Goal: Task Accomplishment & Management: Complete application form

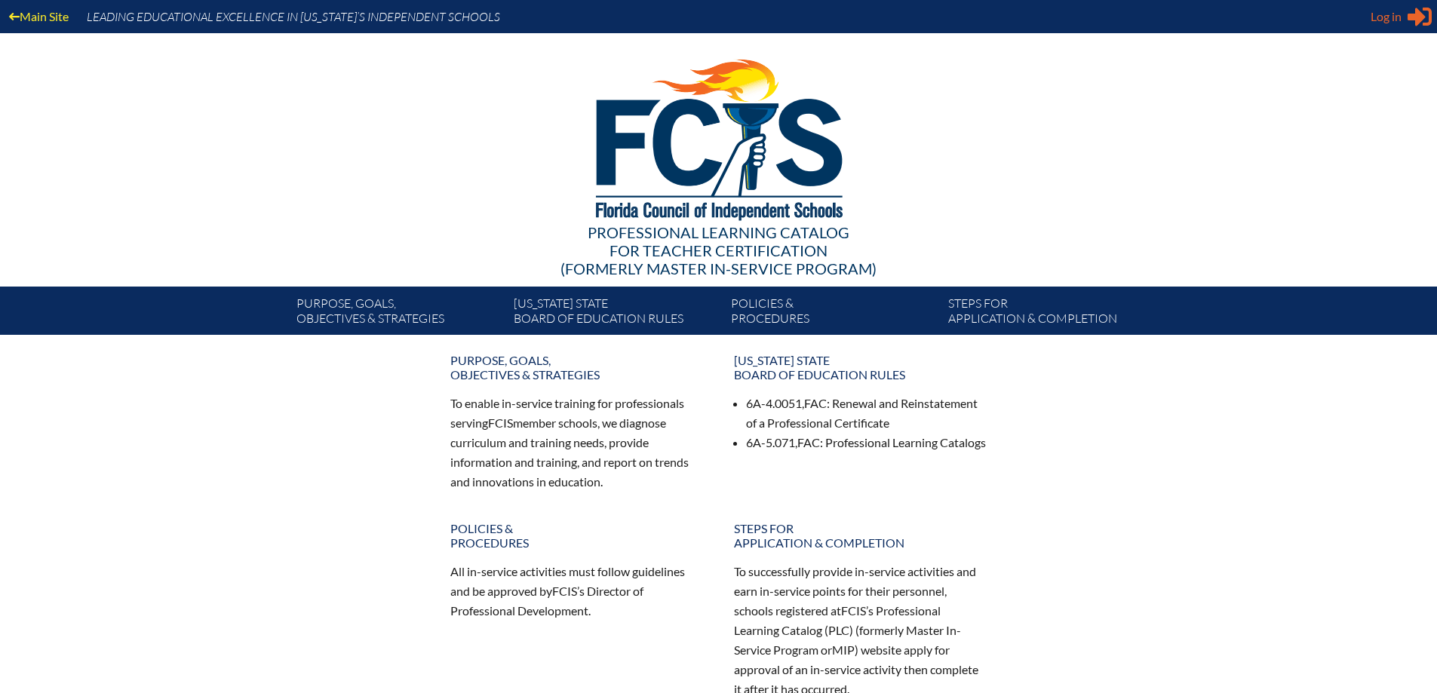
click at [1378, 14] on span "Log in" at bounding box center [1385, 17] width 31 height 18
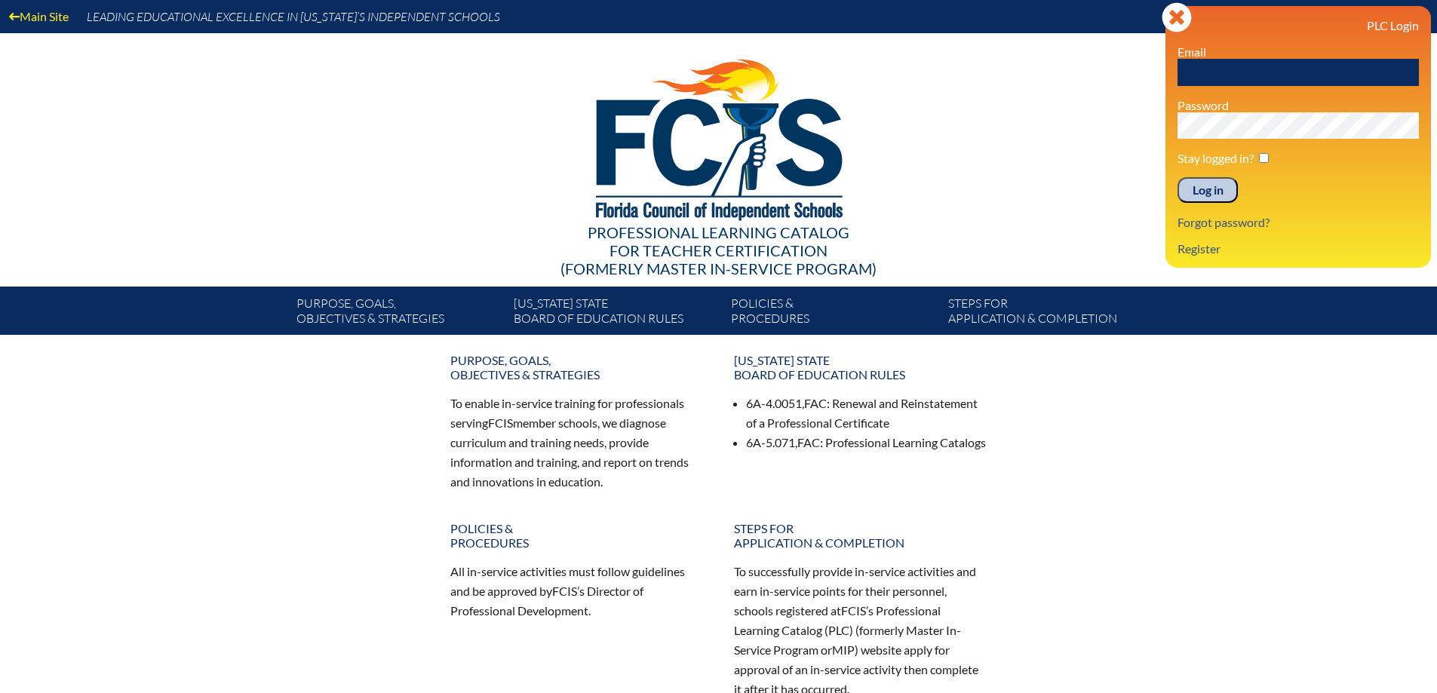
click at [1317, 71] on input "text" at bounding box center [1297, 72] width 241 height 27
type input "[PERSON_NAME][EMAIL_ADDRESS][DOMAIN_NAME]"
click at [1177, 177] on input "Log in" at bounding box center [1207, 190] width 60 height 26
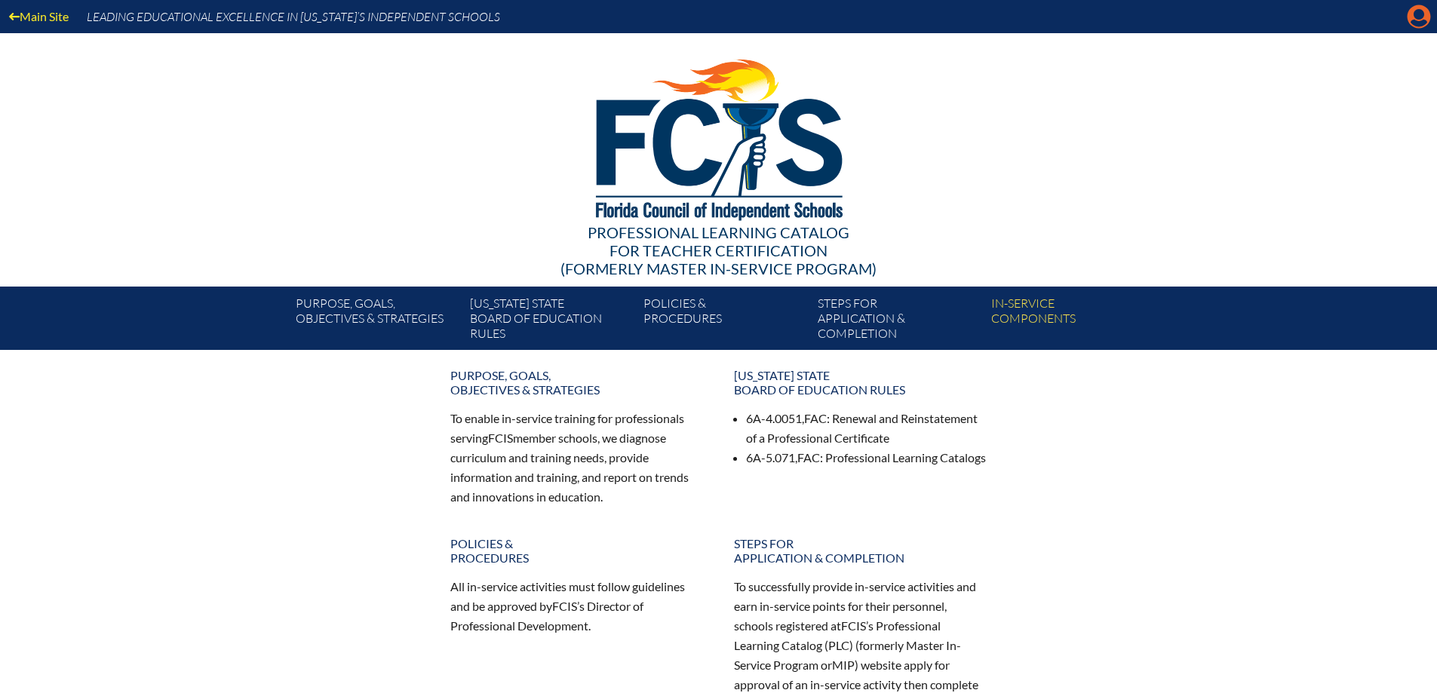
click at [1425, 17] on icon at bounding box center [1418, 16] width 23 height 23
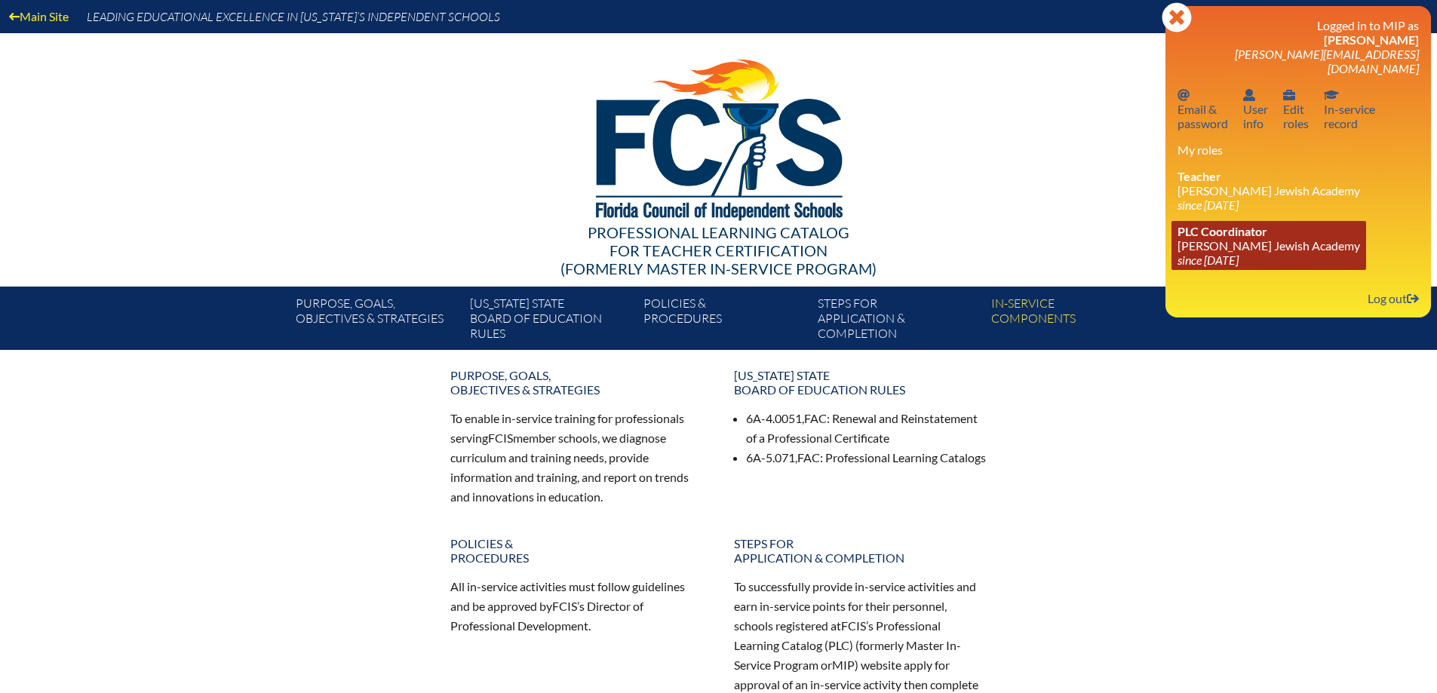
click at [1211, 253] on icon "since [DATE]" at bounding box center [1207, 260] width 61 height 14
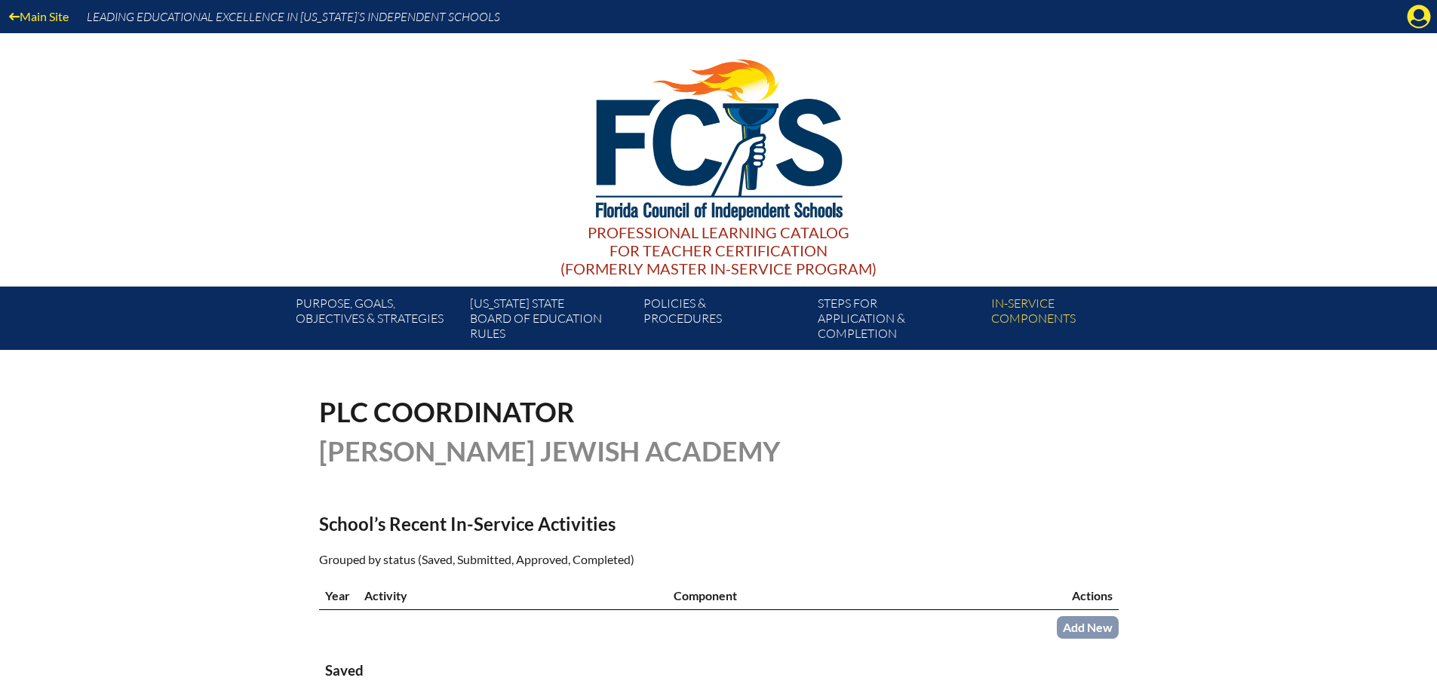
scroll to position [377, 0]
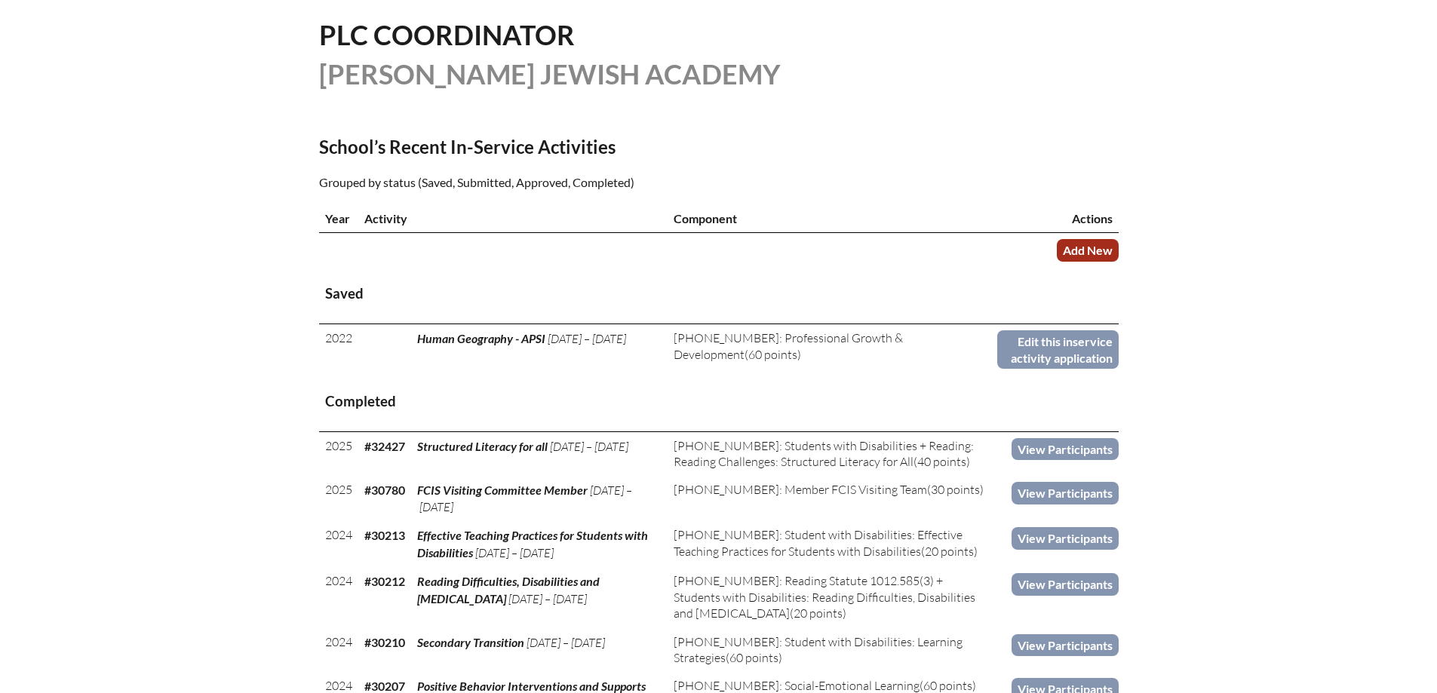
click at [1100, 245] on link "Add New" at bounding box center [1088, 250] width 62 height 22
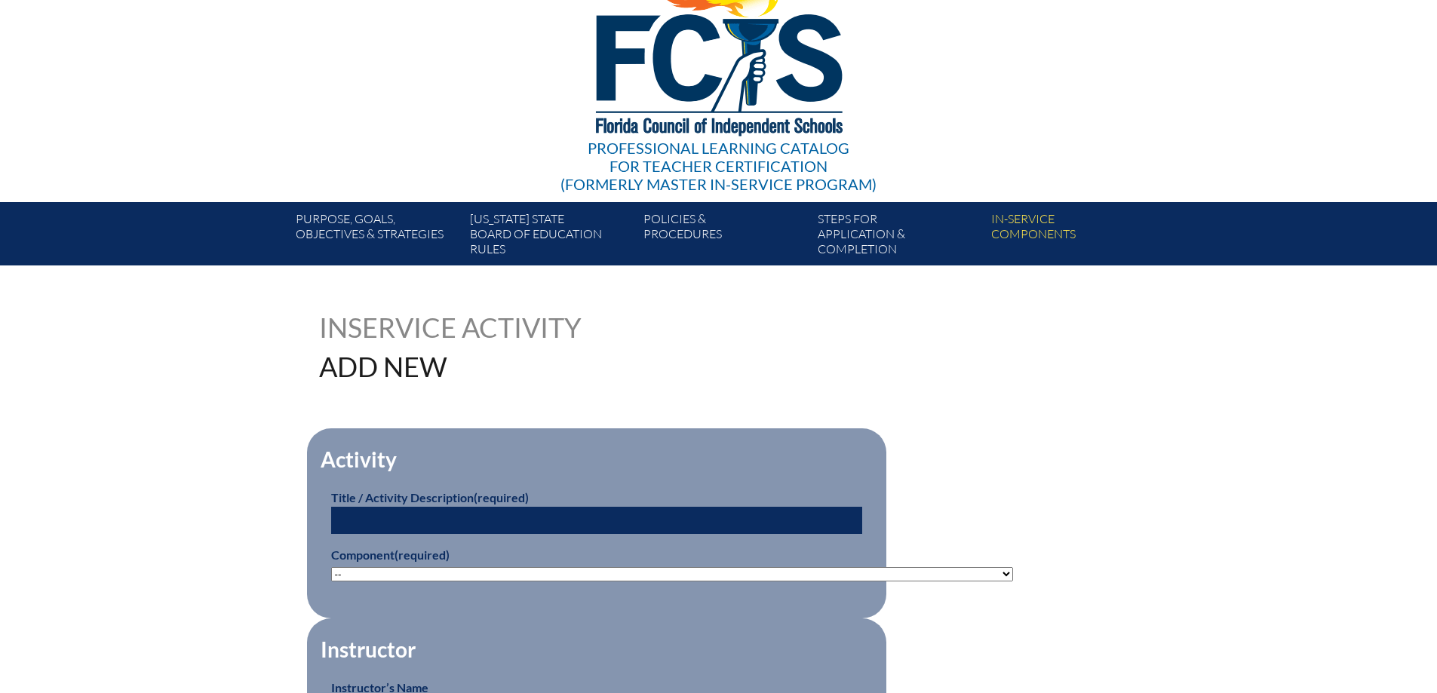
scroll to position [226, 0]
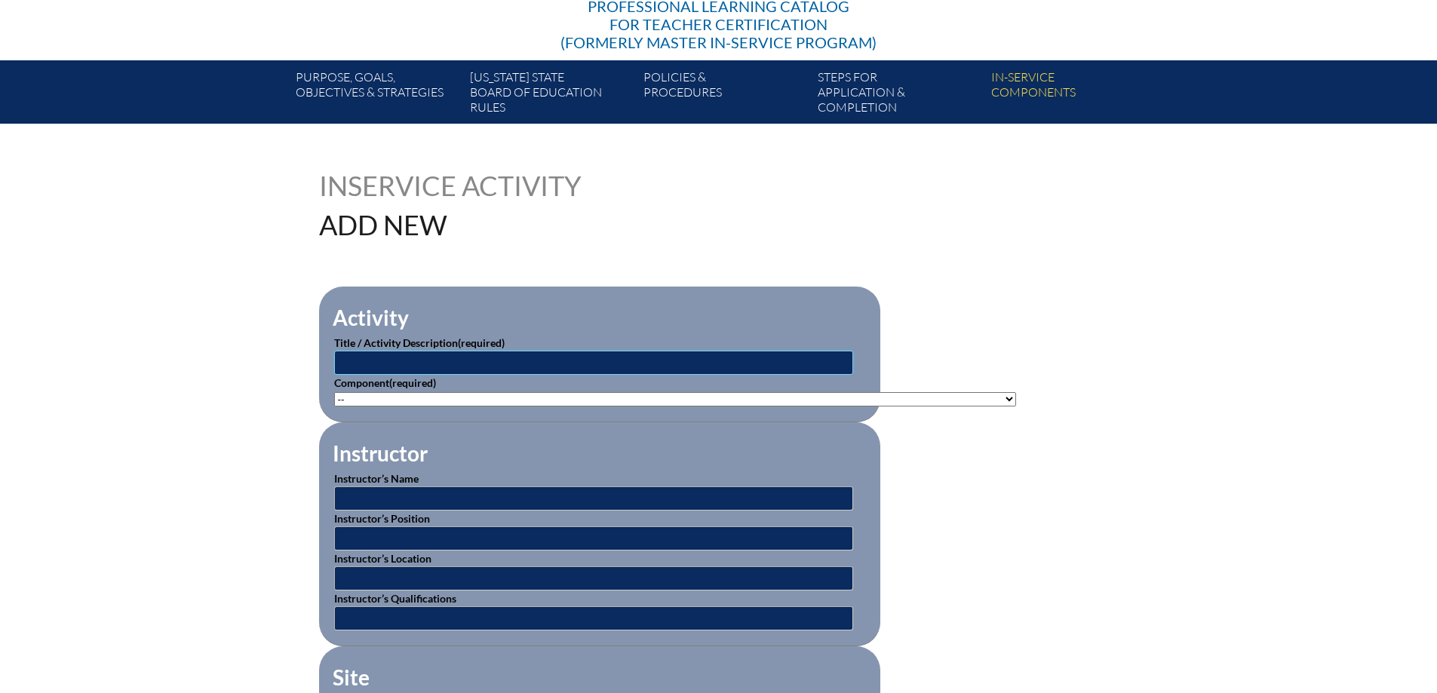
click at [498, 354] on input "text" at bounding box center [593, 363] width 519 height 24
type input "Reading Difficulties, Disabilities, and [MEDICAL_DATA]"
click at [710, 393] on select"]"] "-- 1-000-001: Appropriate Art Activities 1-000-002: Concept and Art Process for…" at bounding box center [675, 399] width 682 height 14
select select"]"] "156770"
click at [334, 392] on select"]"] "-- 1-000-001: Appropriate Art Activities 1-000-002: Concept and Art Process for…" at bounding box center [675, 399] width 682 height 14
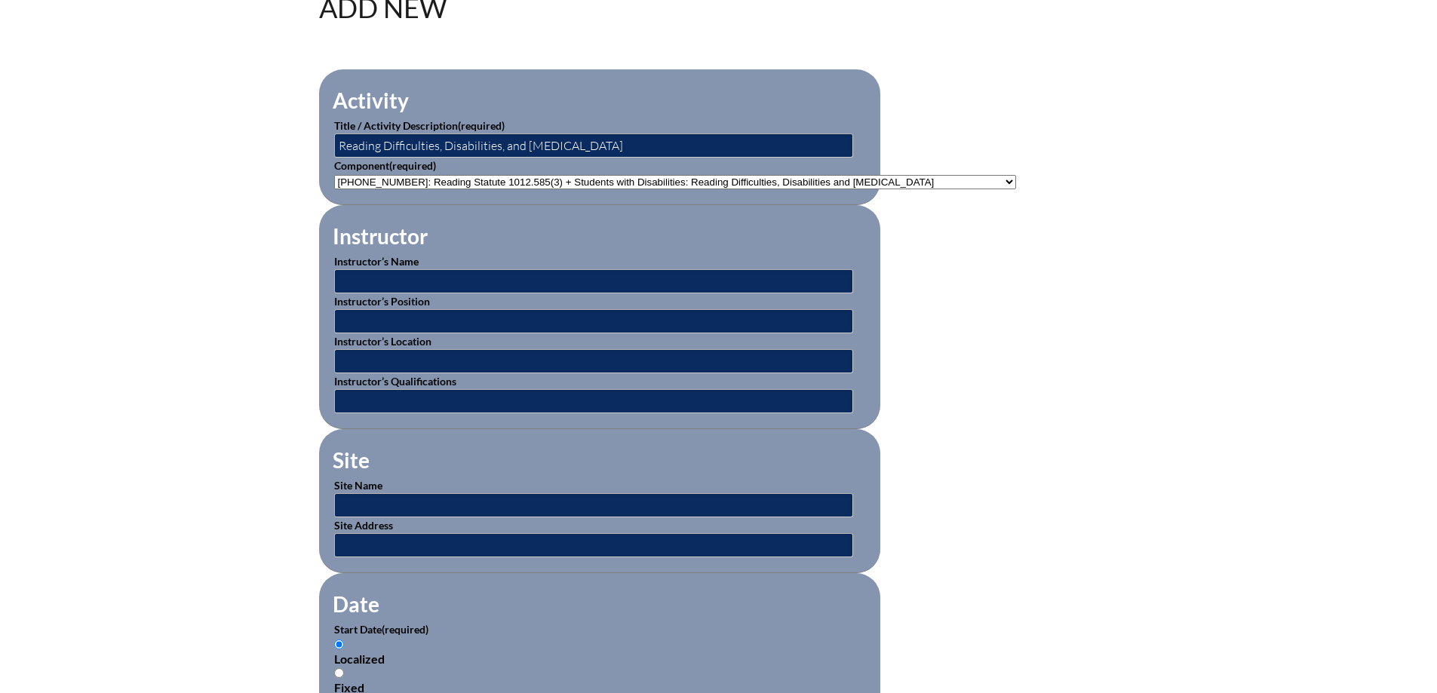
scroll to position [453, 0]
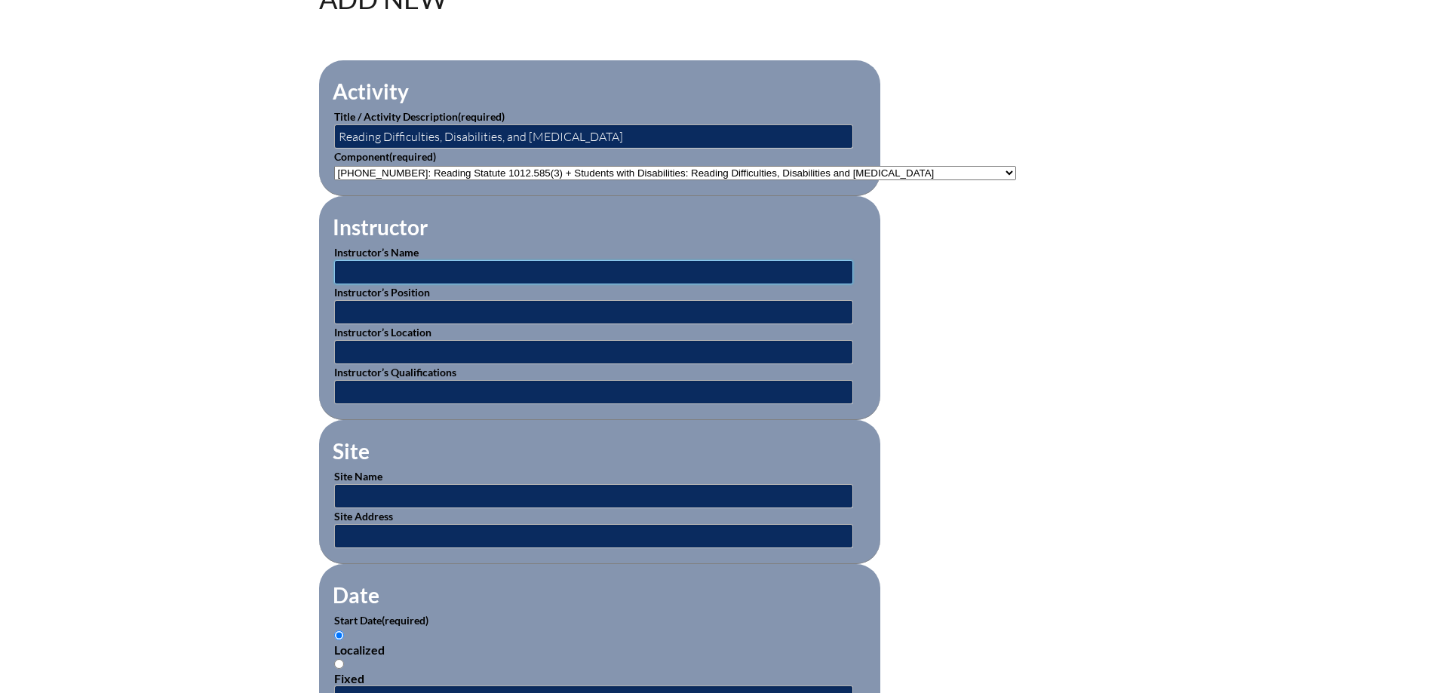
click at [445, 278] on input "text" at bounding box center [593, 272] width 519 height 24
type input "BEESS Portal"
click at [447, 311] on input "text" at bounding box center [593, 312] width 519 height 24
click at [439, 340] on input "text" at bounding box center [593, 352] width 519 height 24
type input "Online"
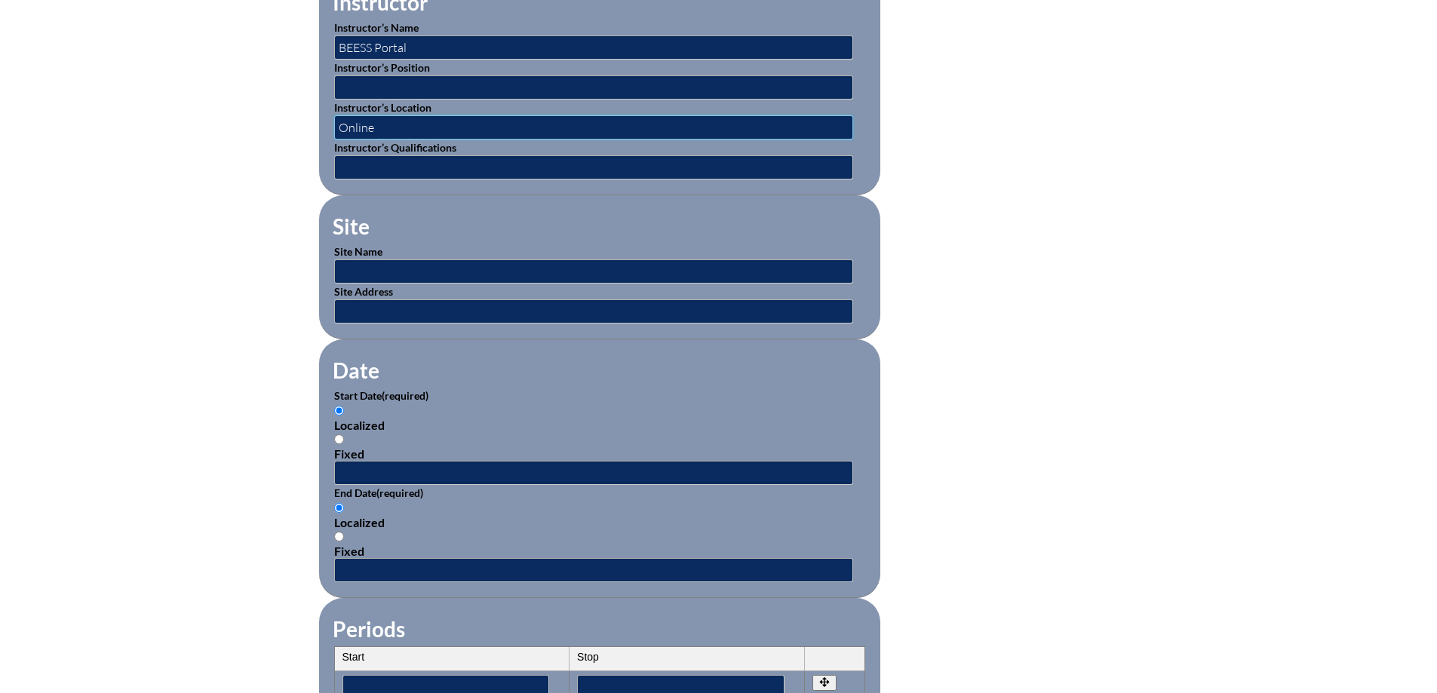
scroll to position [679, 0]
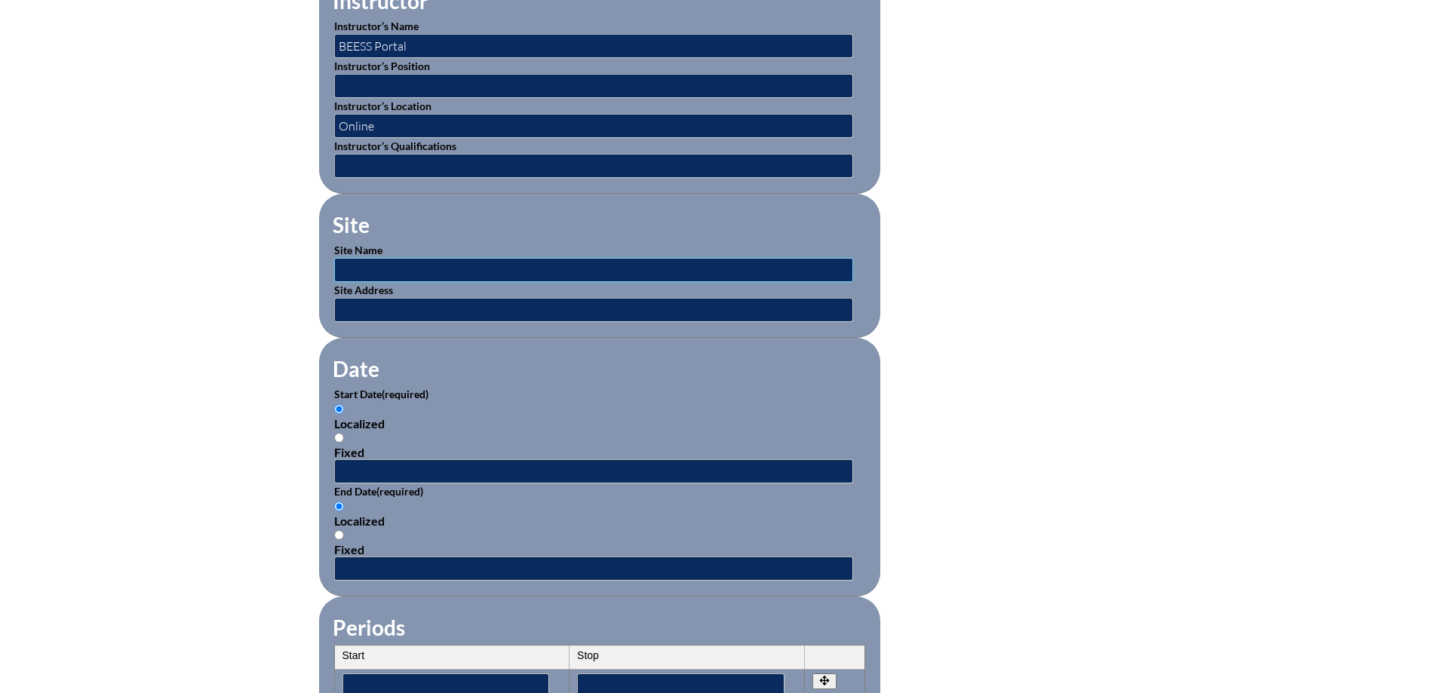
click at [439, 258] on input "text" at bounding box center [593, 270] width 519 height 24
type input "BEESS Portal"
click at [440, 311] on input "text" at bounding box center [593, 310] width 519 height 24
click at [830, 402] on div "Localized Fixed" at bounding box center [599, 430] width 531 height 57
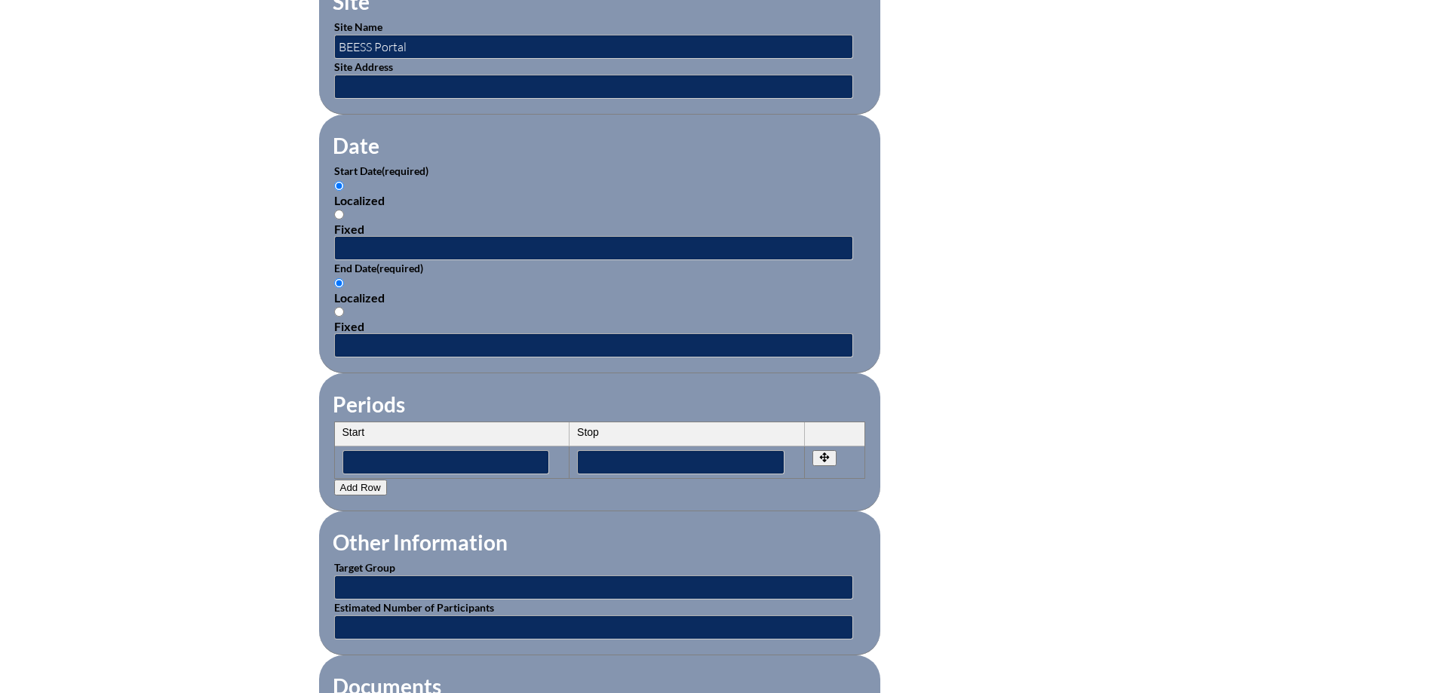
scroll to position [905, 0]
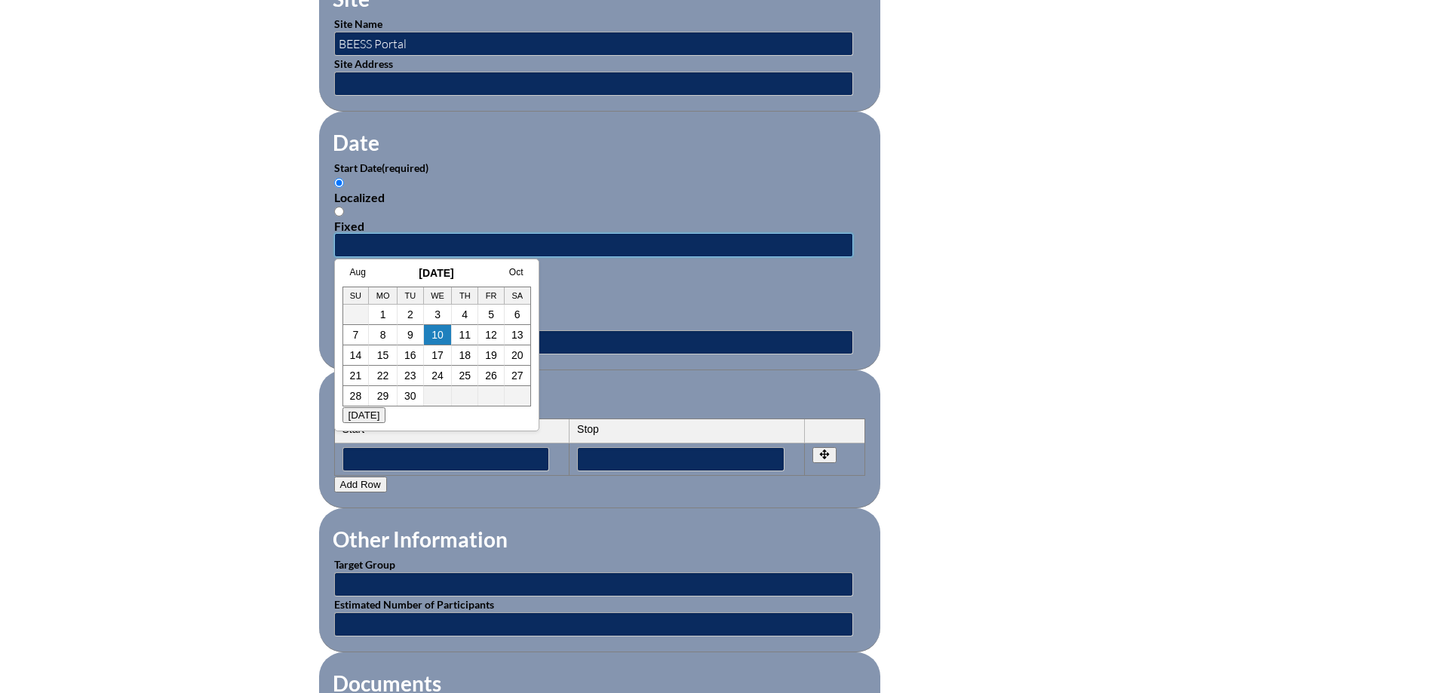
click at [414, 233] on input "text" at bounding box center [593, 245] width 519 height 24
click at [362, 268] on link "Aug" at bounding box center [358, 272] width 16 height 11
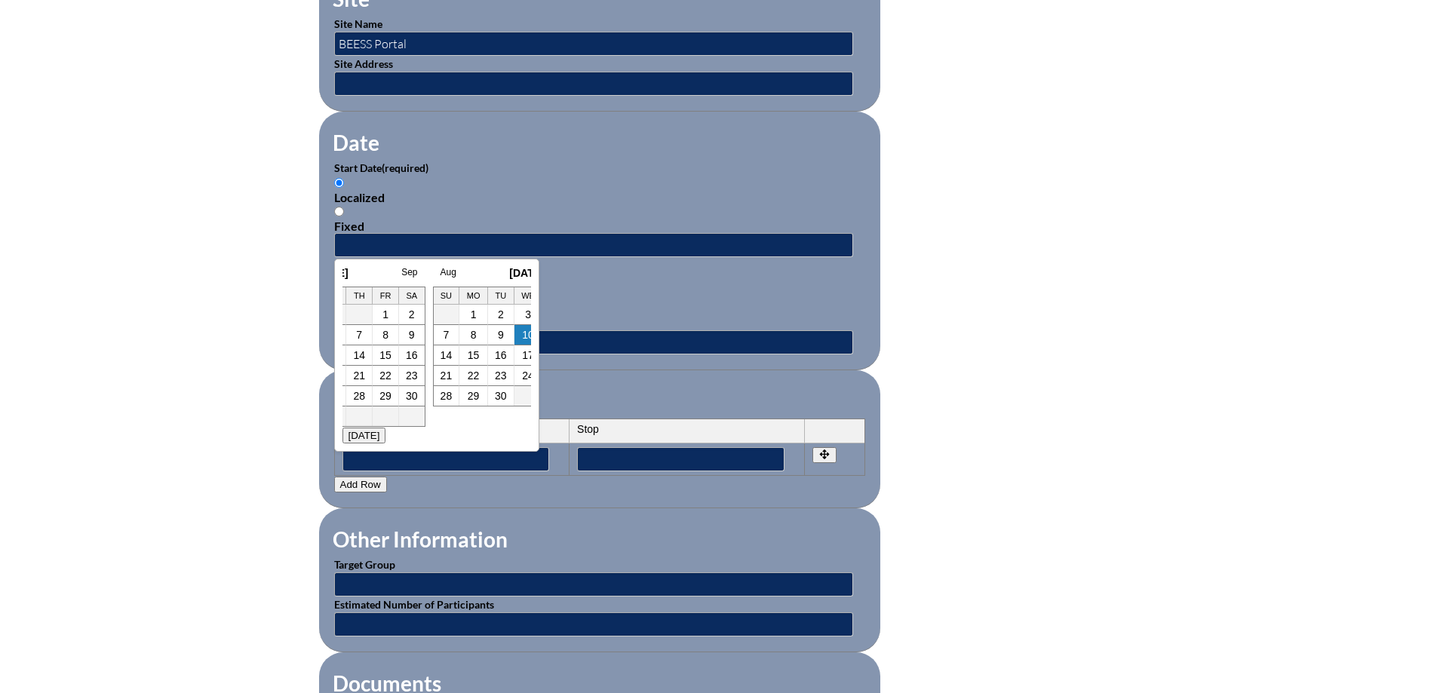
scroll to position [0, 15]
click at [402, 336] on td "5" at bounding box center [395, 335] width 26 height 20
click at [390, 334] on td "5" at bounding box center [395, 335] width 26 height 20
click at [685, 316] on div "Fixed" at bounding box center [599, 323] width 531 height 14
click at [344, 314] on input "Fixed" at bounding box center [339, 309] width 10 height 10
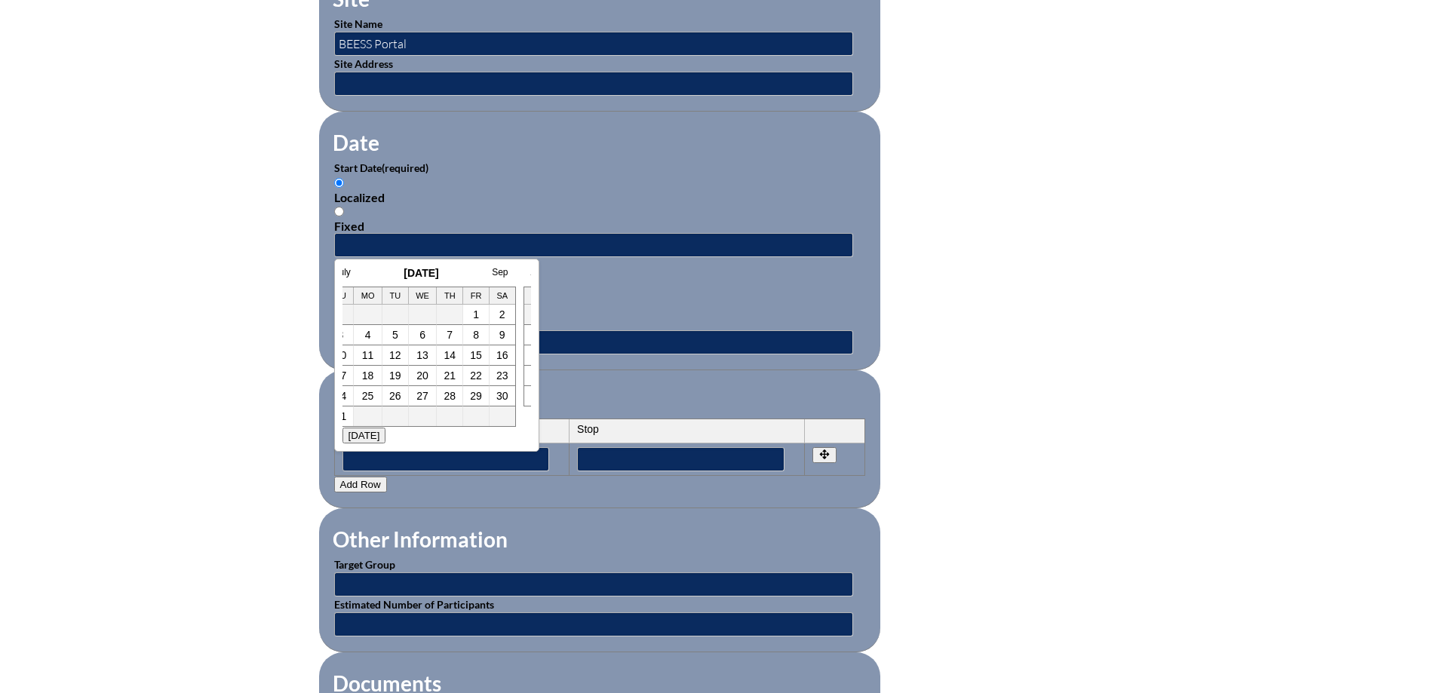
radio input "true"
click at [408, 233] on input "text" at bounding box center [593, 245] width 519 height 24
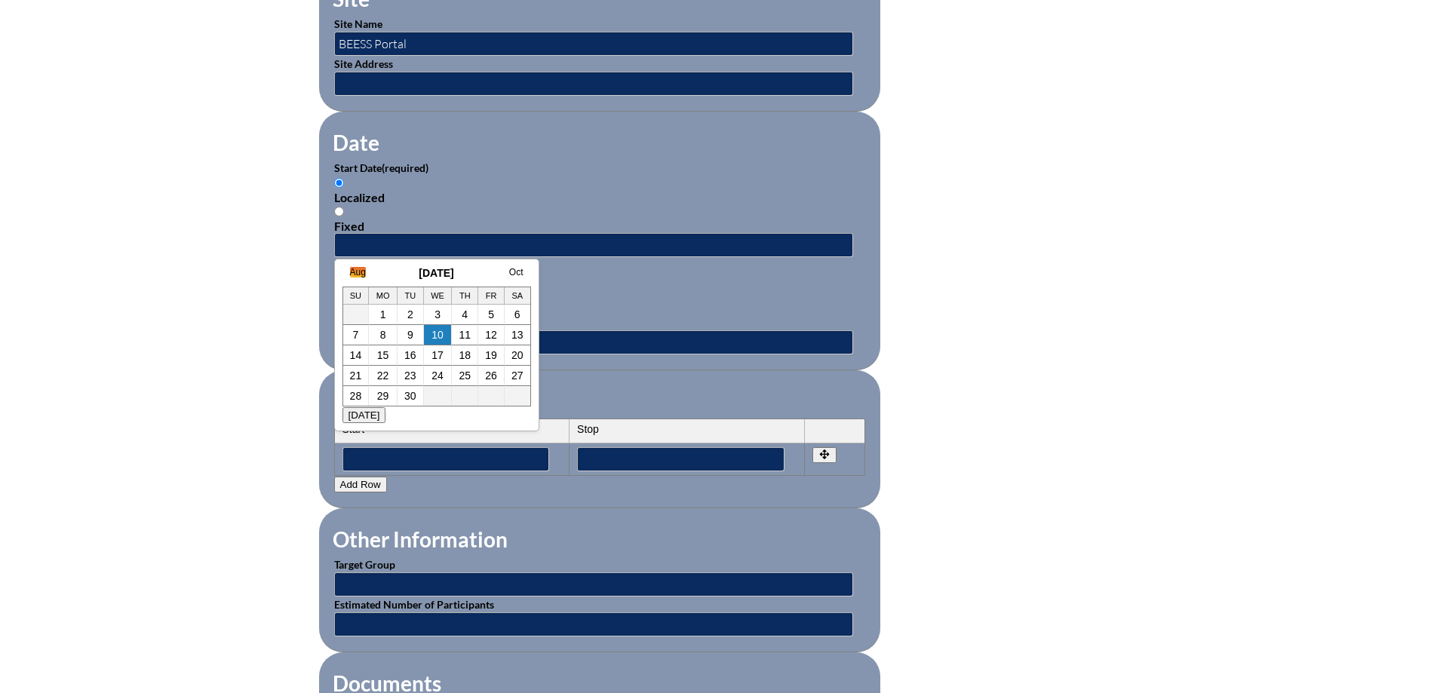
click at [351, 275] on link "Aug" at bounding box center [358, 272] width 16 height 11
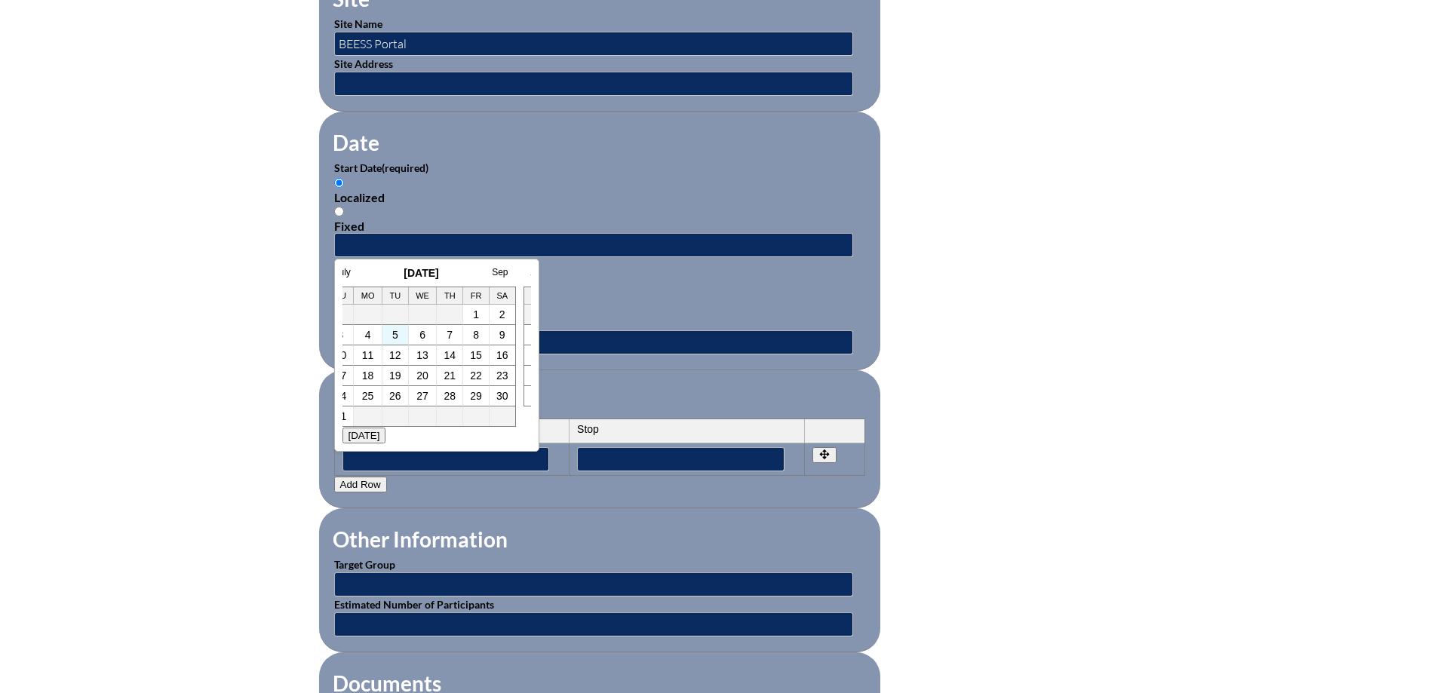
click at [391, 337] on td "5" at bounding box center [395, 335] width 26 height 20
click at [394, 333] on link "5" at bounding box center [395, 335] width 6 height 12
type input "[DATE] 10:31 AM"
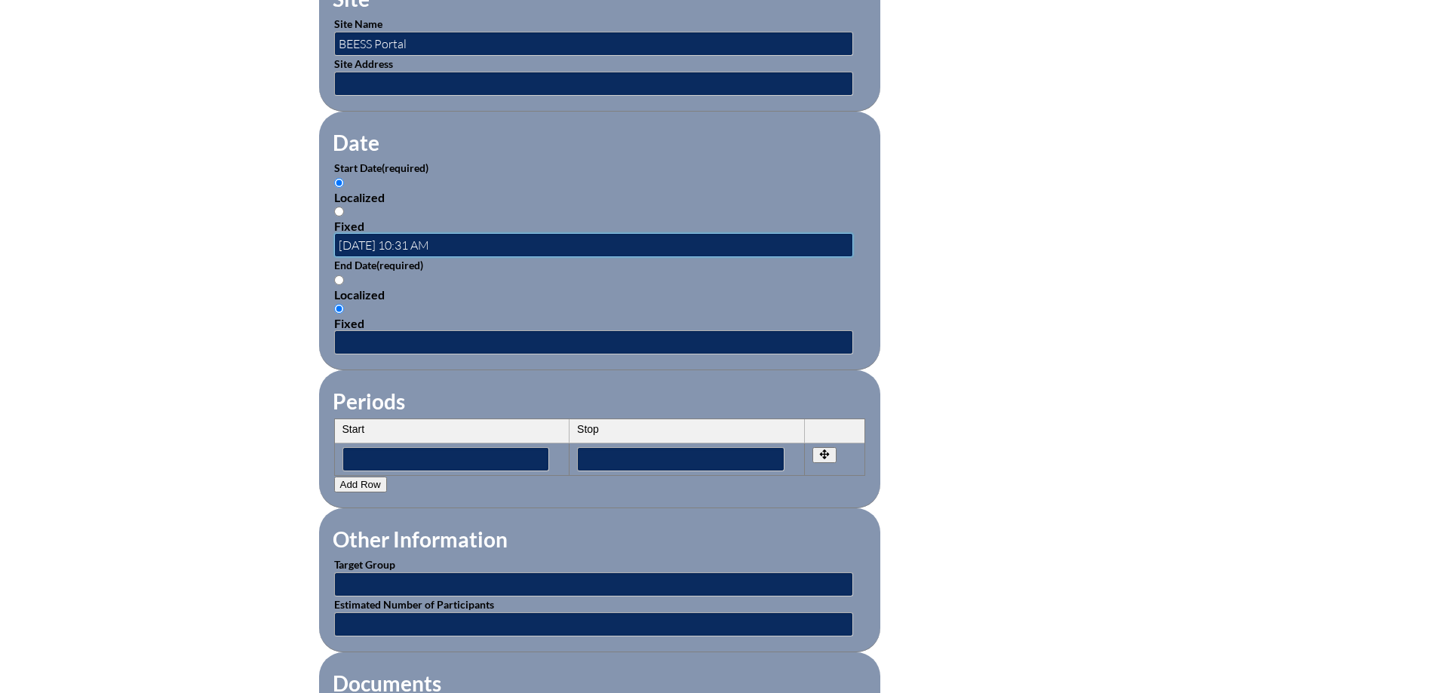
scroll to position [0, 0]
click at [410, 330] on input "text" at bounding box center [593, 342] width 519 height 24
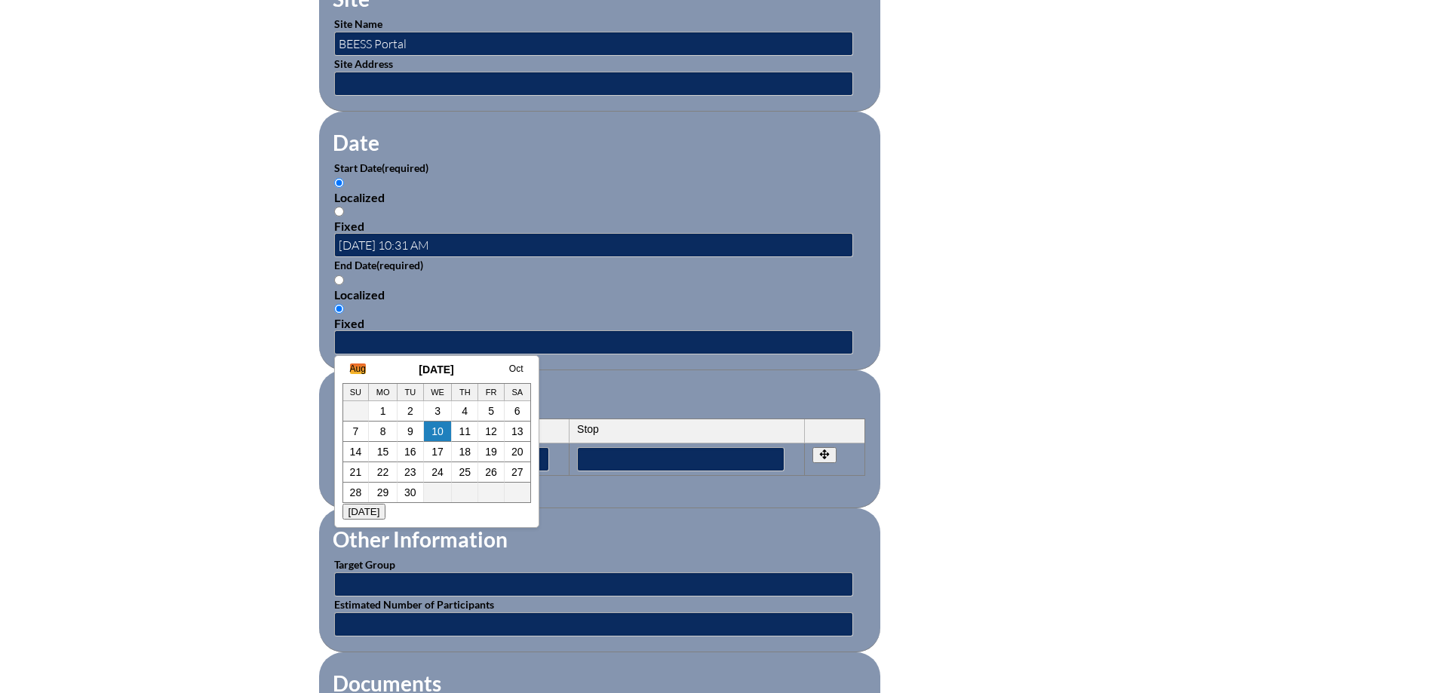
click at [354, 370] on link "Aug" at bounding box center [358, 369] width 16 height 11
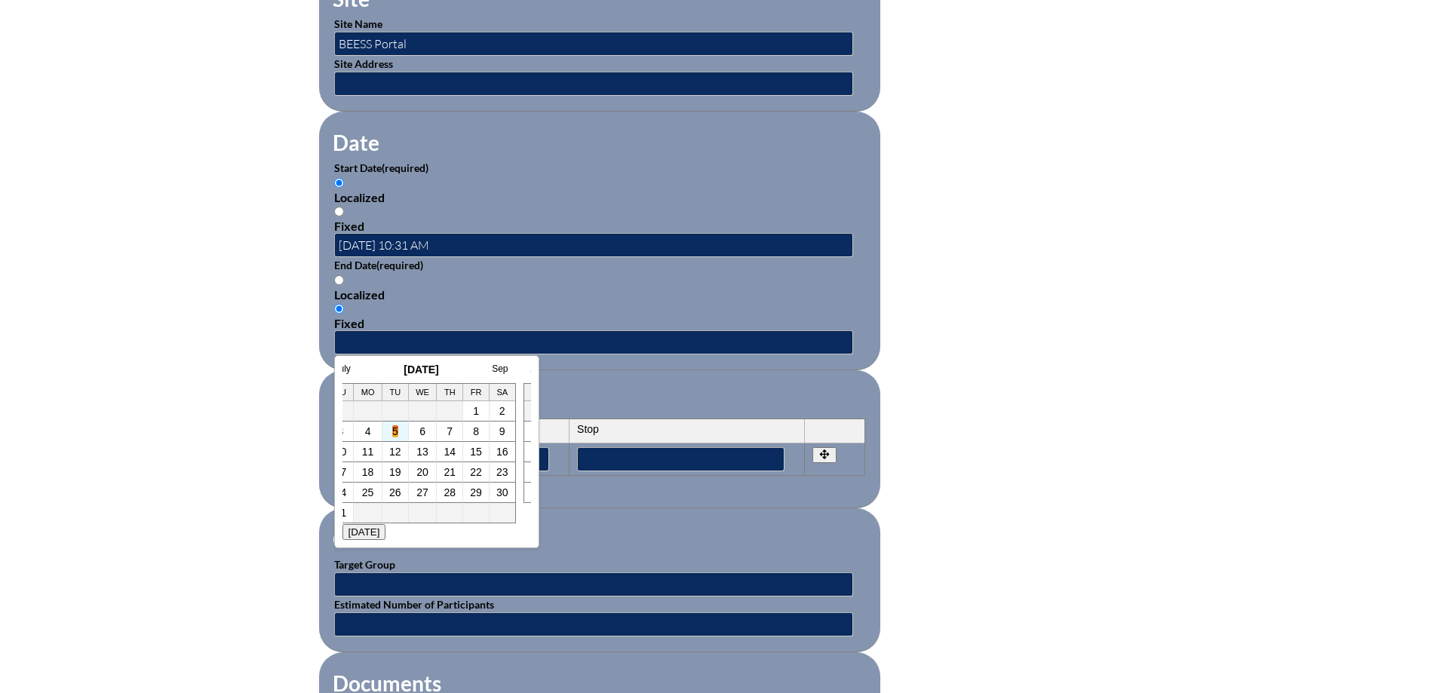
click at [395, 431] on link "5" at bounding box center [395, 431] width 6 height 12
type input "[DATE] 10:31 AM"
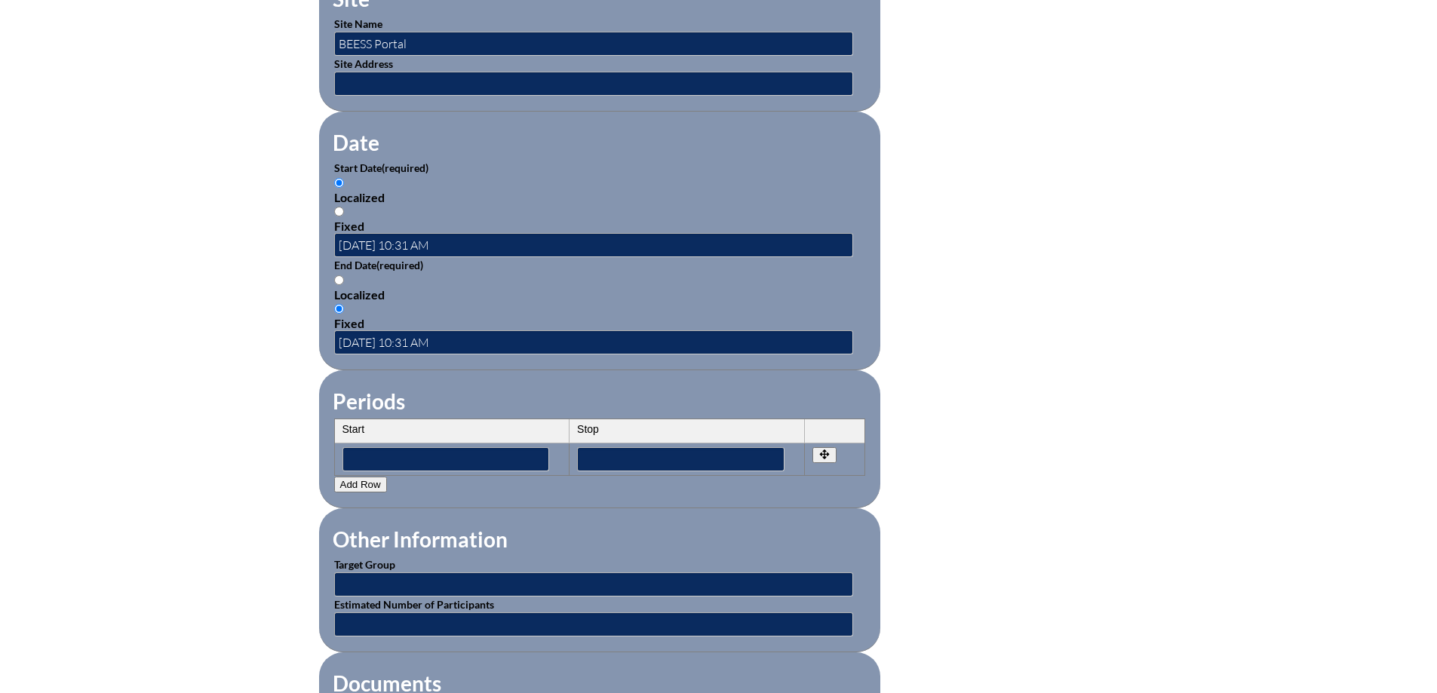
click at [490, 385] on fieldset "Periods Start Stop No rows created Add new row Start Stop Start Stop" at bounding box center [599, 439] width 561 height 138
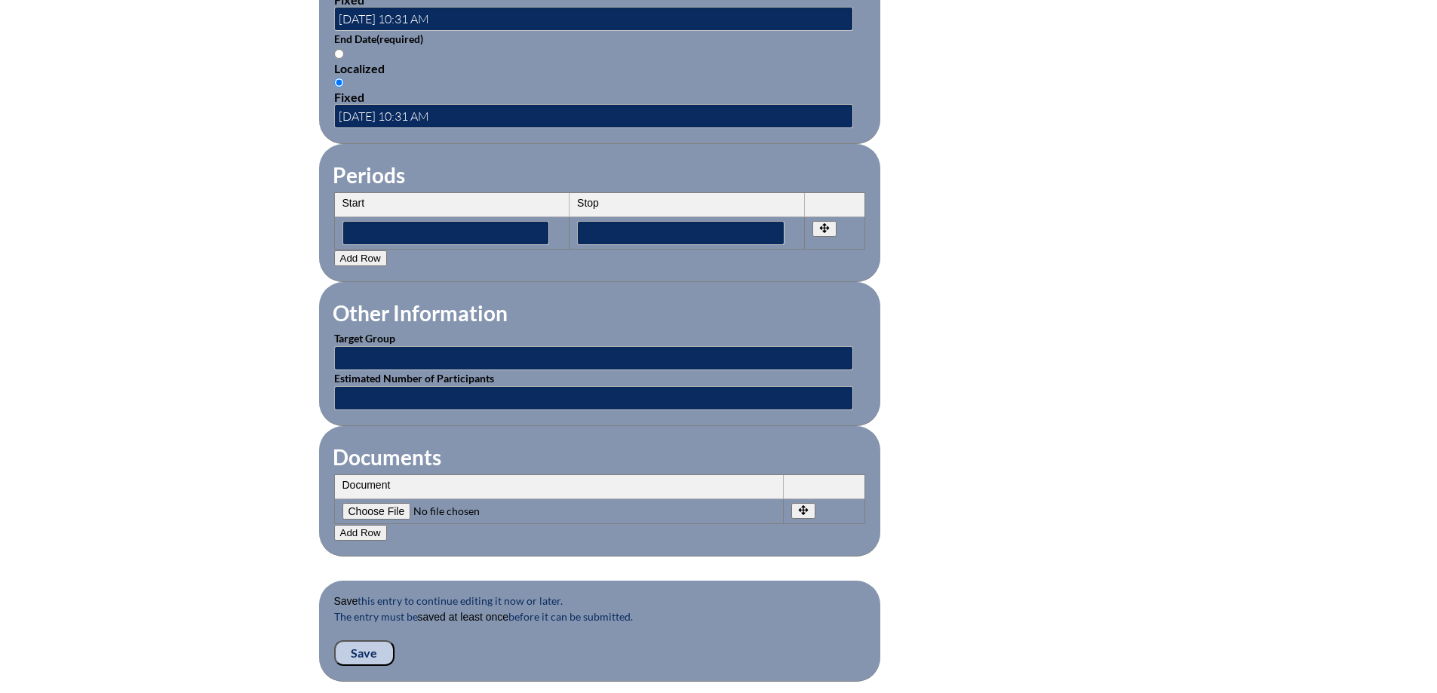
scroll to position [1282, 0]
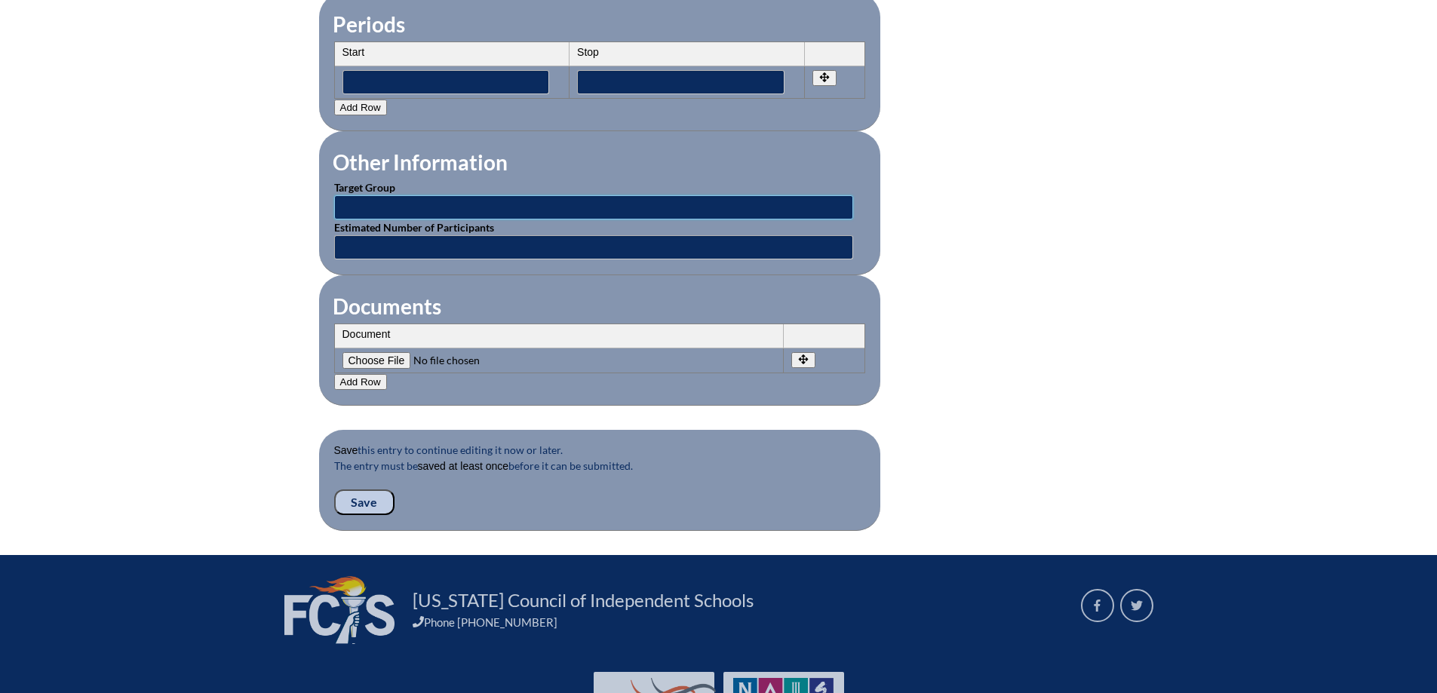
click at [429, 195] on input "text" at bounding box center [593, 207] width 519 height 24
type input "1"
click at [424, 239] on input "text" at bounding box center [593, 247] width 519 height 24
type input "1"
click at [419, 199] on input "1" at bounding box center [593, 207] width 519 height 24
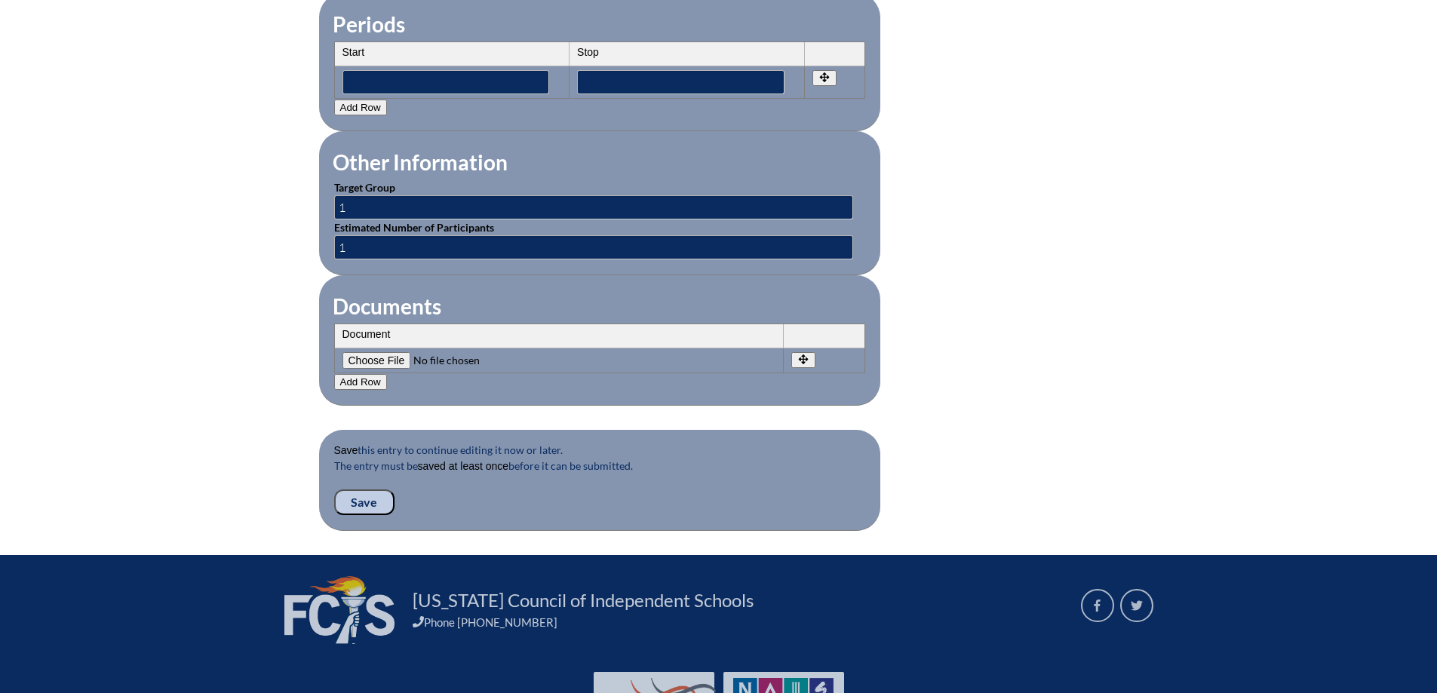
click at [382, 489] on input "Save" at bounding box center [364, 502] width 60 height 26
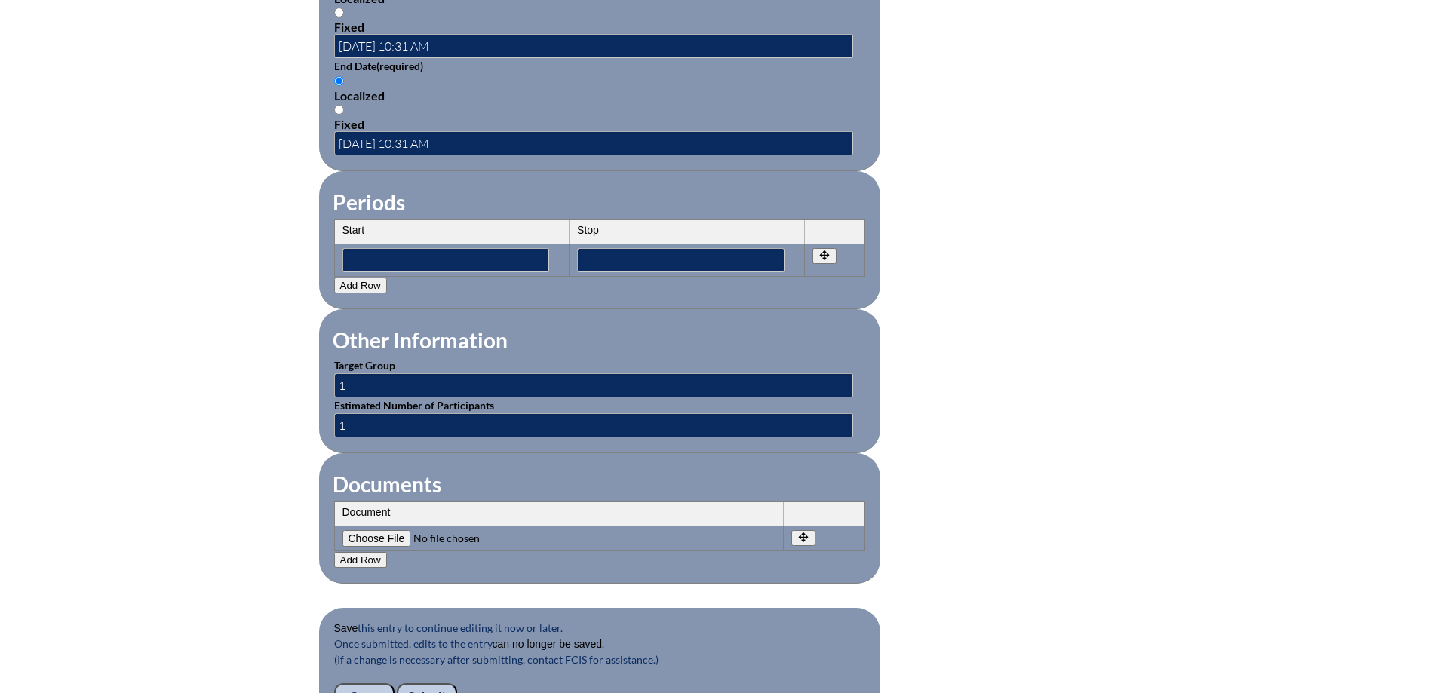
scroll to position [1394, 0]
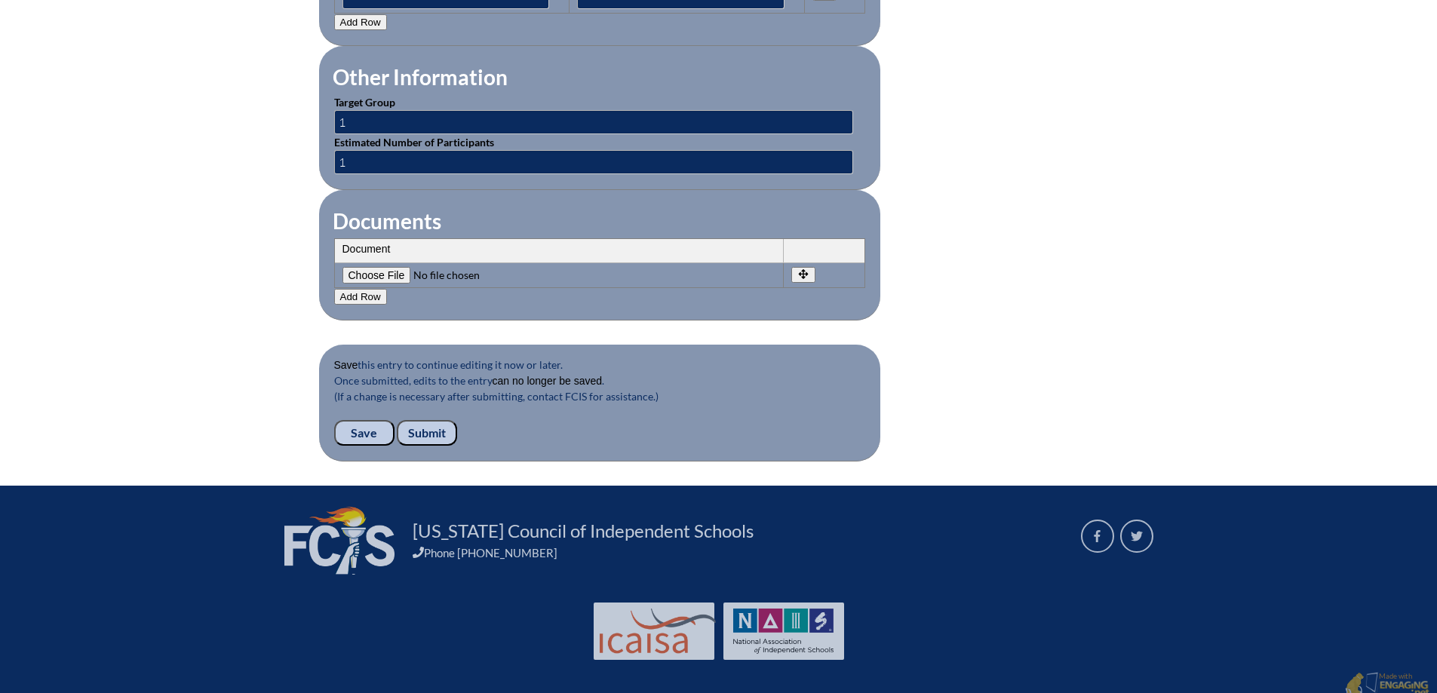
click at [428, 426] on input "Submit" at bounding box center [427, 433] width 60 height 26
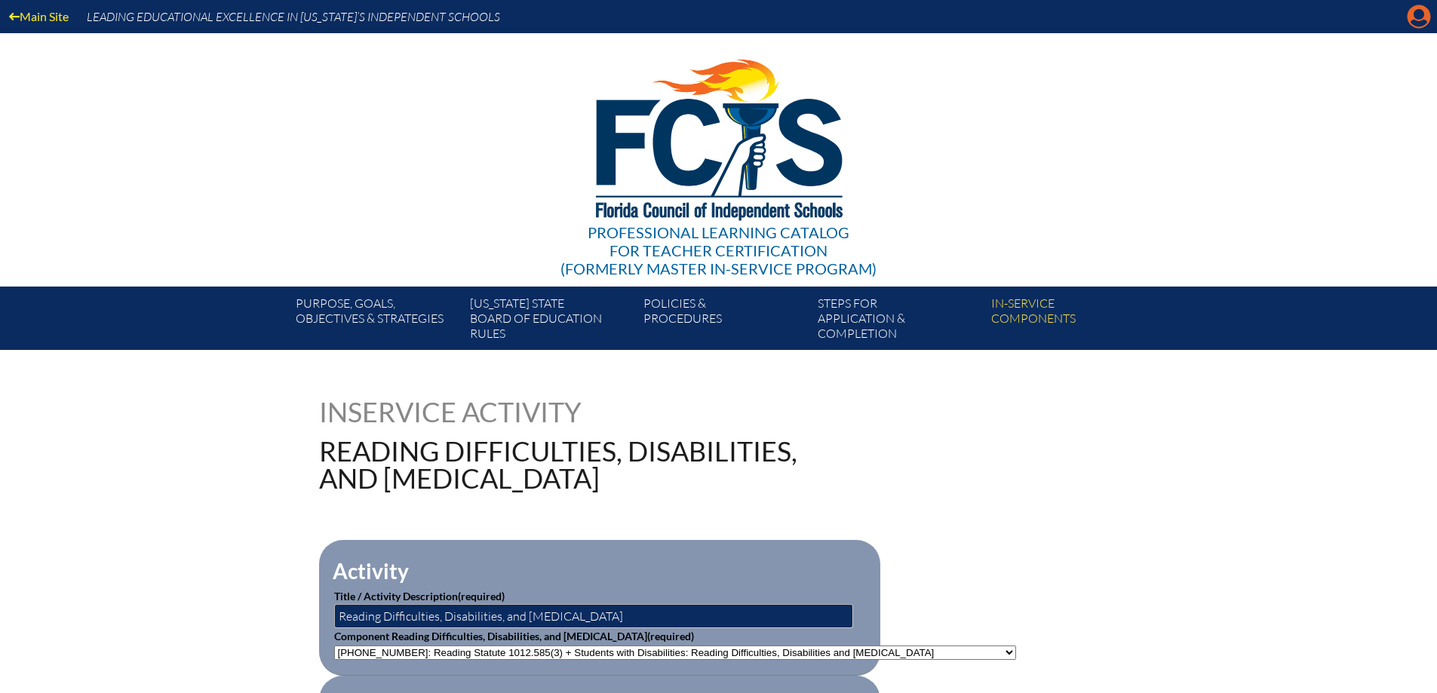
click at [1415, 19] on icon at bounding box center [1418, 16] width 23 height 23
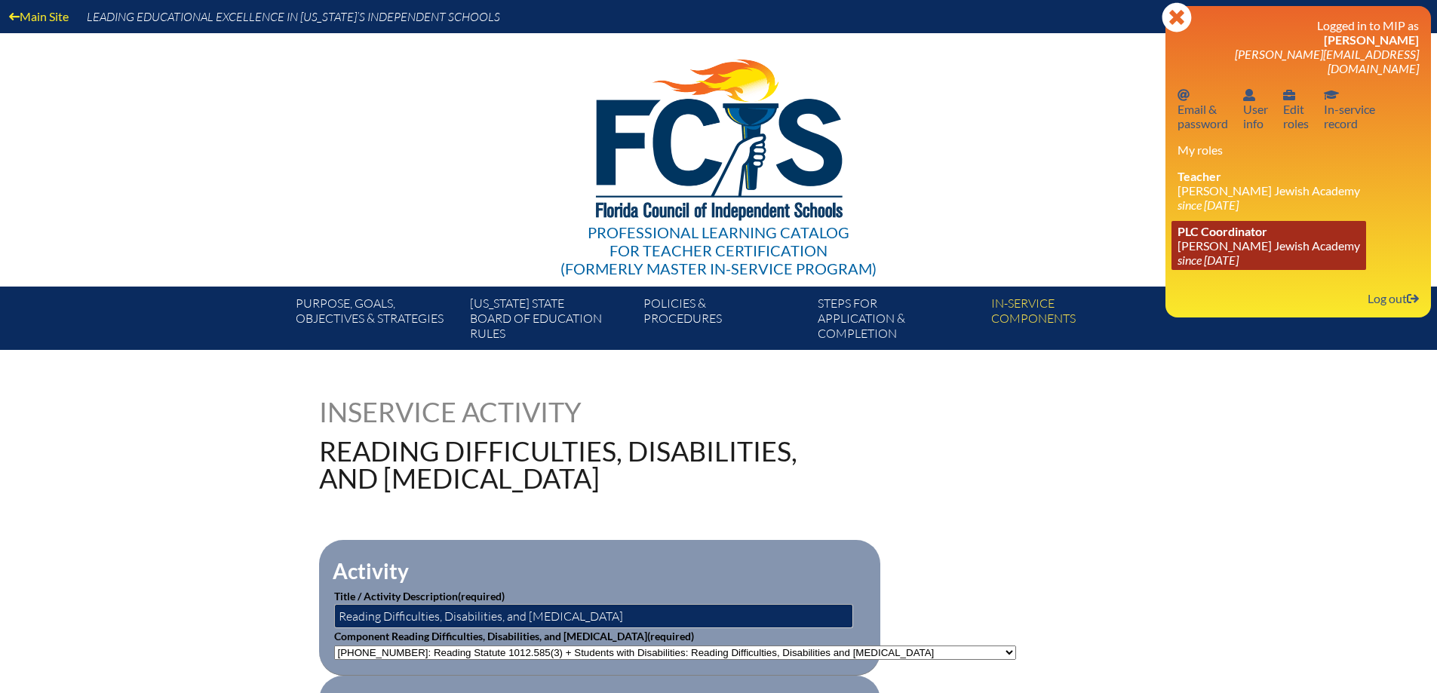
click at [1238, 253] on icon "since [DATE]" at bounding box center [1207, 260] width 61 height 14
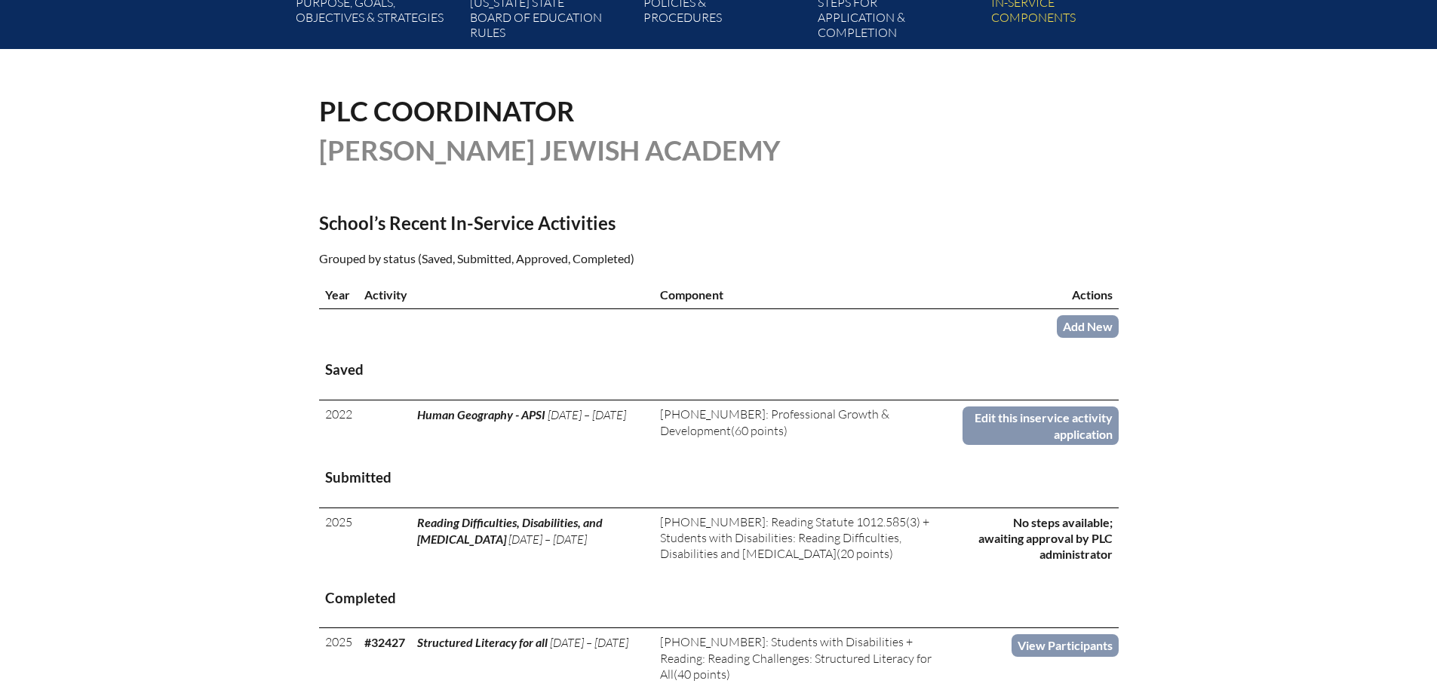
scroll to position [302, 0]
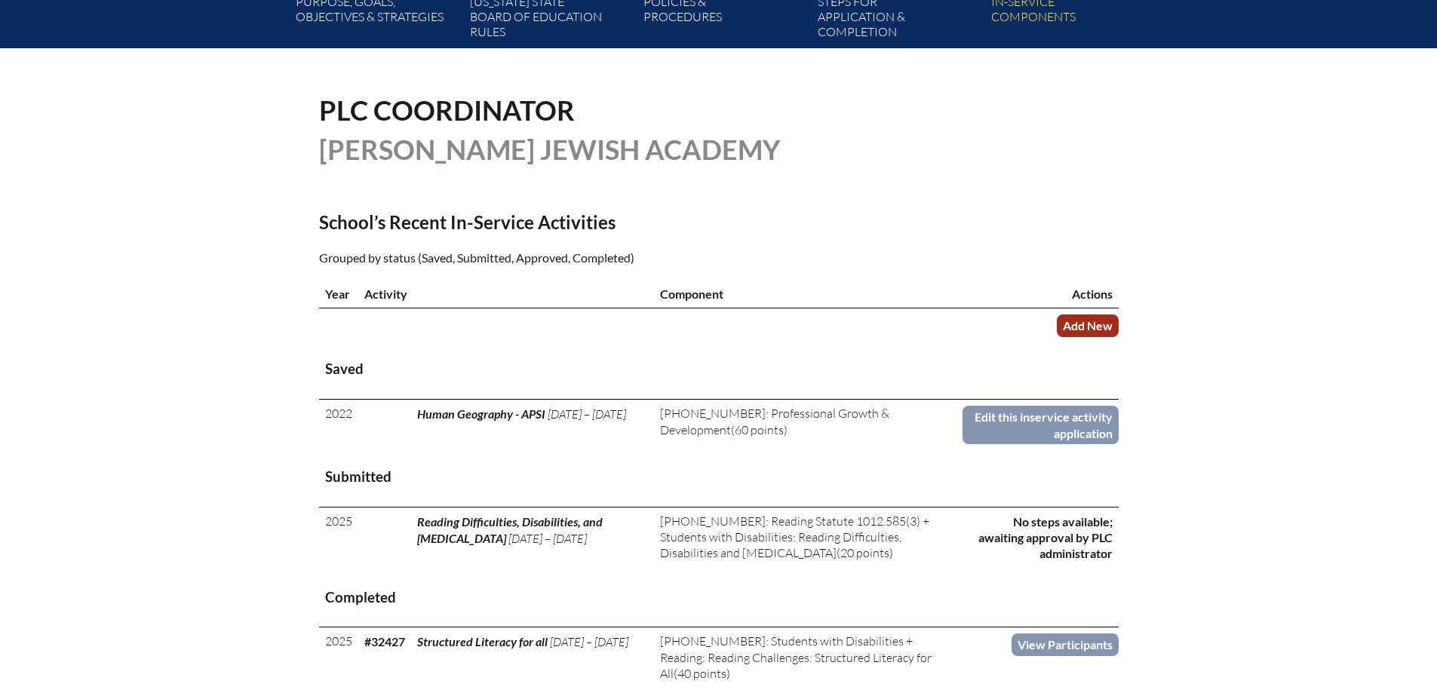
click at [1087, 318] on link "Add New" at bounding box center [1088, 325] width 62 height 22
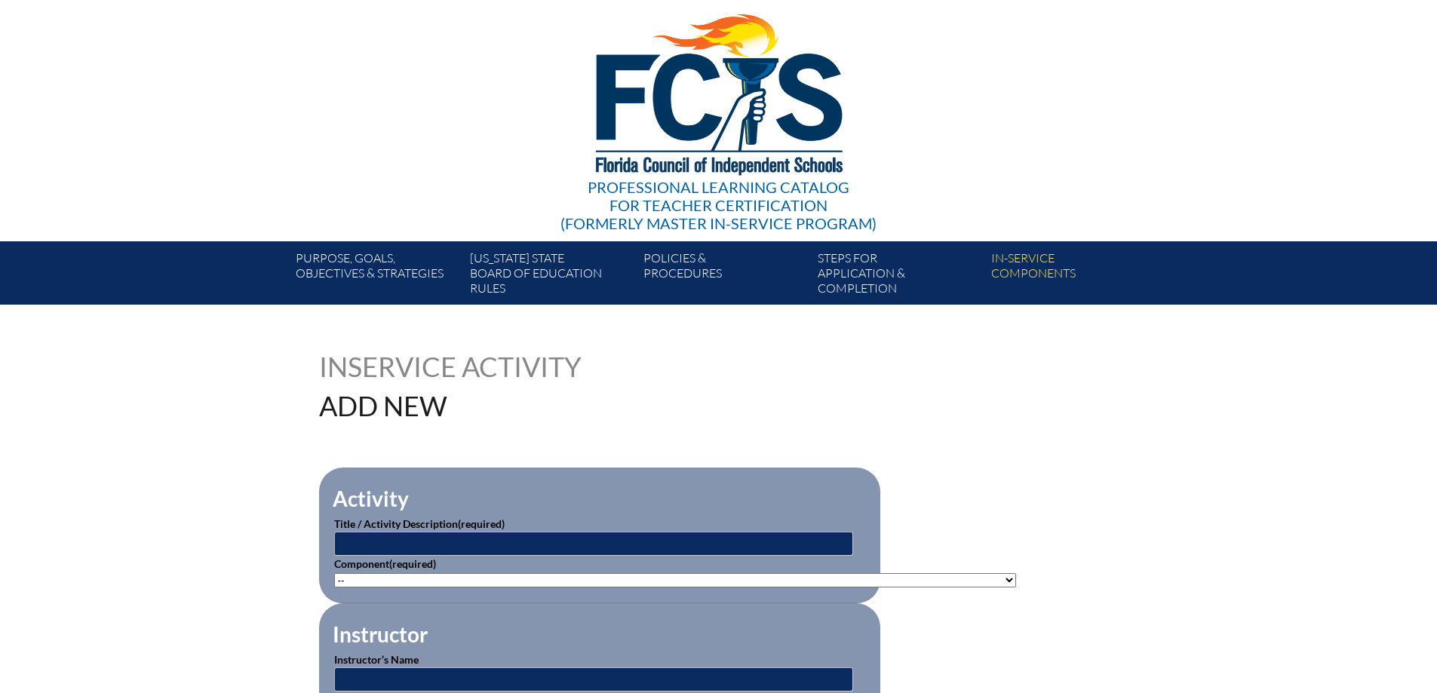
scroll to position [302, 0]
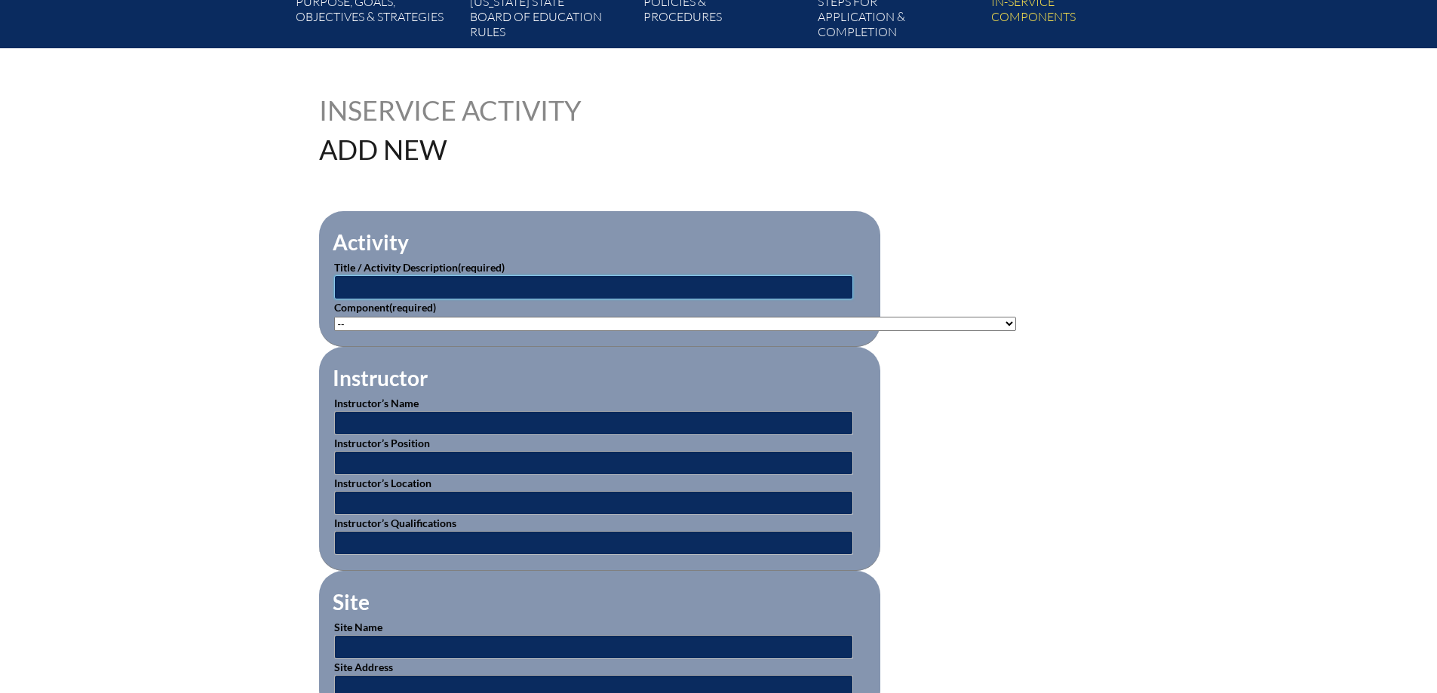
click at [471, 284] on input "text" at bounding box center [593, 287] width 519 height 24
type input "Reading Challenges 1: Dyslexia and More"
click at [468, 319] on select"]"] "-- 1-000-001: Appropriate Art Activities 1-000-002: Concept and Art Process for…" at bounding box center [675, 324] width 682 height 14
select select"]"] "156770"
click at [334, 317] on select"]"] "-- 1-000-001: Appropriate Art Activities 1-000-002: Concept and Art Process for…" at bounding box center [675, 324] width 682 height 14
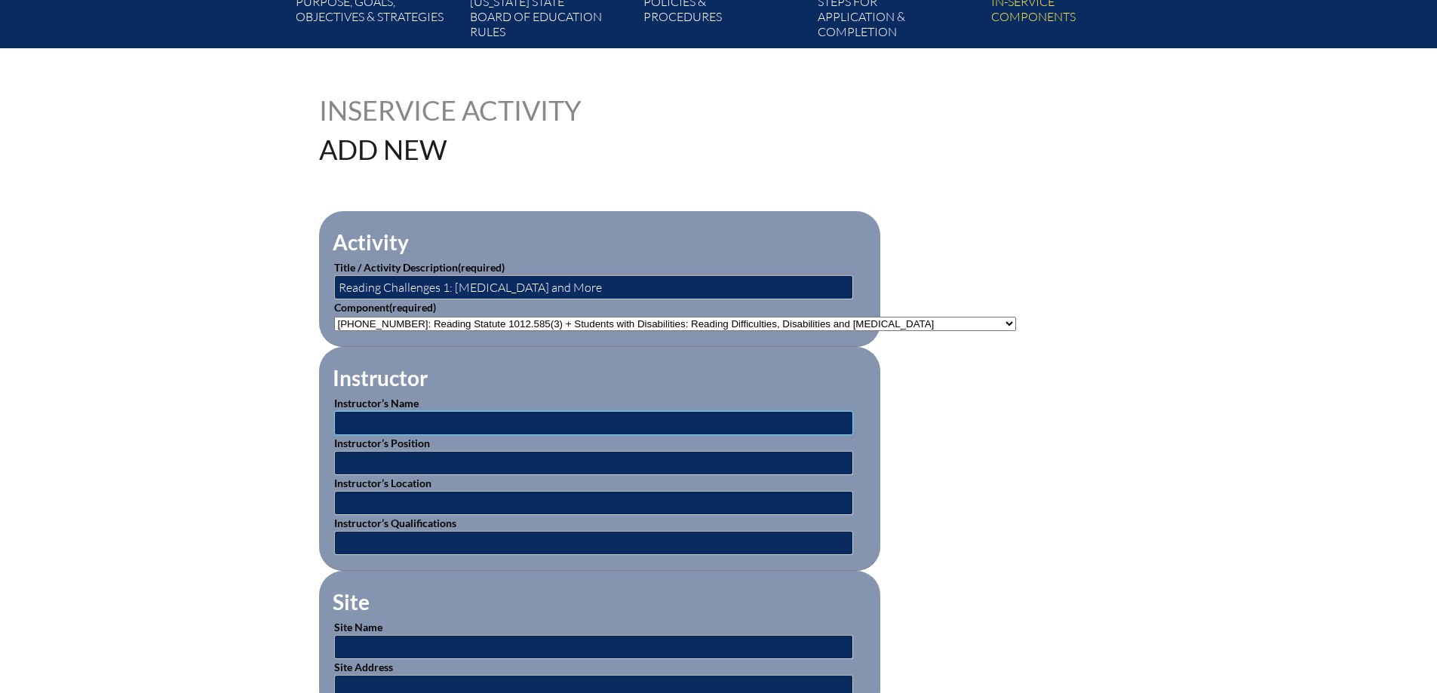
click at [520, 420] on input "text" at bounding box center [593, 423] width 519 height 24
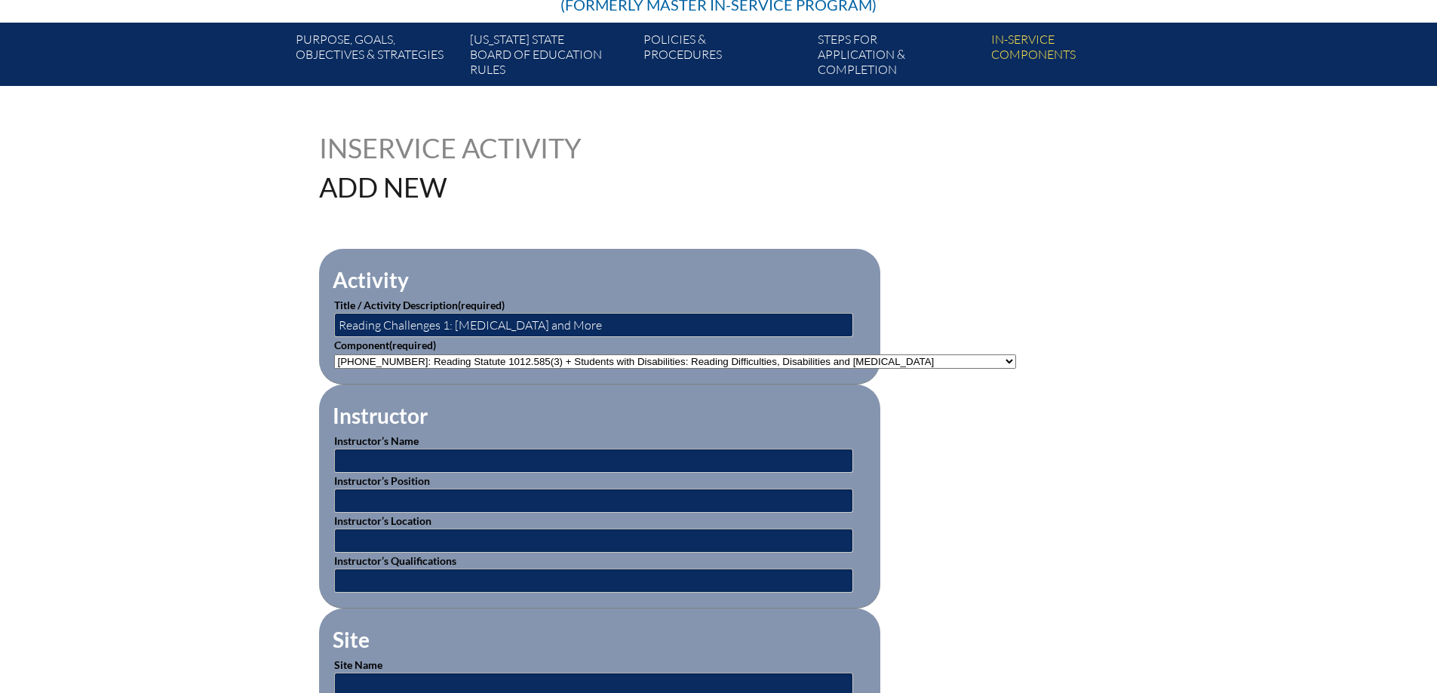
scroll to position [226, 0]
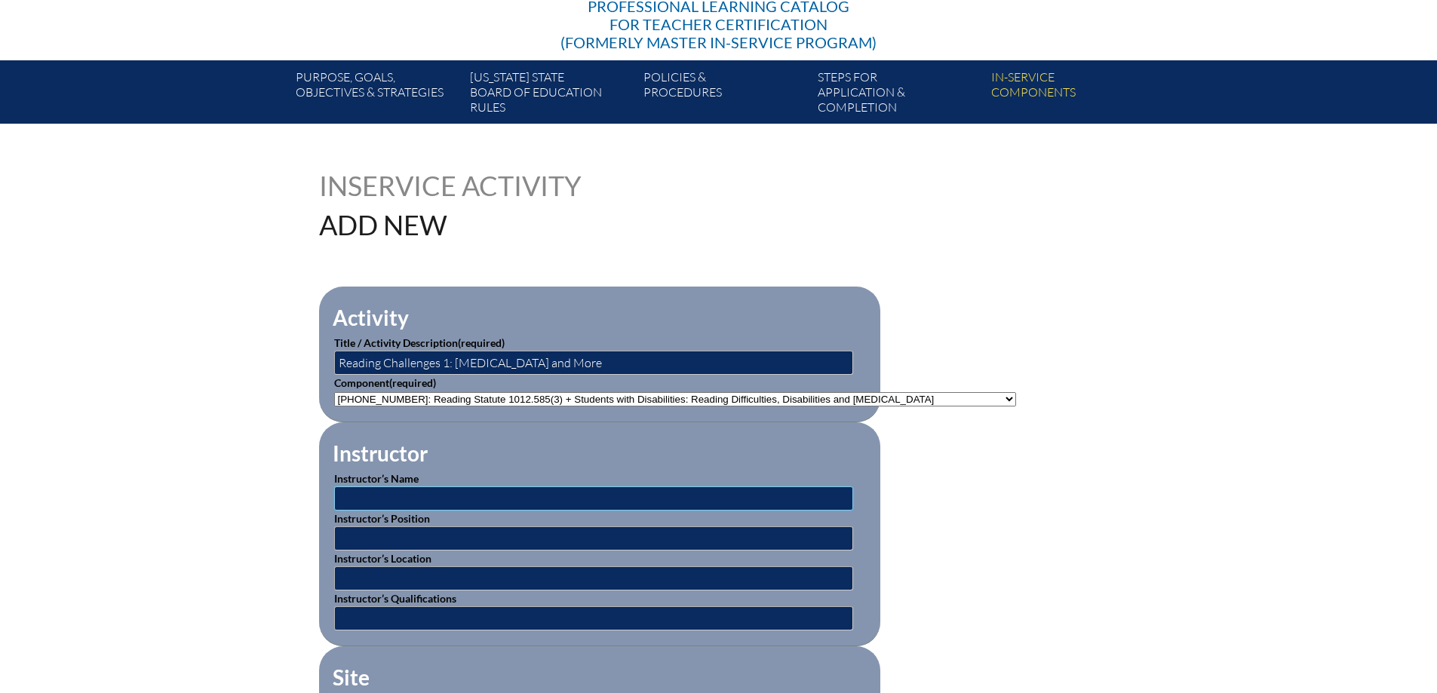
click at [357, 490] on input "text" at bounding box center [593, 498] width 519 height 24
type input "Beacon Educator"
click at [404, 526] on input "text" at bounding box center [593, 538] width 519 height 24
click at [403, 572] on input "text" at bounding box center [593, 578] width 519 height 24
type input "Online"
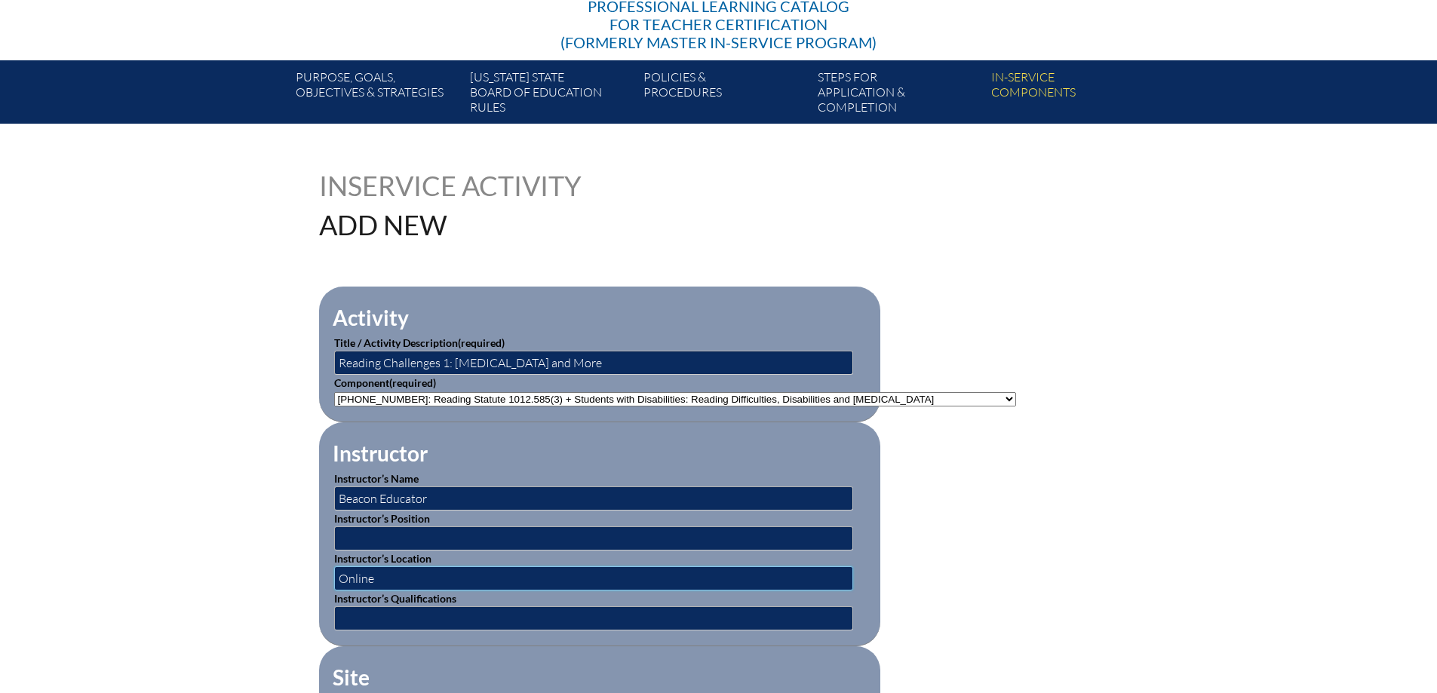
scroll to position [453, 0]
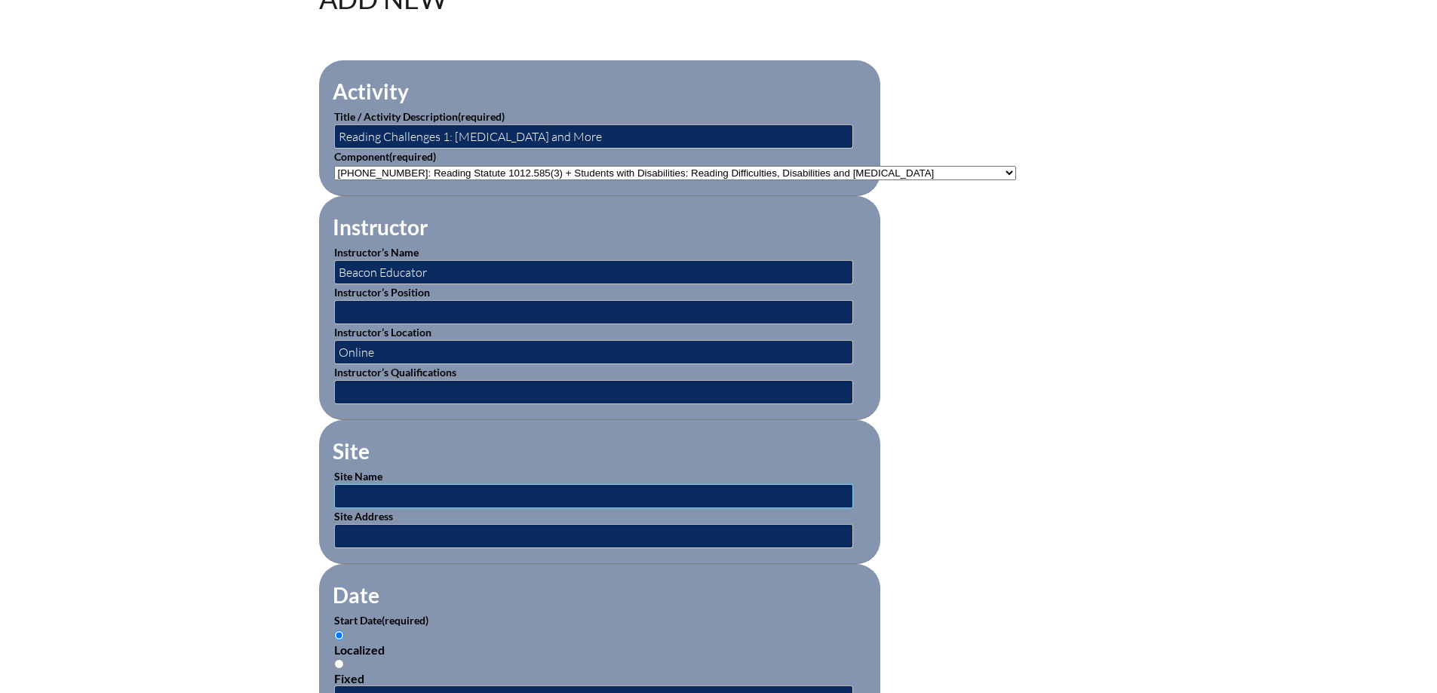
click at [457, 496] on input "text" at bounding box center [593, 496] width 519 height 24
type input "Beacon Educator Website"
click at [652, 575] on fieldset "Date Start Date (required) Localized Fixed End Date (required) Localized Fixed" at bounding box center [599, 693] width 561 height 259
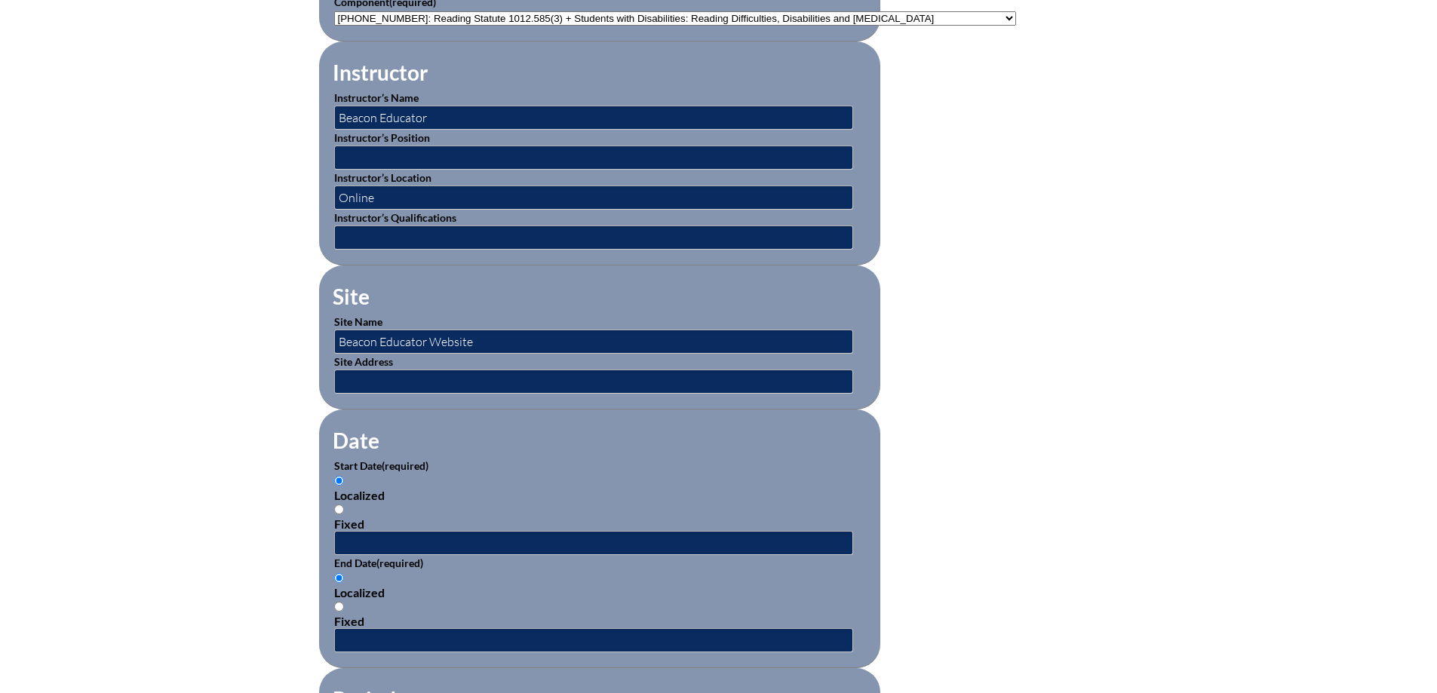
scroll to position [830, 0]
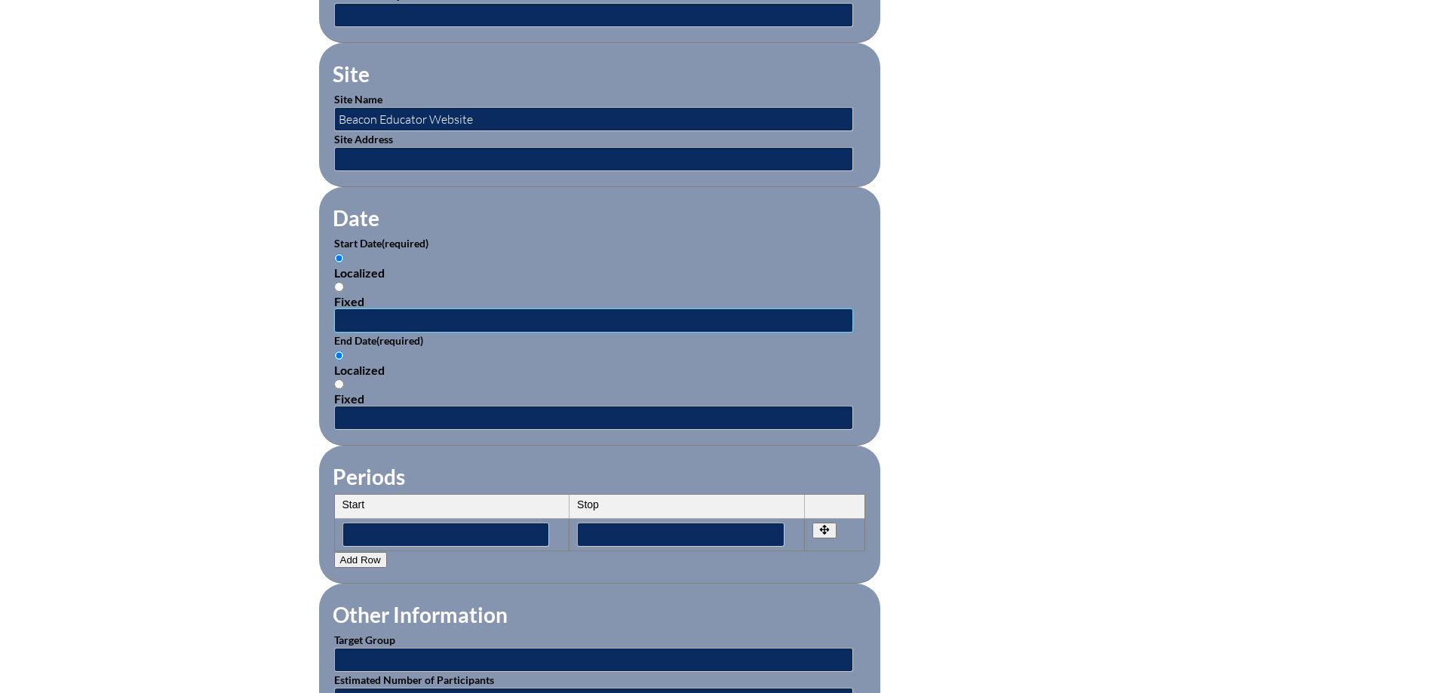
click at [360, 313] on input "text" at bounding box center [593, 320] width 519 height 24
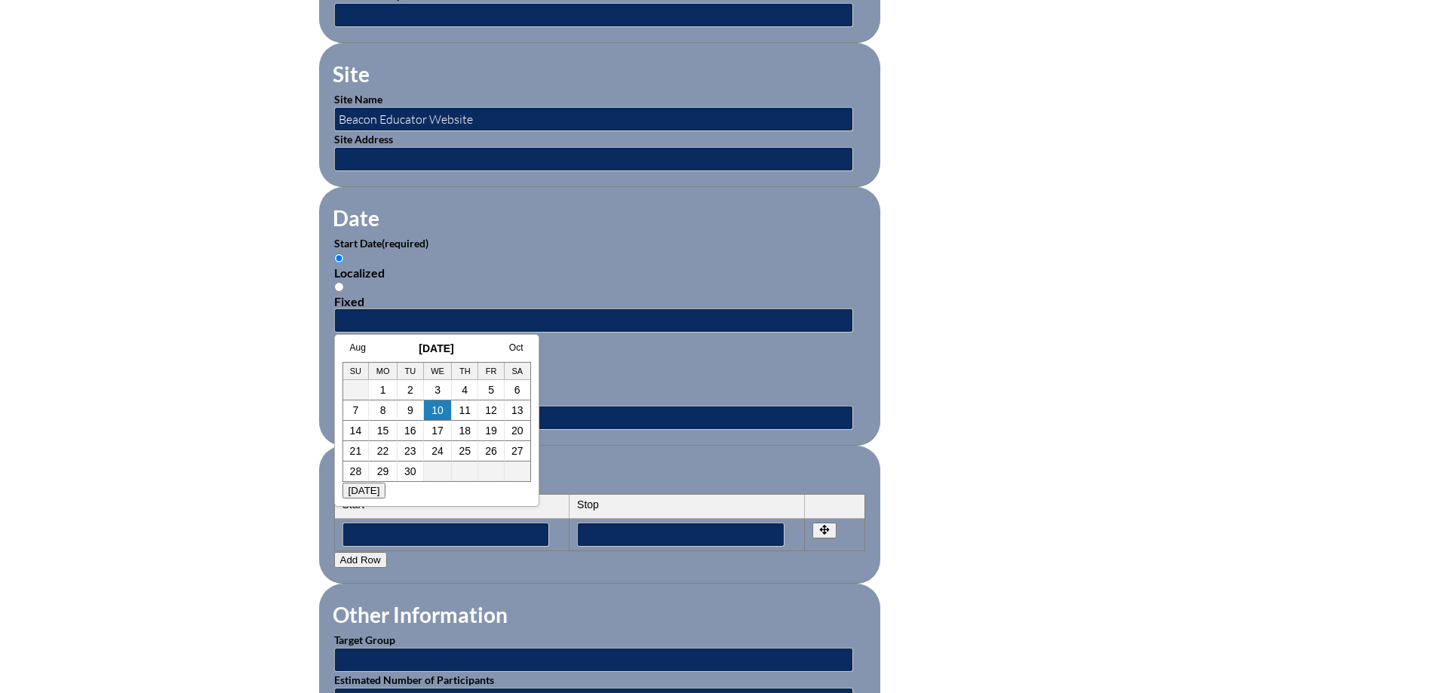
click at [348, 348] on h3 "September 2025" at bounding box center [436, 348] width 189 height 12
click at [357, 347] on link "Aug" at bounding box center [358, 347] width 16 height 11
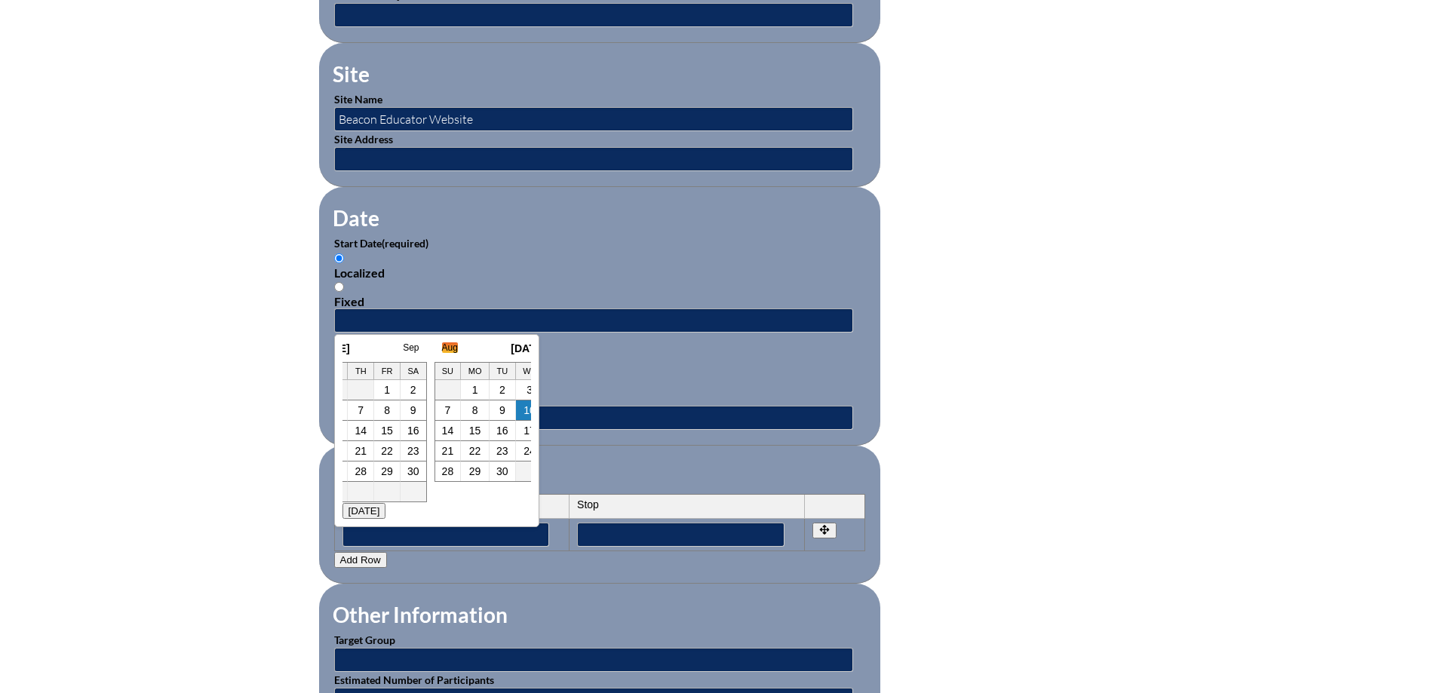
scroll to position [0, 15]
click at [352, 348] on h3 "August 2025" at bounding box center [421, 348] width 189 height 12
click at [346, 348] on link "July" at bounding box center [343, 347] width 16 height 11
click at [484, 410] on link "12" at bounding box center [487, 410] width 12 height 12
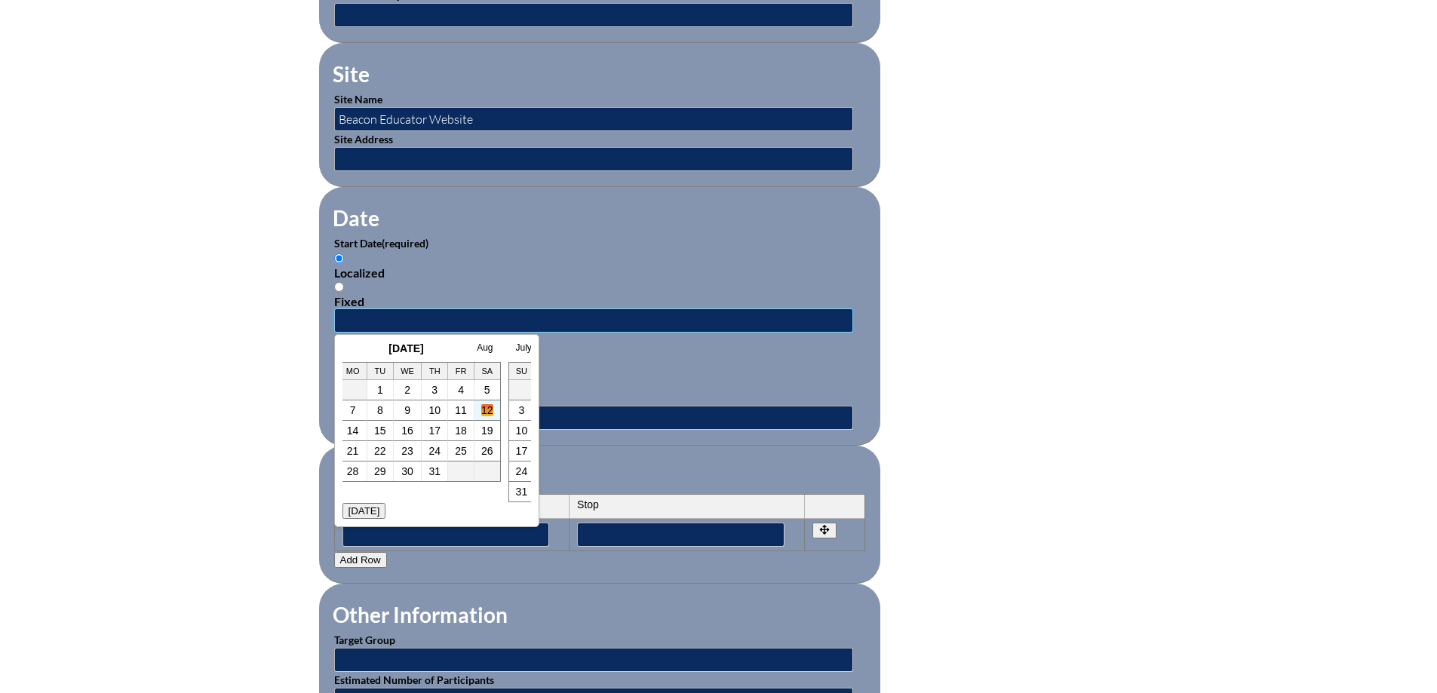
type input "2025-07-12 10:33 AM"
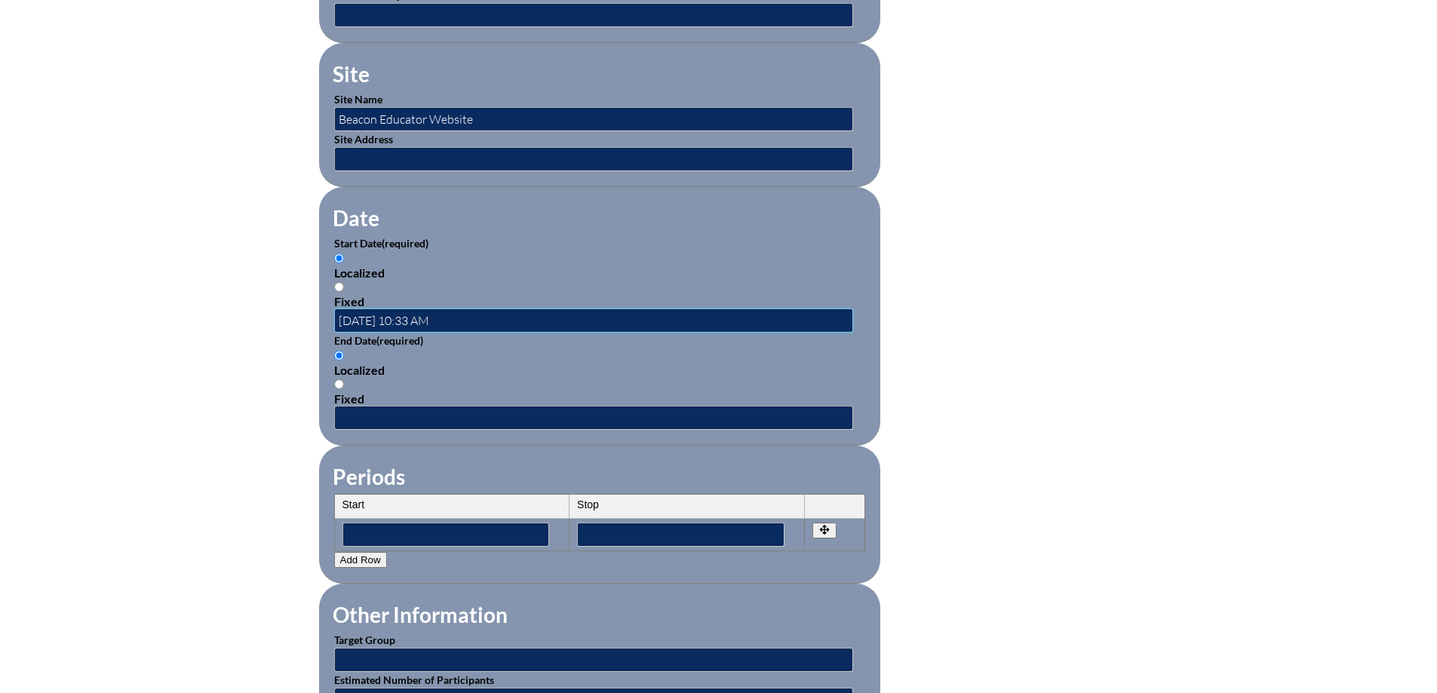
scroll to position [0, 0]
click at [407, 406] on input "text" at bounding box center [593, 418] width 519 height 24
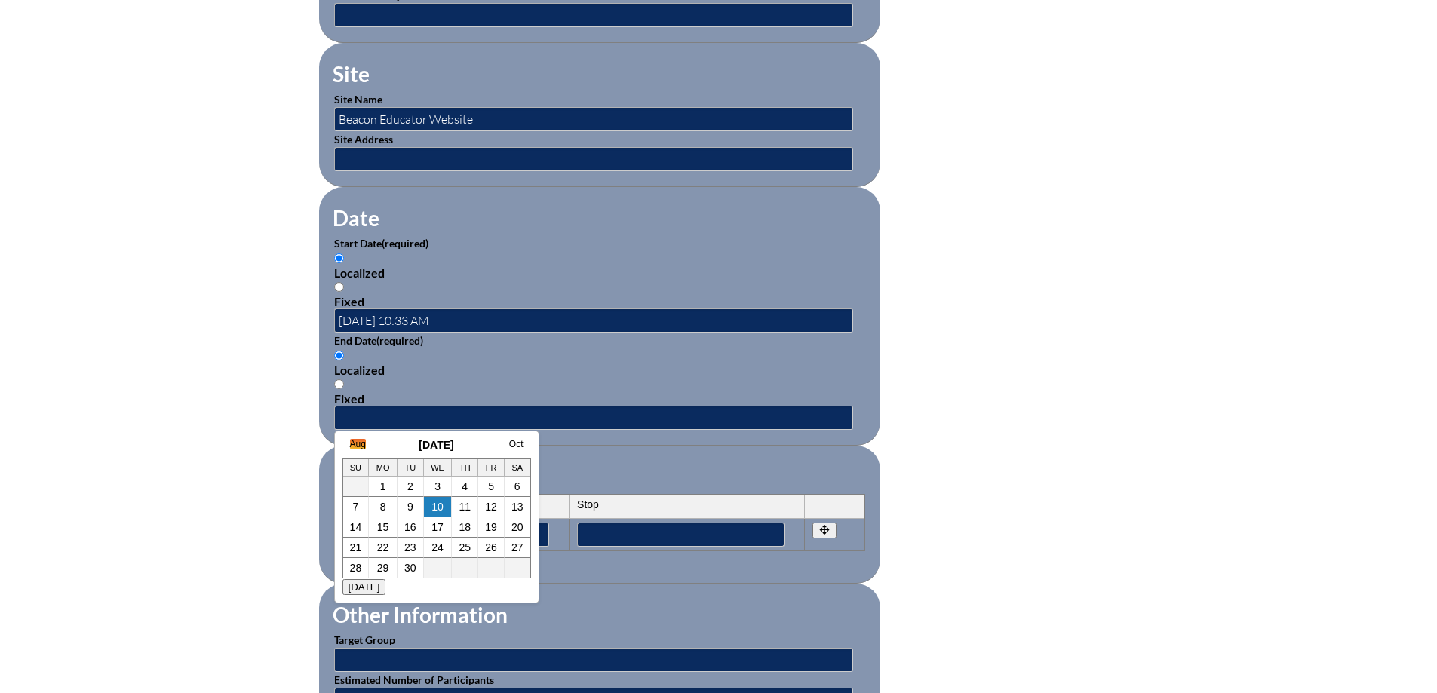
click at [350, 443] on link "Aug" at bounding box center [358, 444] width 16 height 11
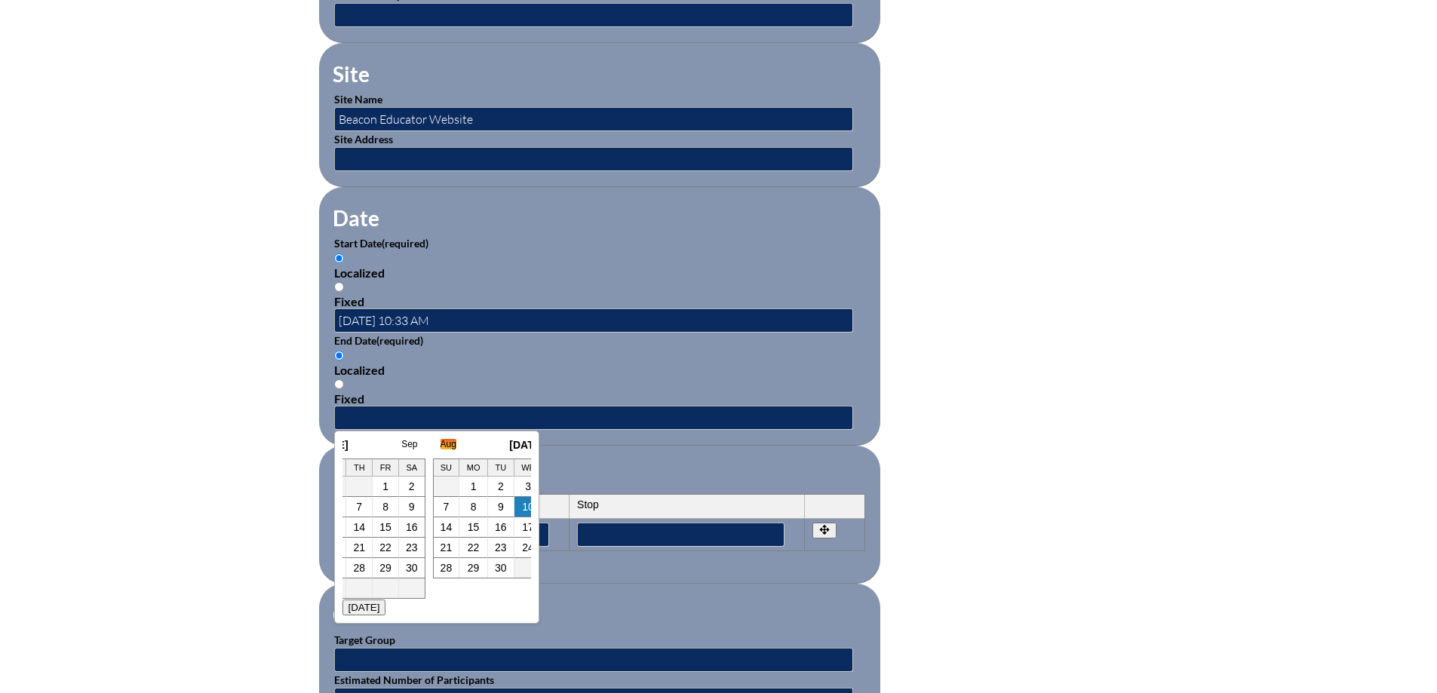
scroll to position [0, 15]
click at [342, 443] on link "July" at bounding box center [343, 444] width 16 height 11
click at [488, 510] on link "12" at bounding box center [487, 507] width 12 height 12
type input "2025-07-12 10:33 AM"
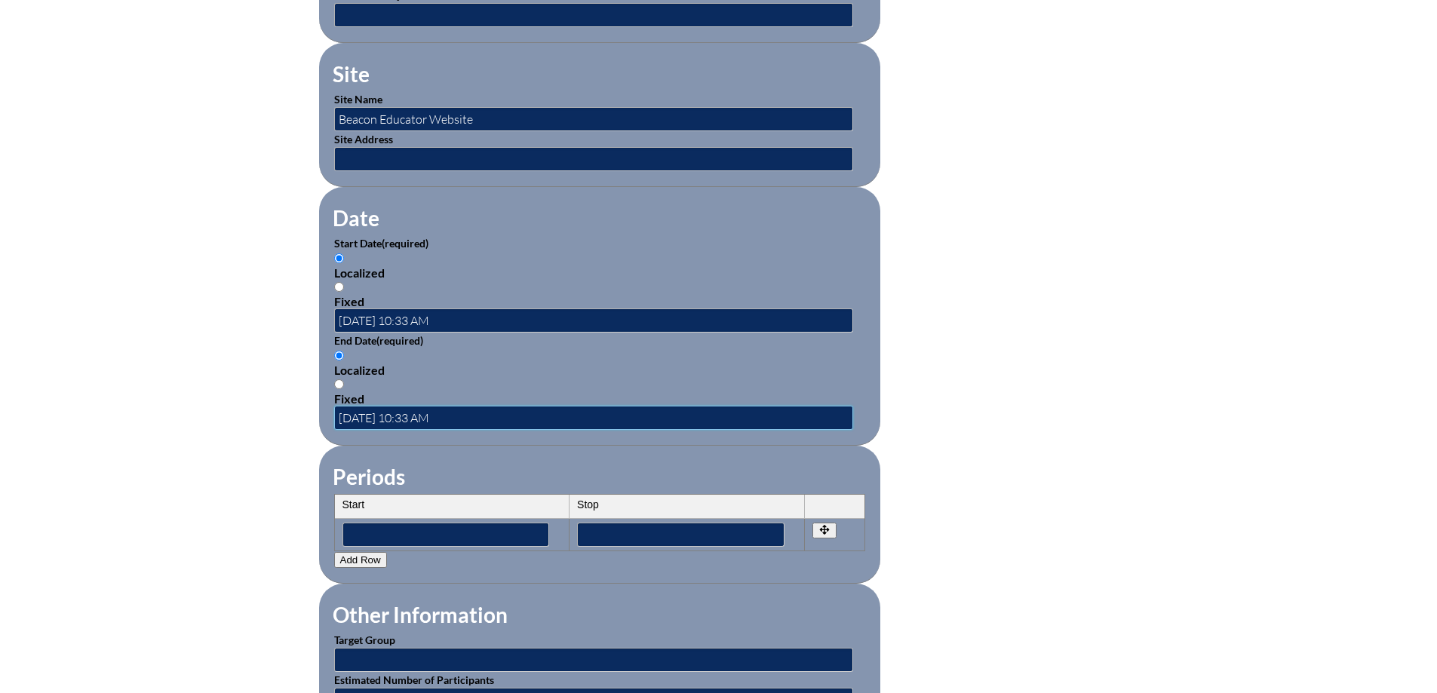
scroll to position [0, 0]
drag, startPoint x: 535, startPoint y: 454, endPoint x: 544, endPoint y: 475, distance: 23.0
click at [535, 454] on fieldset "Periods Start Stop No rows created Add new row Start Stop Start Stop" at bounding box center [599, 515] width 561 height 138
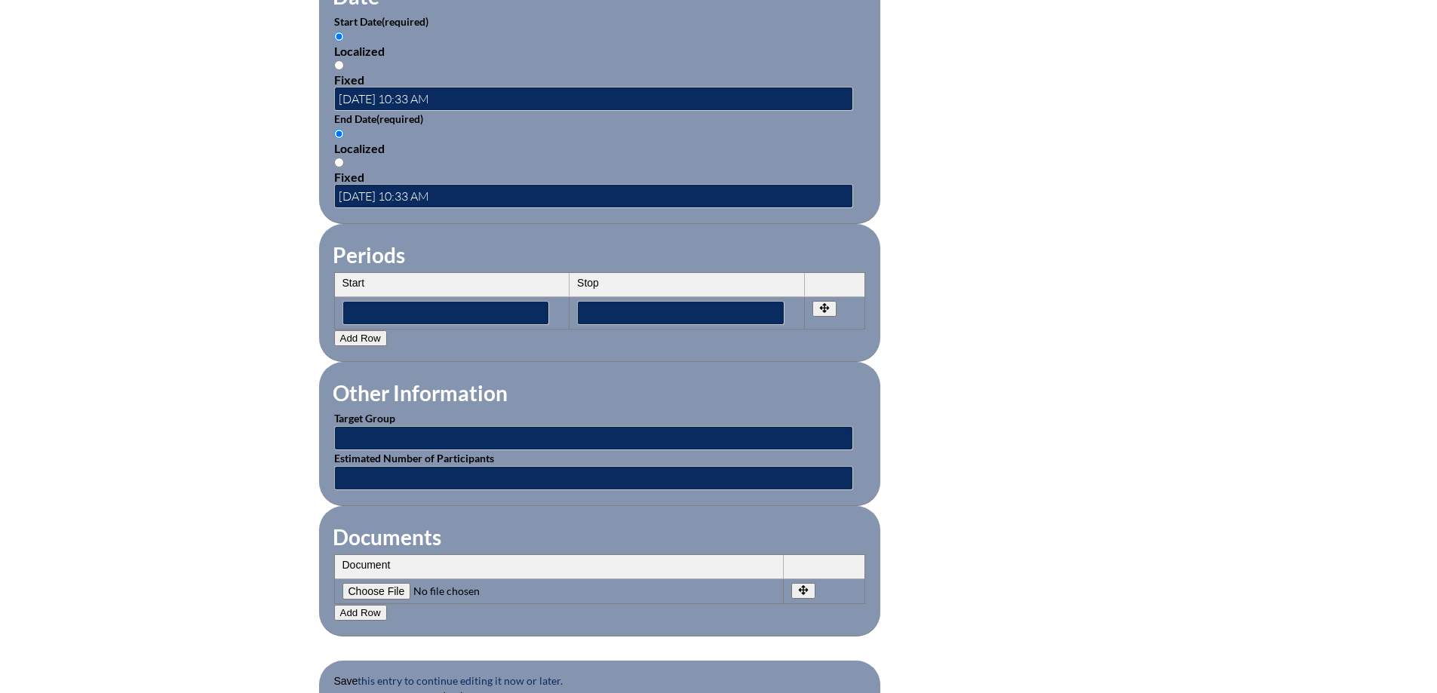
scroll to position [1131, 0]
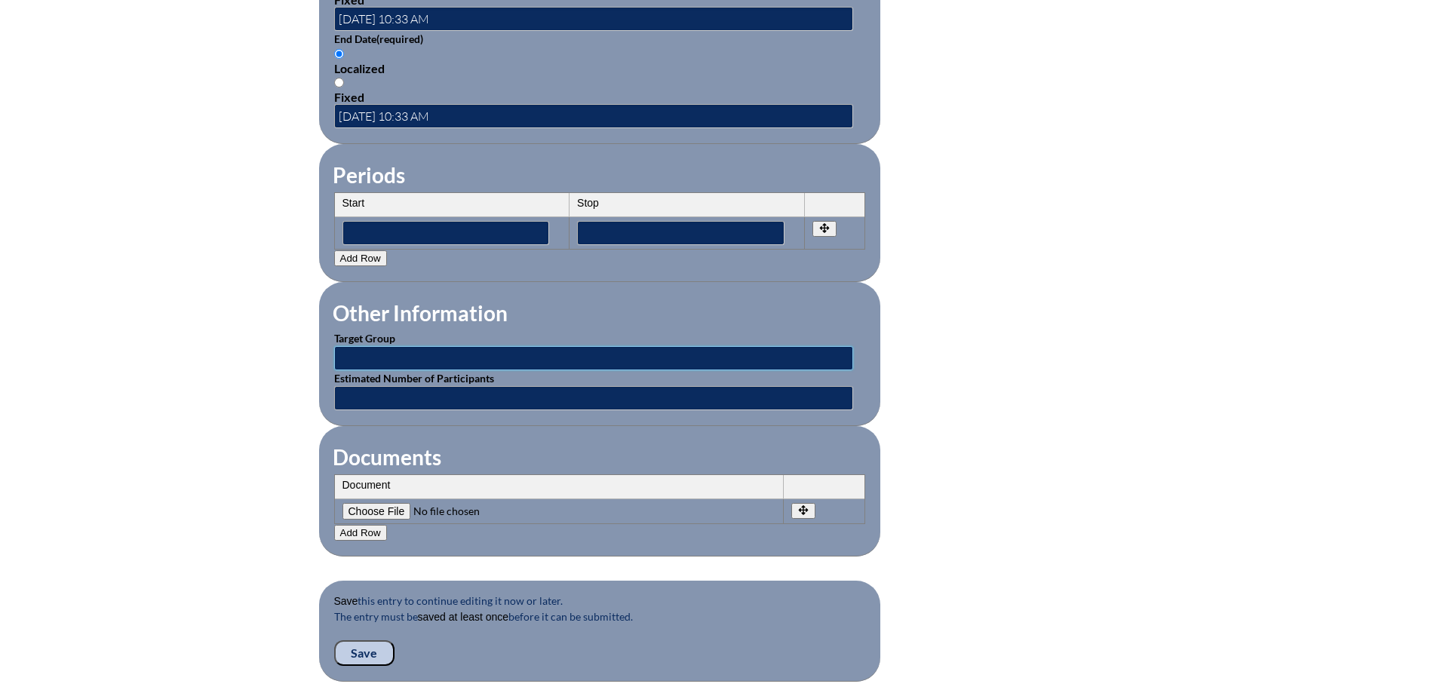
click at [397, 347] on input "text" at bounding box center [593, 358] width 519 height 24
type input "1"
click at [403, 386] on input "text" at bounding box center [593, 398] width 519 height 24
type input "1"
click at [599, 431] on fieldset "Documents Document No rows created Add new row Document Remove File Undo Remove…" at bounding box center [599, 491] width 561 height 130
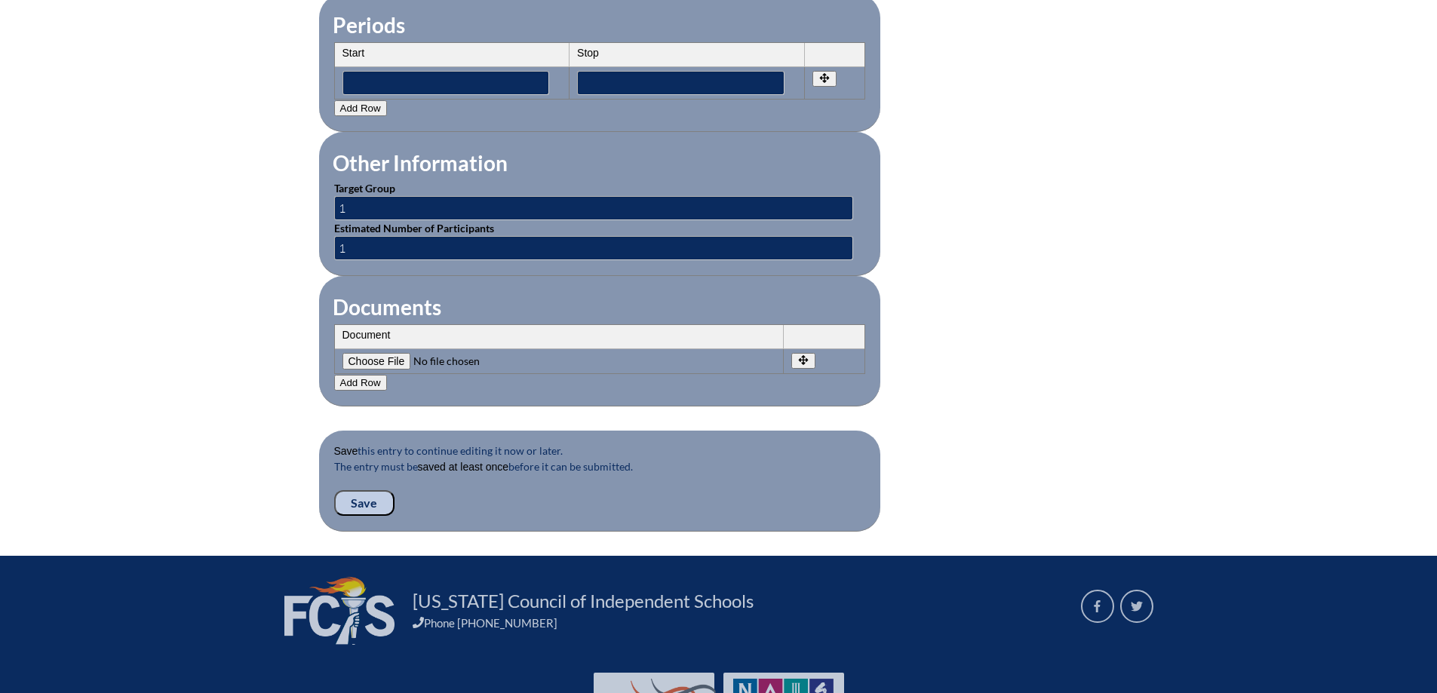
scroll to position [1282, 0]
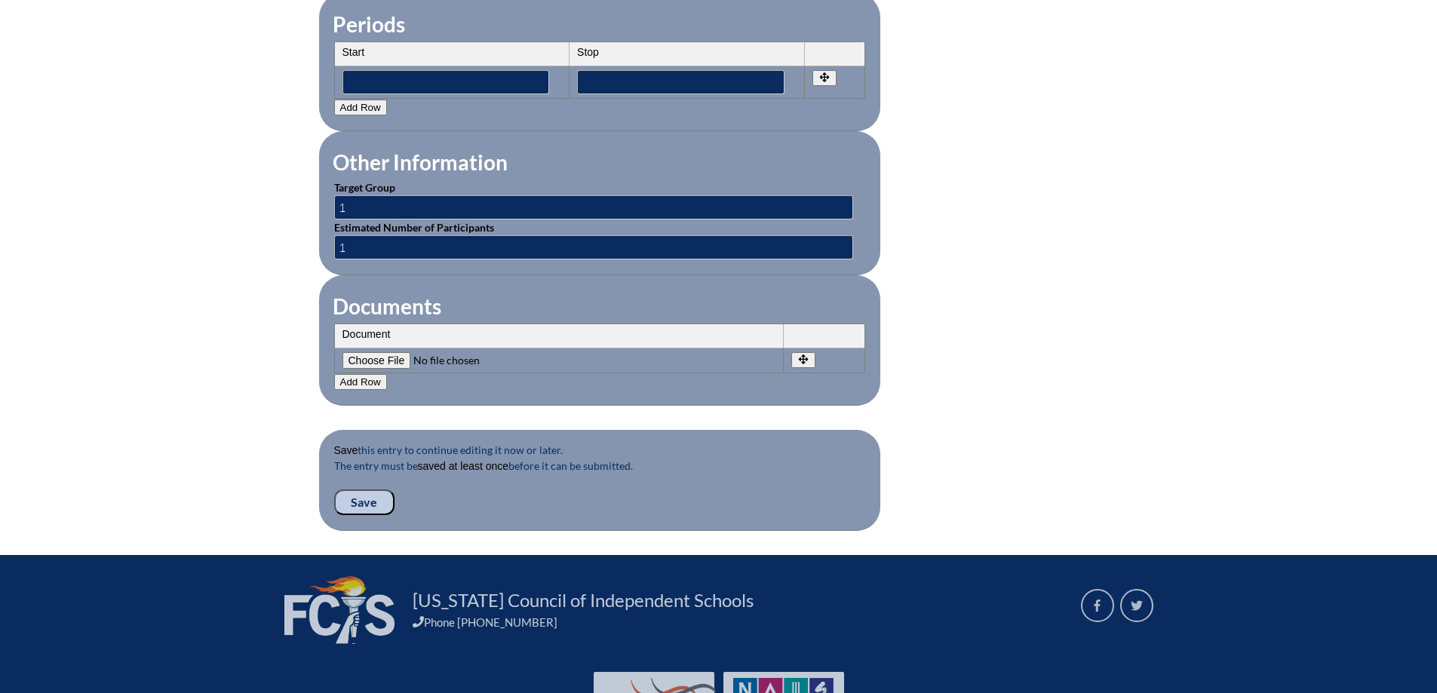
click at [355, 489] on input "Save" at bounding box center [364, 502] width 60 height 26
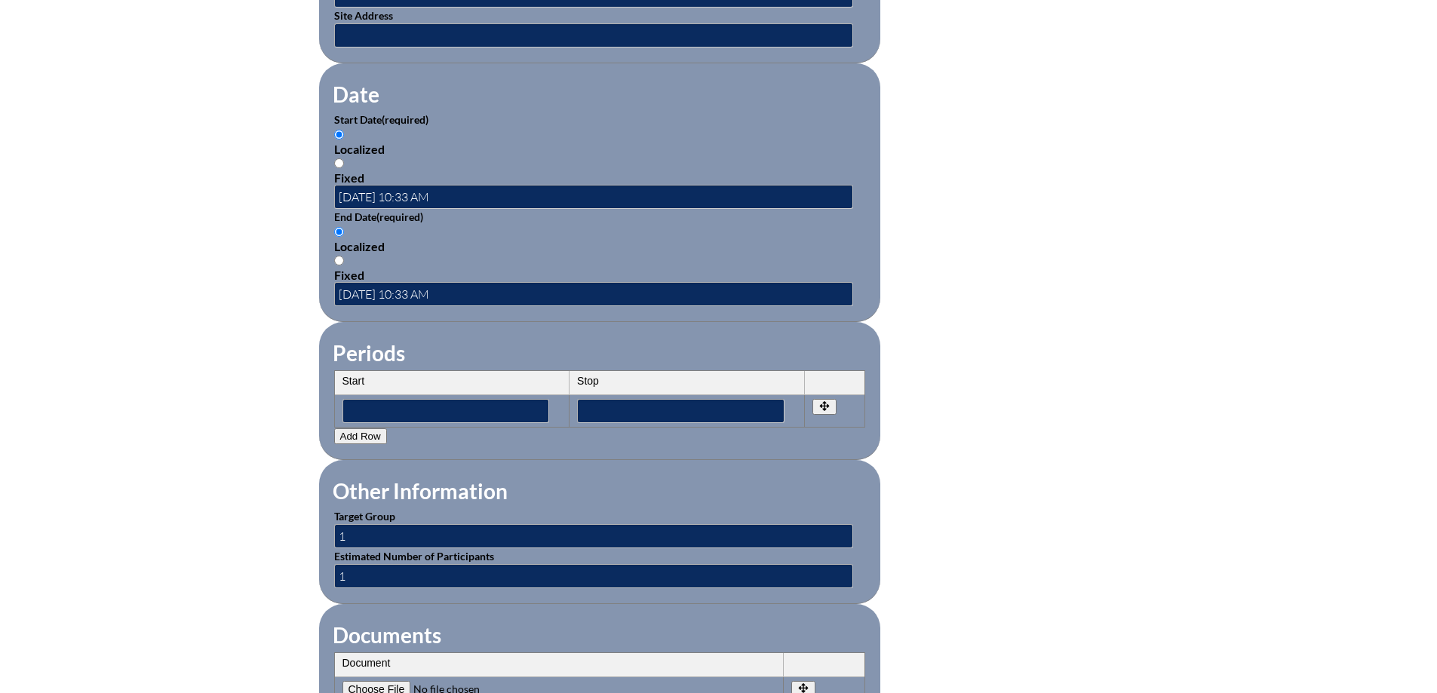
scroll to position [1394, 0]
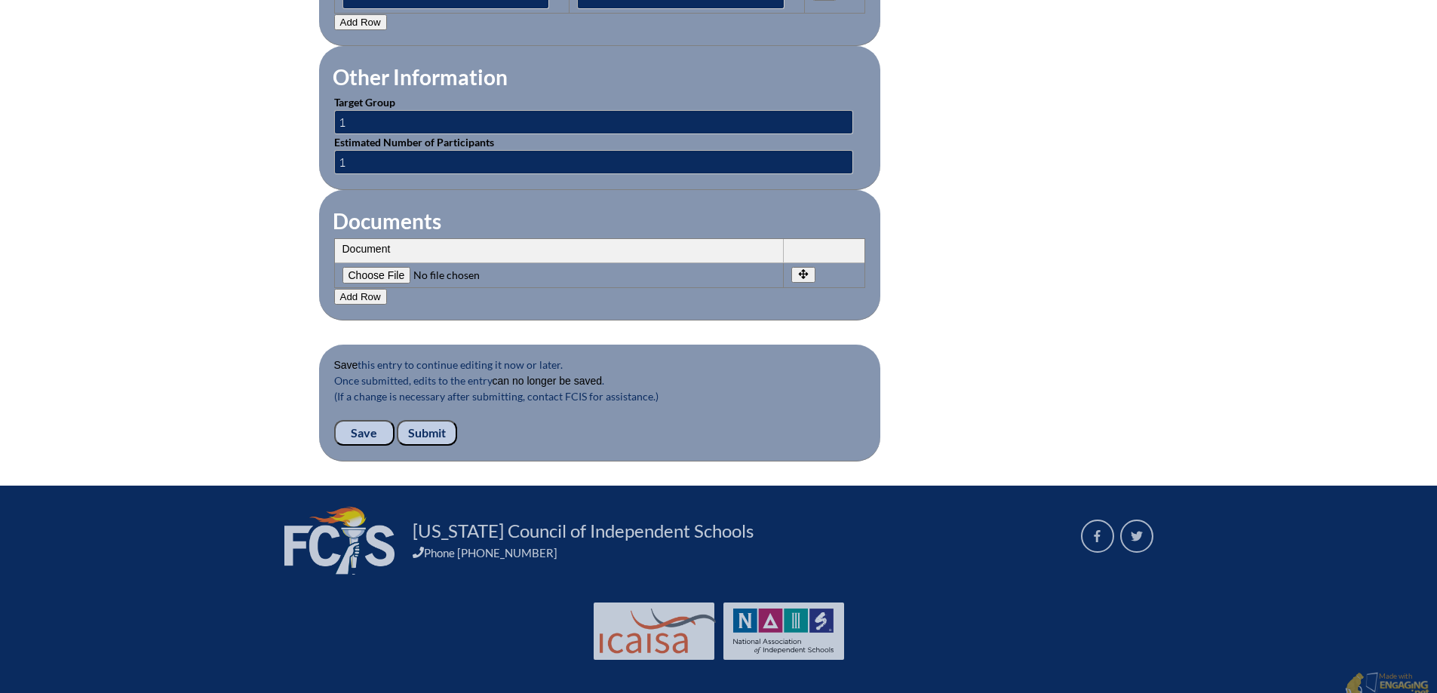
click at [371, 420] on input "Save" at bounding box center [364, 433] width 60 height 26
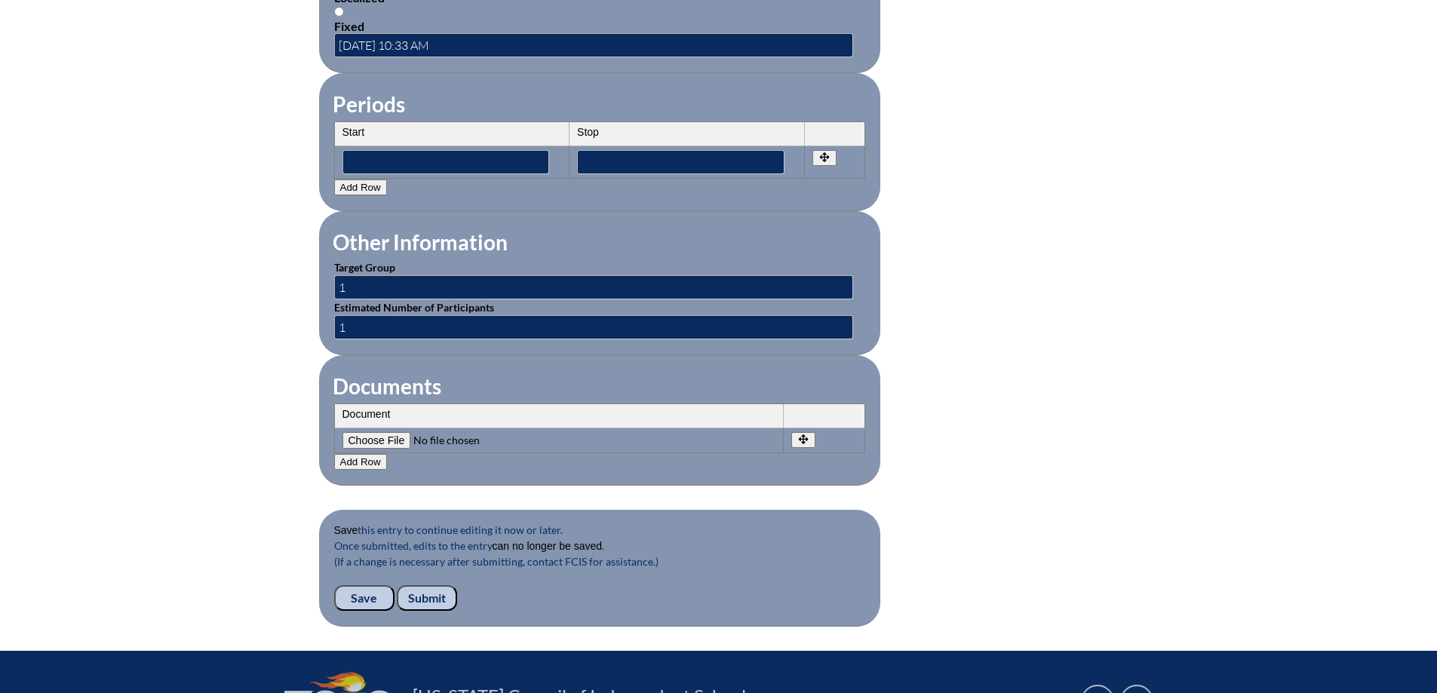
scroll to position [1358, 0]
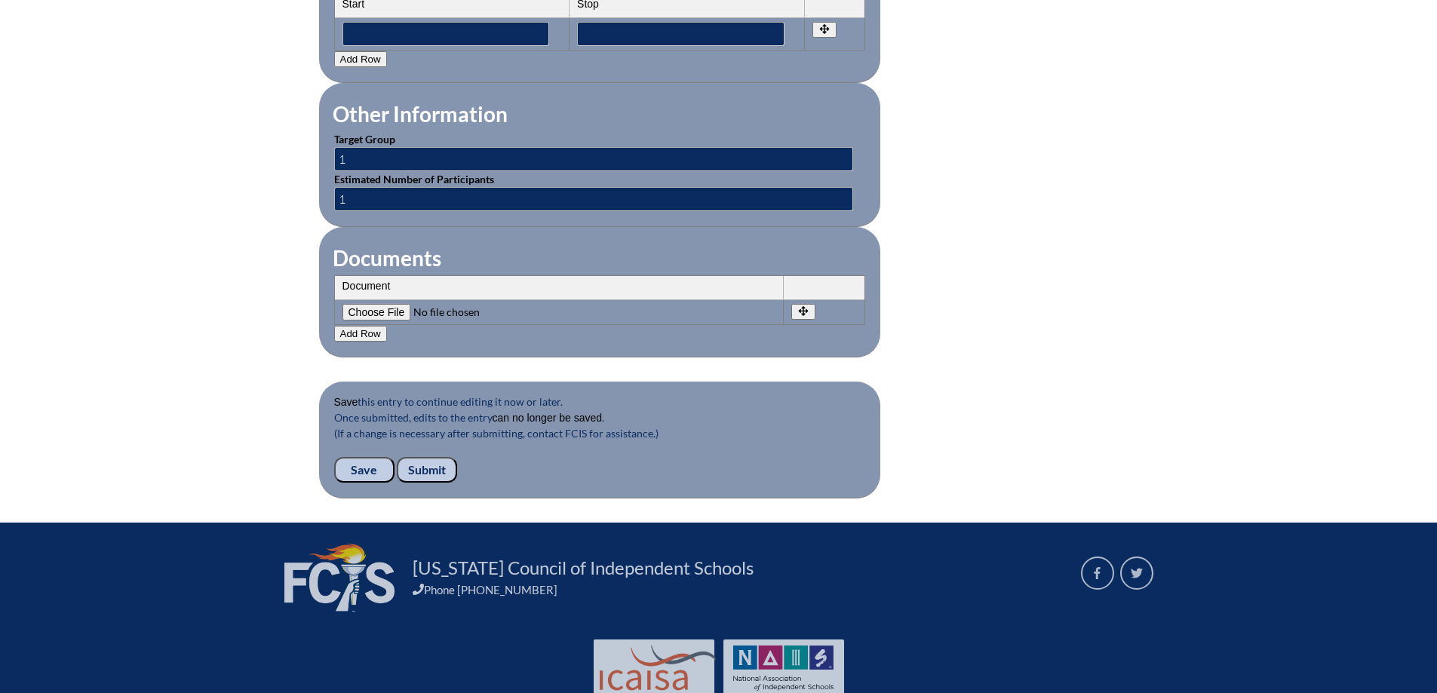
click at [426, 467] on input "Submit" at bounding box center [427, 470] width 60 height 26
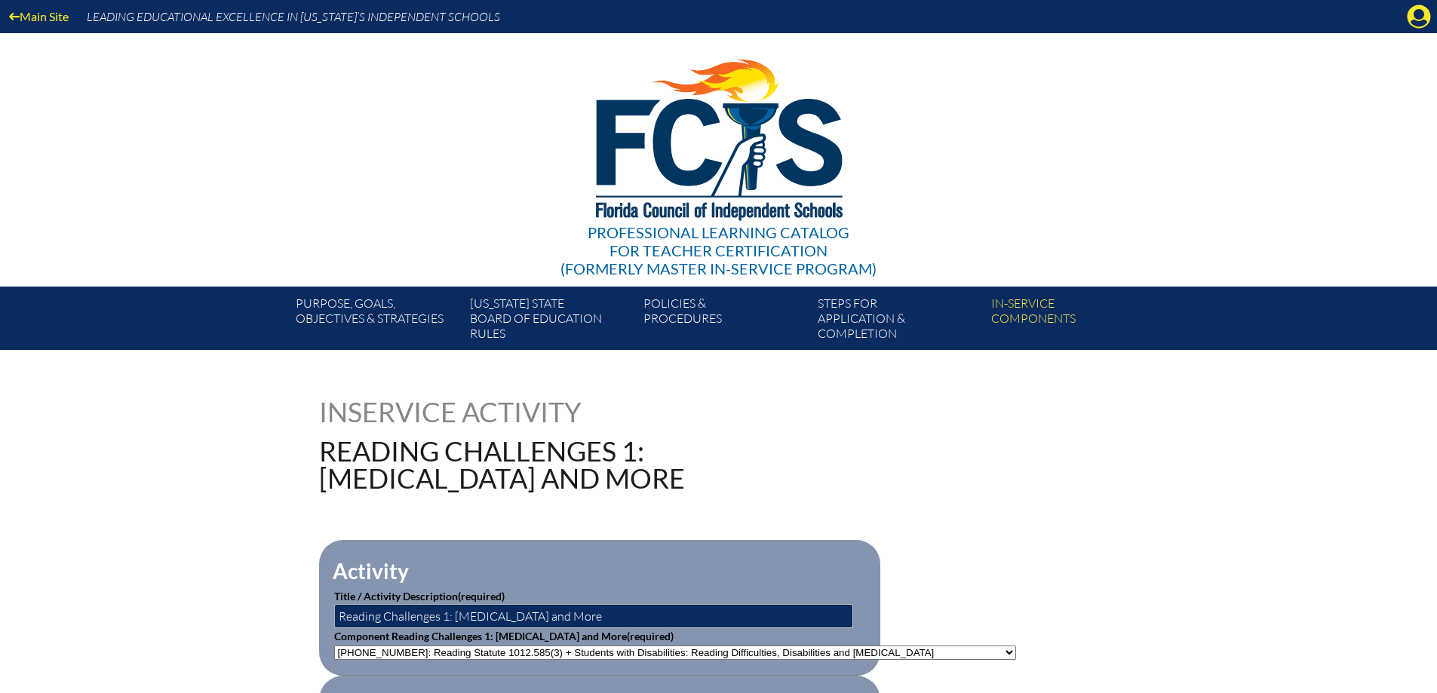
click at [752, 441] on h1 "Reading Challenges 1: [MEDICAL_DATA] and More" at bounding box center [566, 464] width 495 height 54
click at [1421, 10] on icon "Manage account" at bounding box center [1419, 17] width 24 height 24
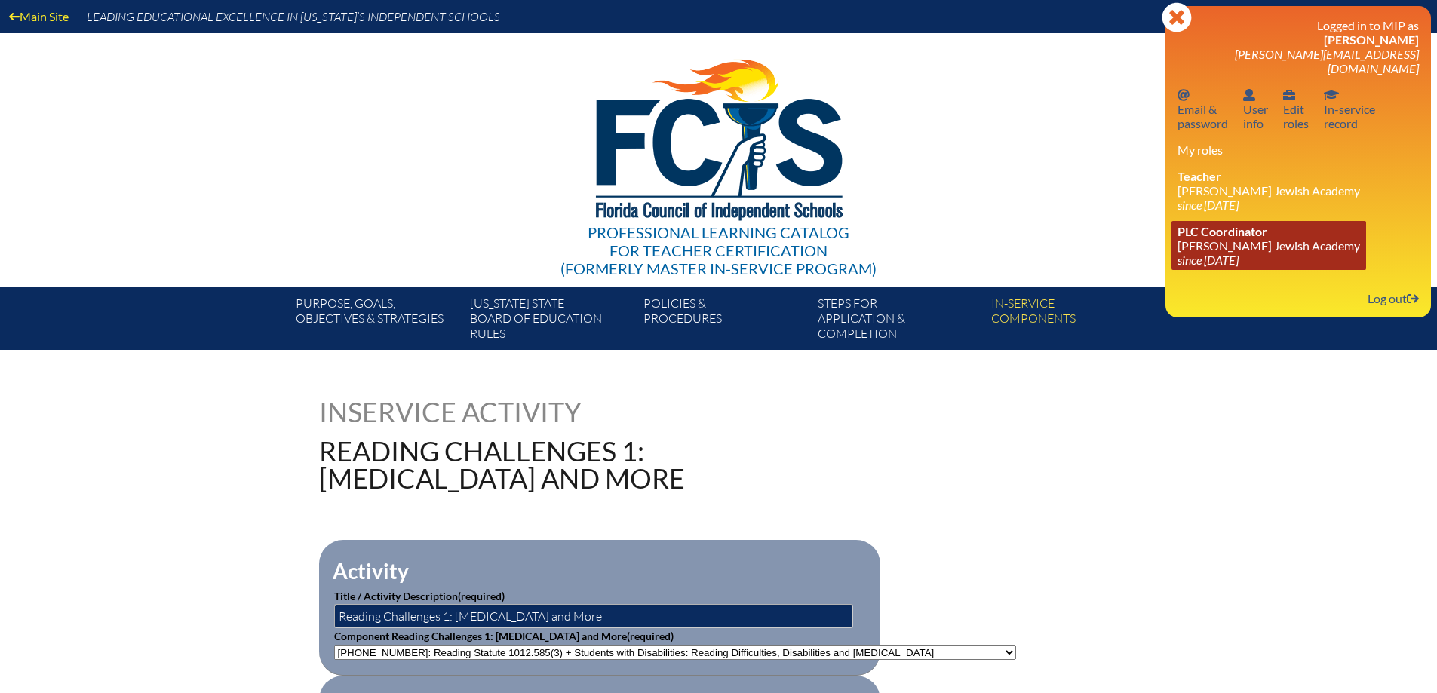
click at [1194, 253] on icon "since [DATE]" at bounding box center [1207, 260] width 61 height 14
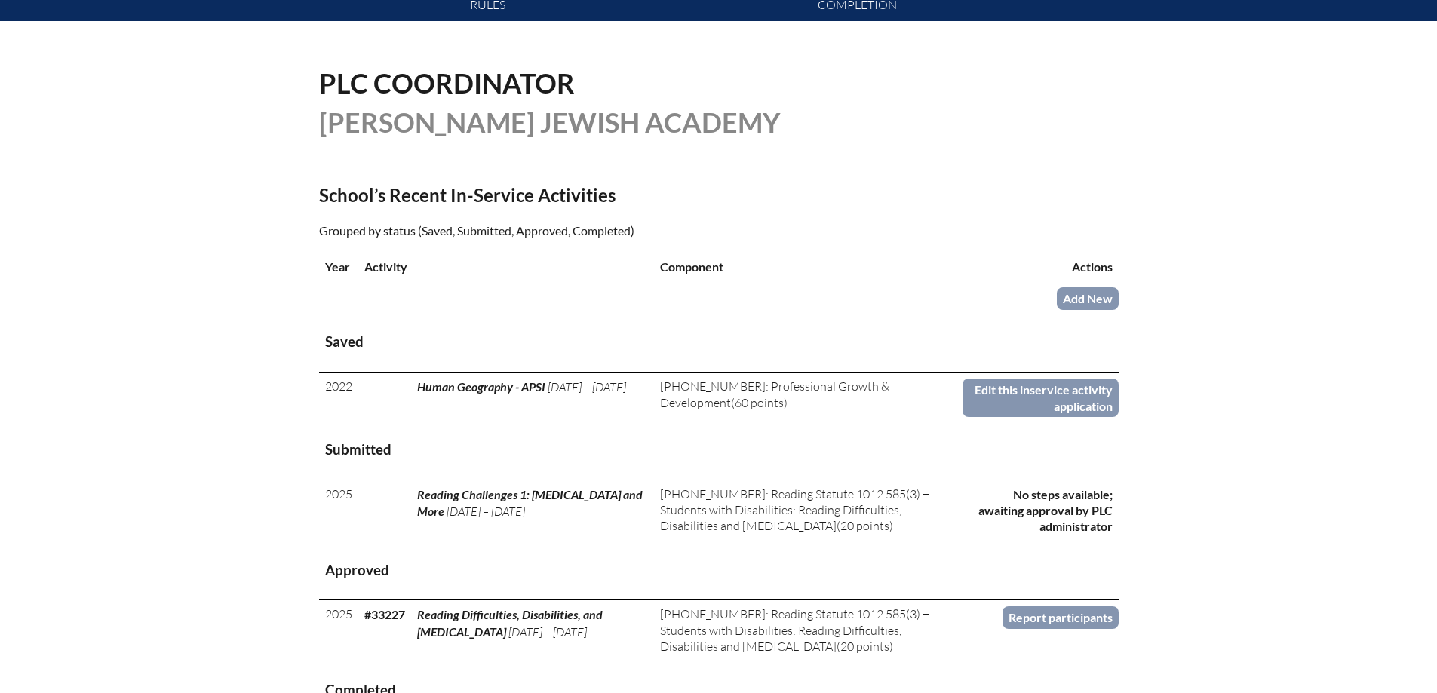
scroll to position [377, 0]
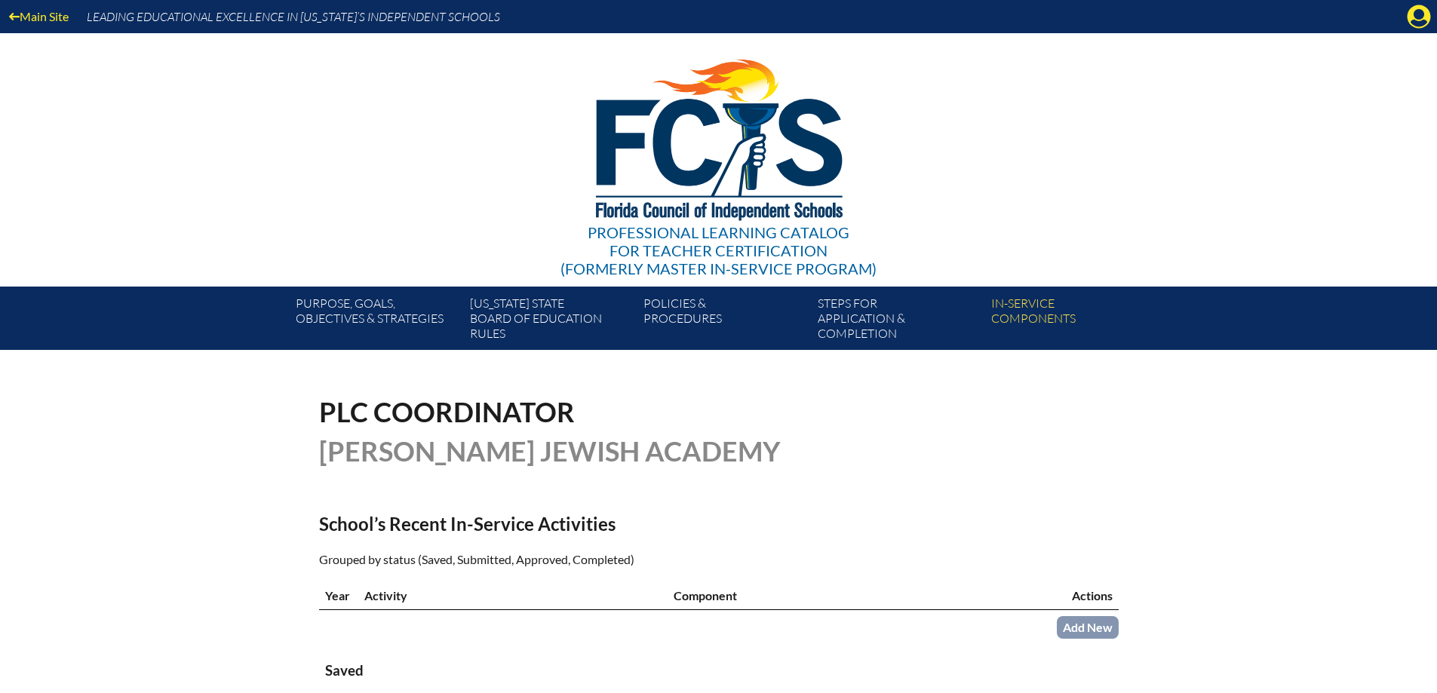
scroll to position [377, 0]
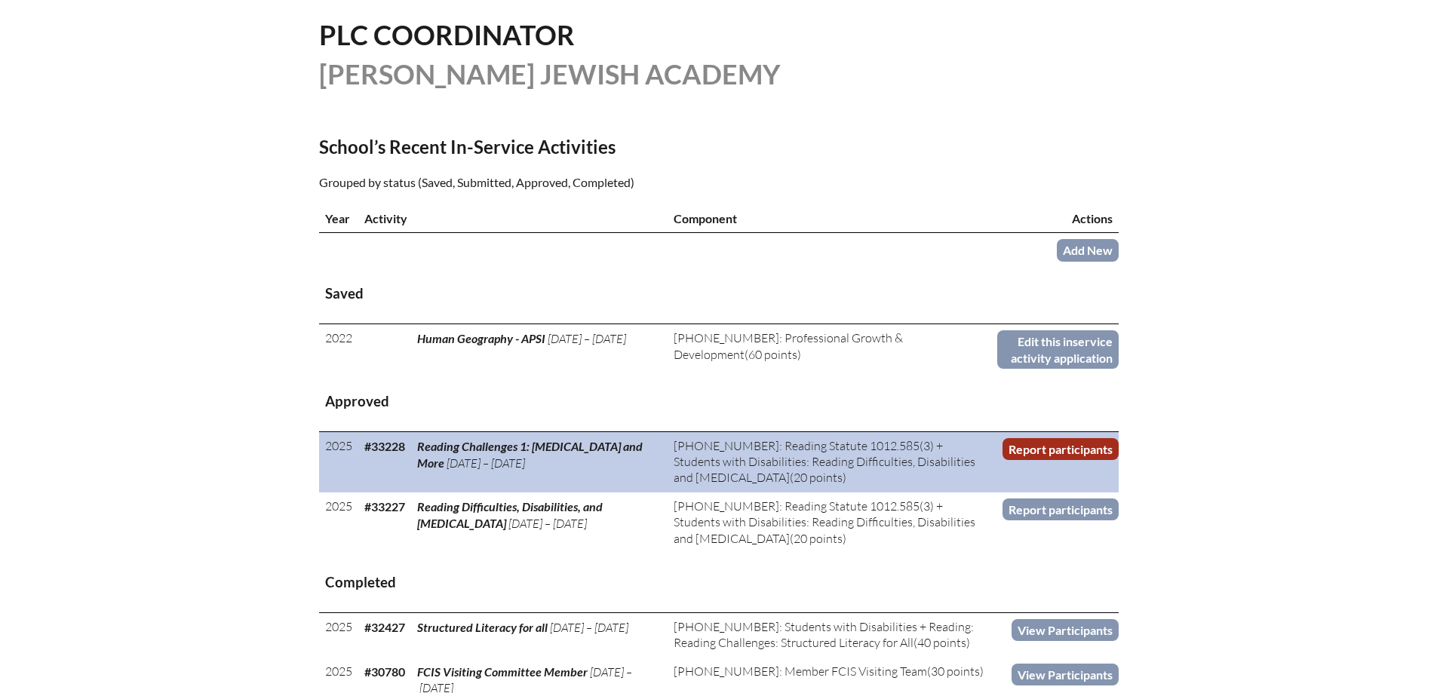
click at [1051, 449] on link "Report participants" at bounding box center [1060, 449] width 116 height 22
click at [1044, 447] on link "Report participants" at bounding box center [1060, 449] width 116 height 22
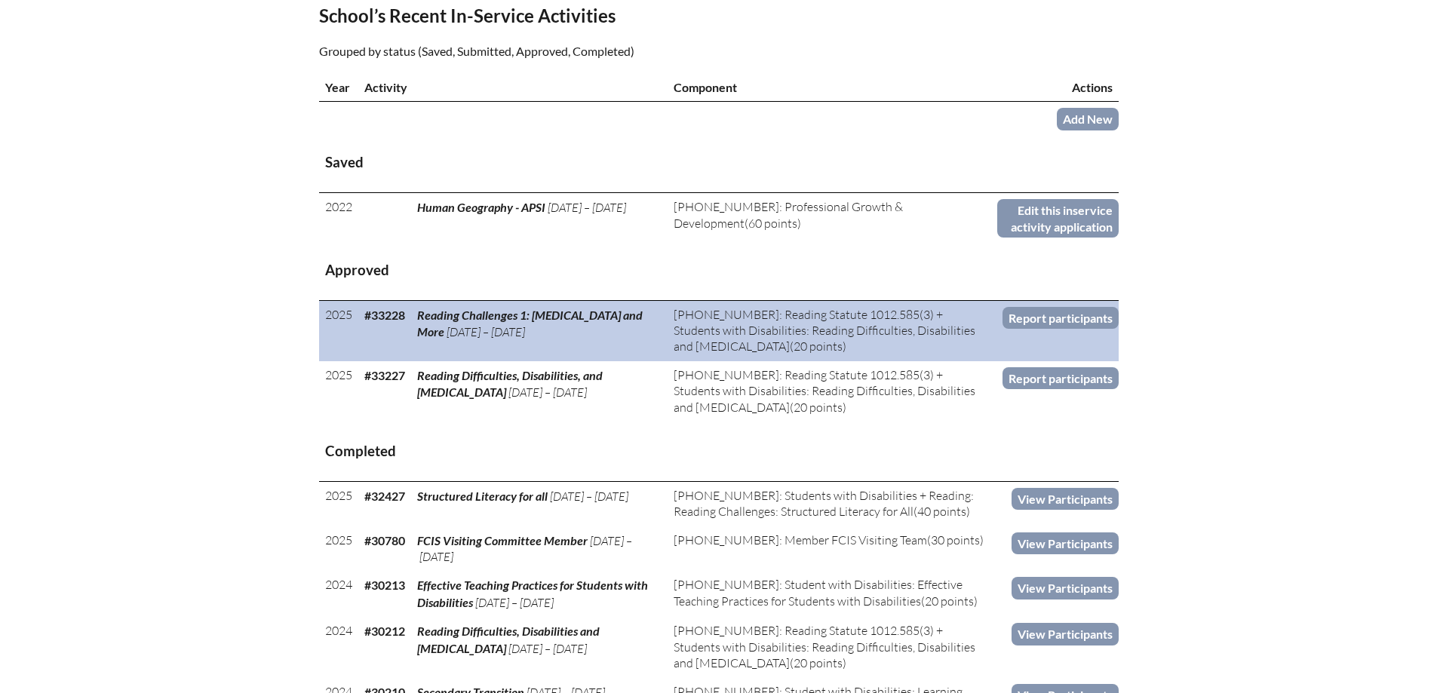
scroll to position [528, 0]
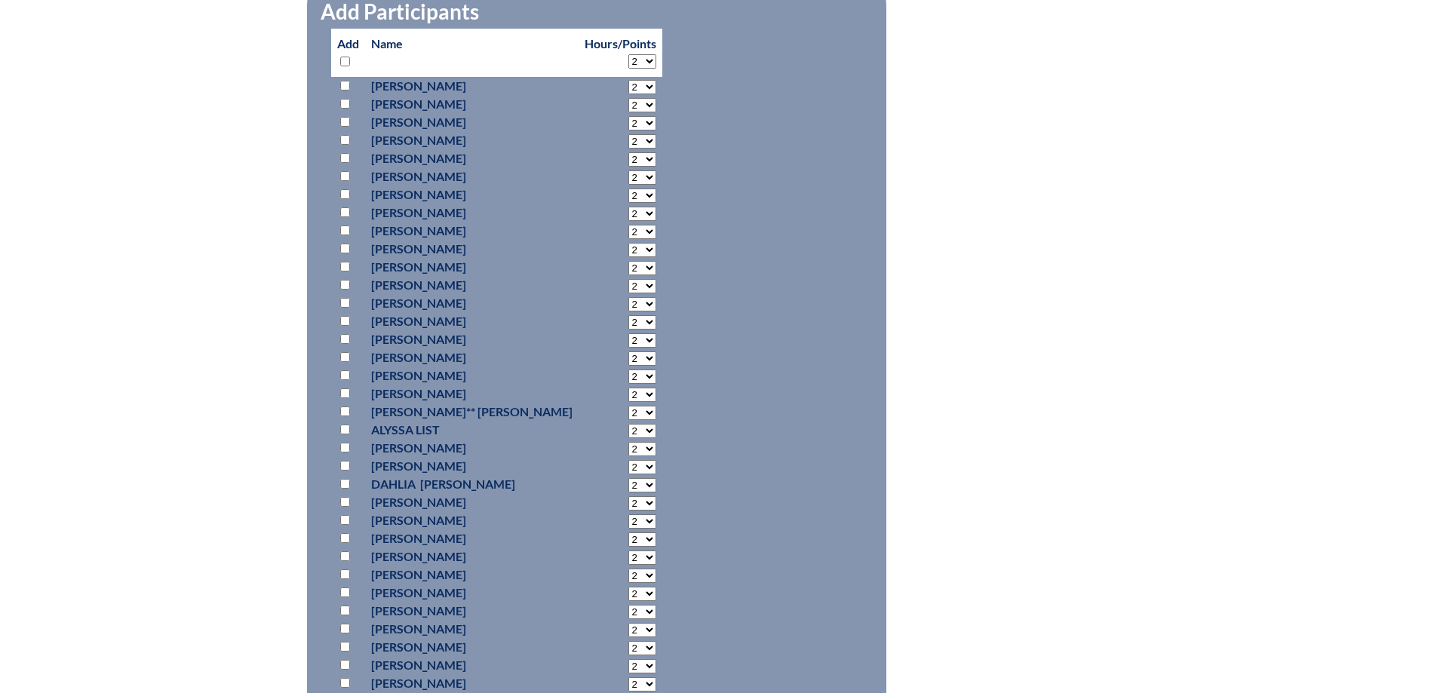
scroll to position [754, 0]
click at [340, 591] on input "checkbox" at bounding box center [345, 592] width 10 height 10
checkbox input "true"
click at [628, 590] on select "2 3 4 5 6 7 8 9 10 11 12 13 14 15 16 17 18 19 20 0" at bounding box center [642, 593] width 28 height 14
select select "20"
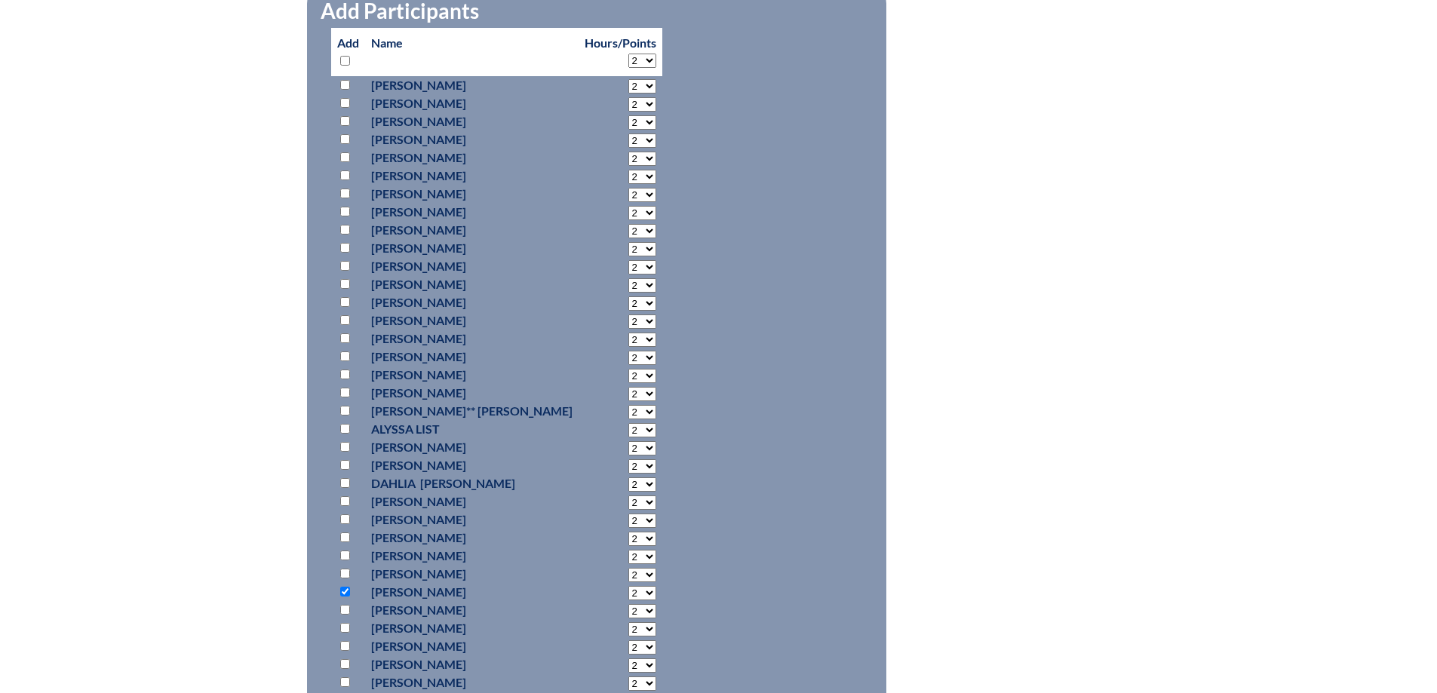
click at [628, 586] on select "2 3 4 5 6 7 8 9 10 11 12 13 14 15 16 17 18 19 20 0" at bounding box center [642, 593] width 28 height 14
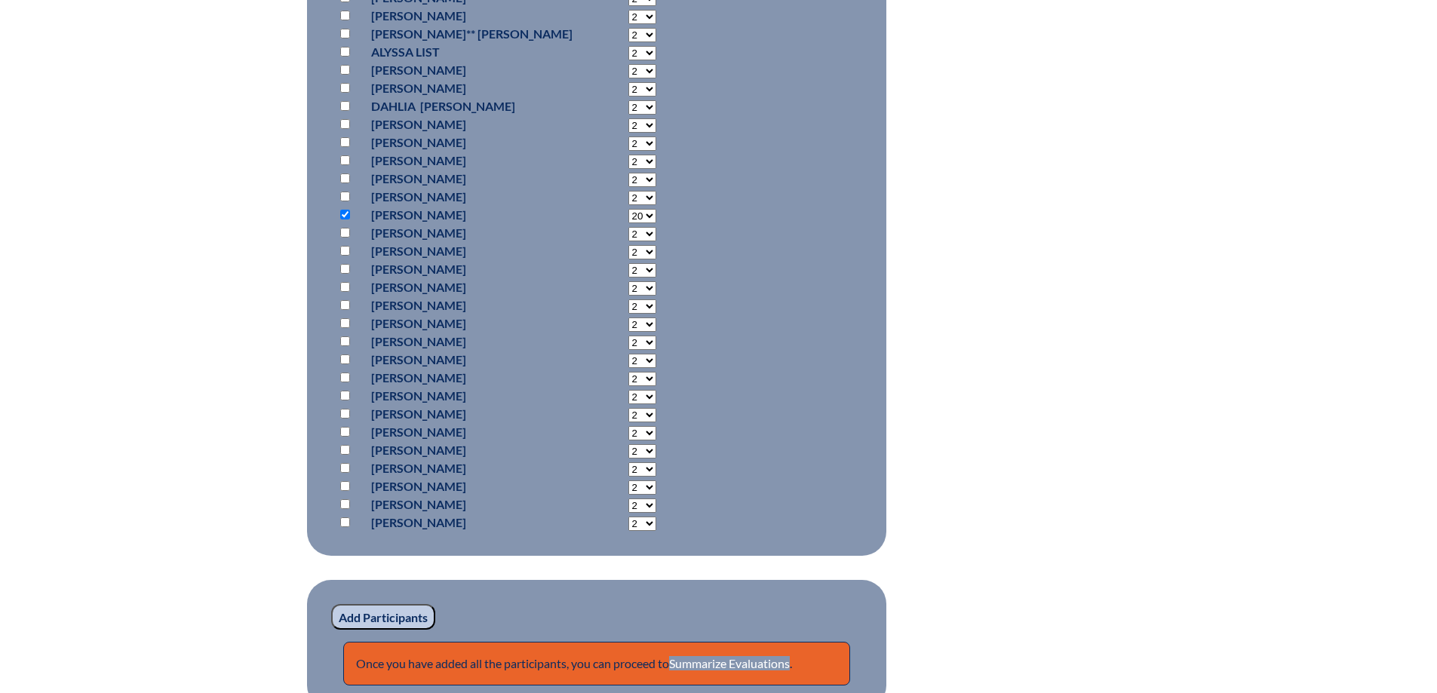
scroll to position [1388, 0]
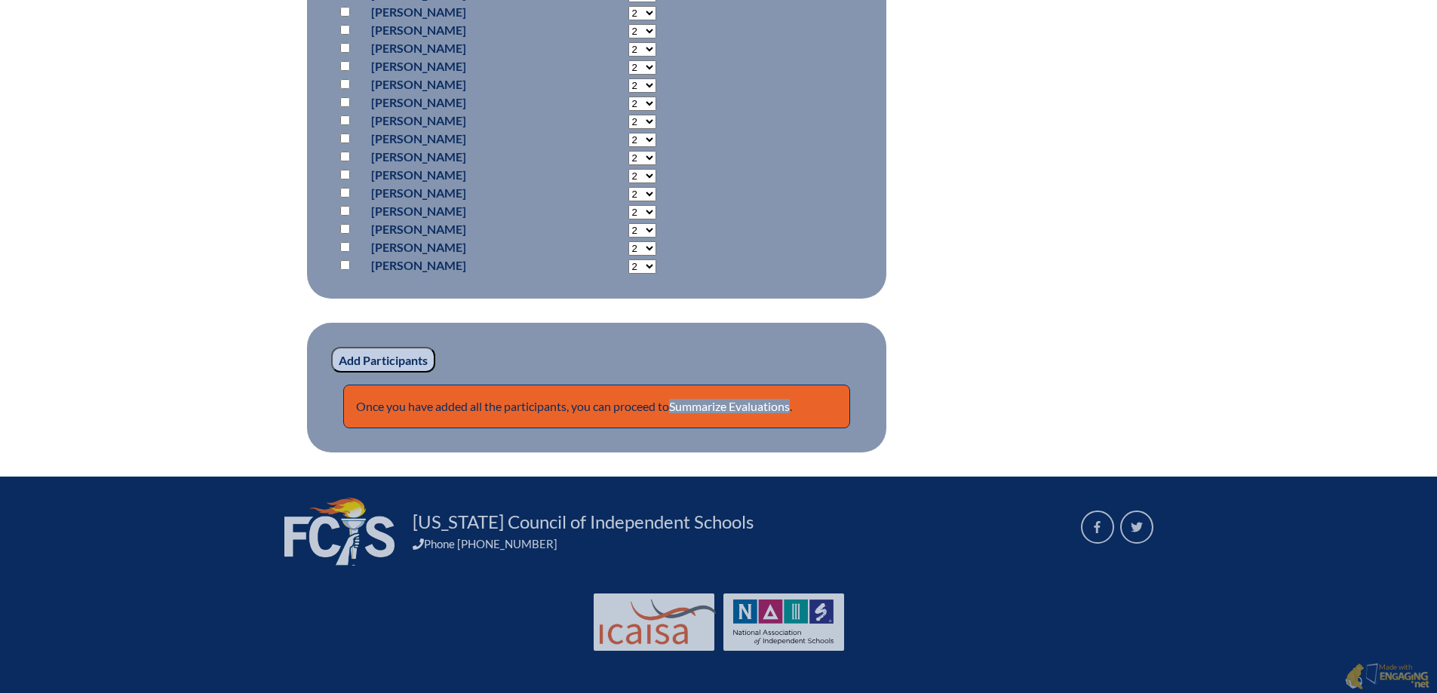
click at [379, 374] on fieldset "Add Participants Once you have added all the participants, you can proceed to S…" at bounding box center [596, 388] width 579 height 130
click at [382, 364] on input "Add Participants" at bounding box center [383, 360] width 104 height 26
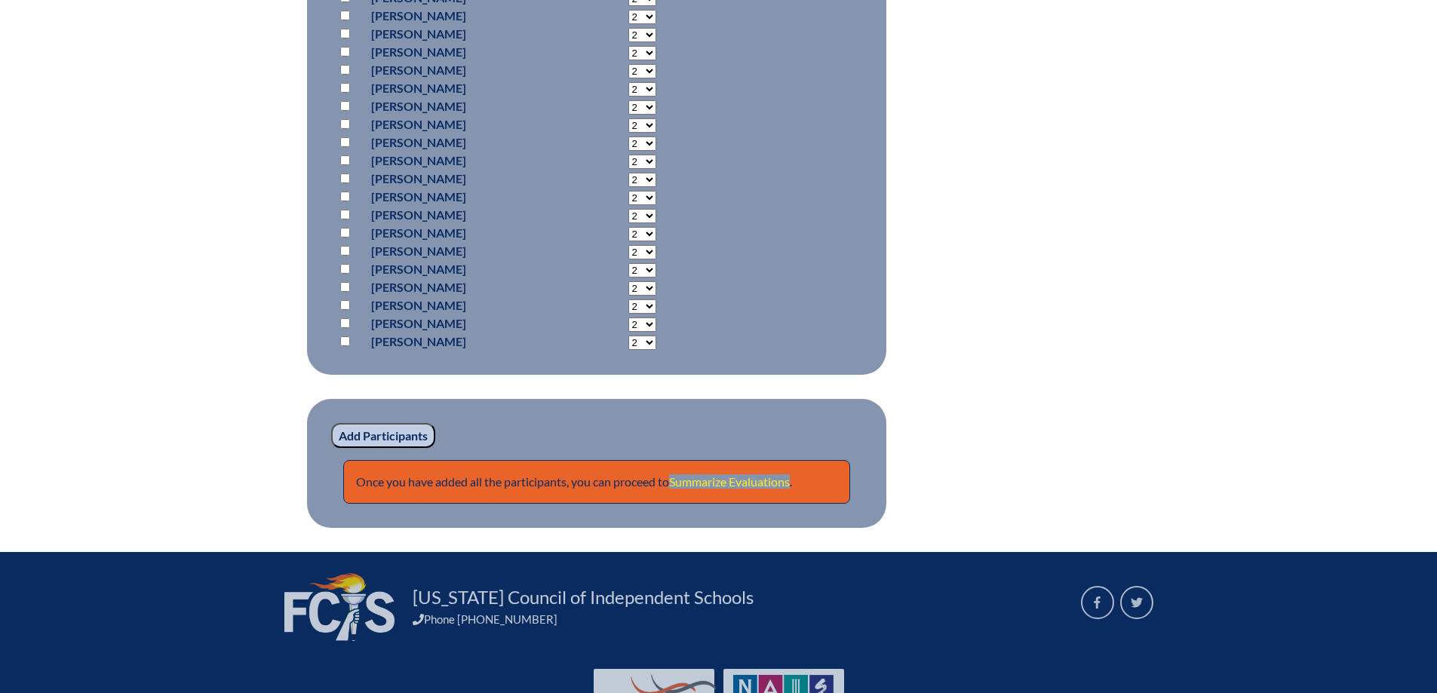
click at [774, 483] on link "Summarize Evaluations" at bounding box center [729, 481] width 121 height 14
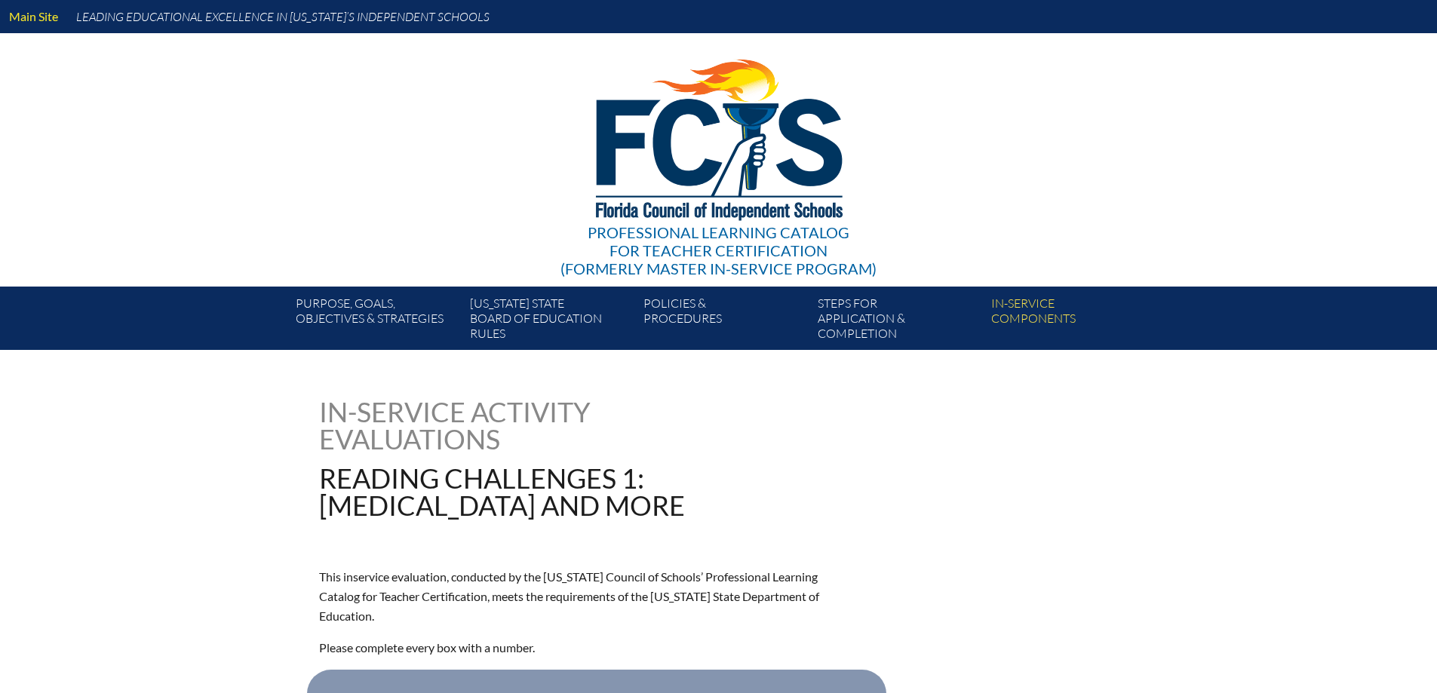
type input "0"
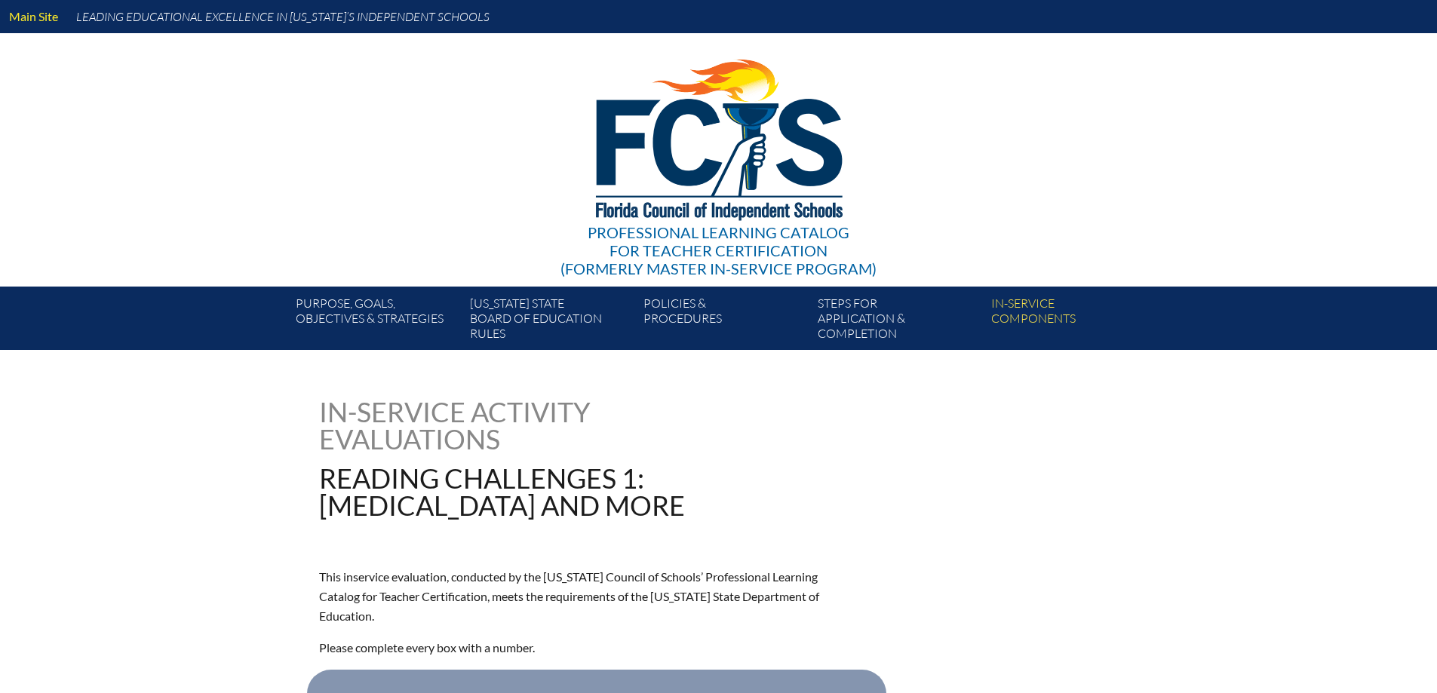
type input "0"
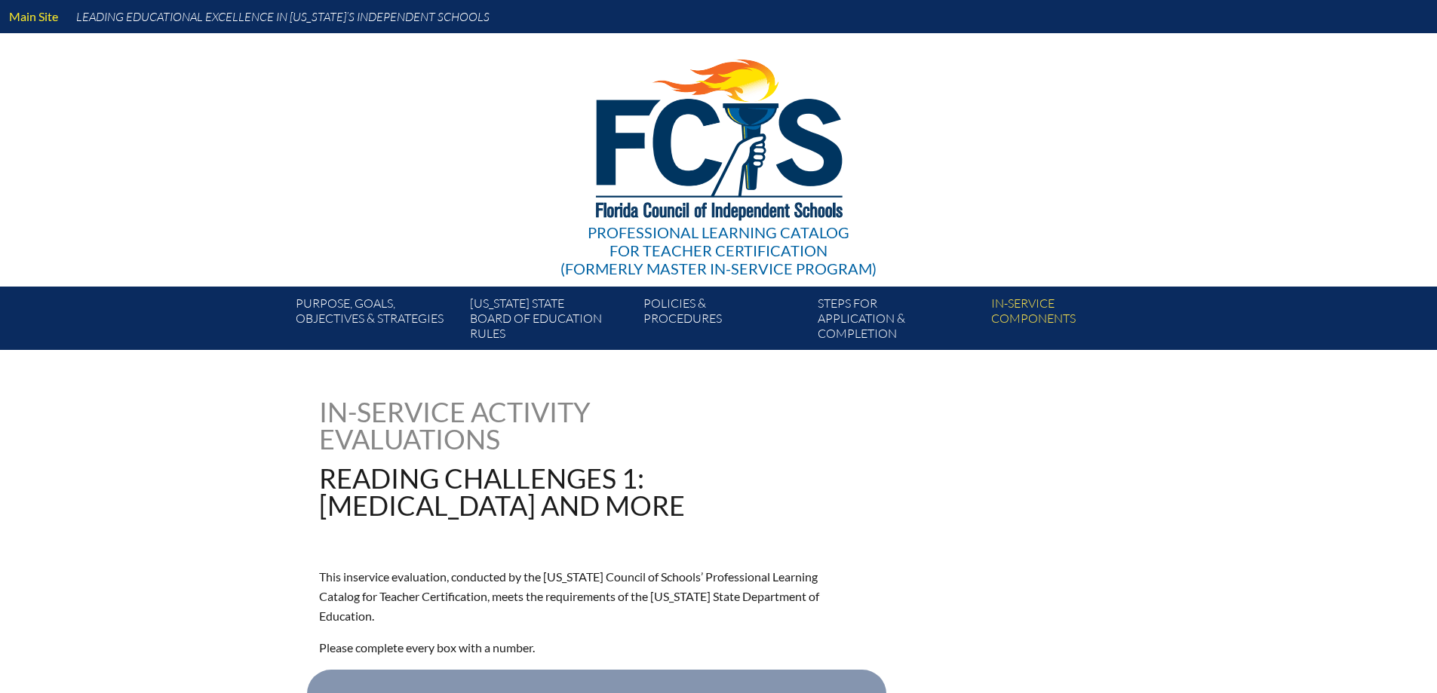
type input "0"
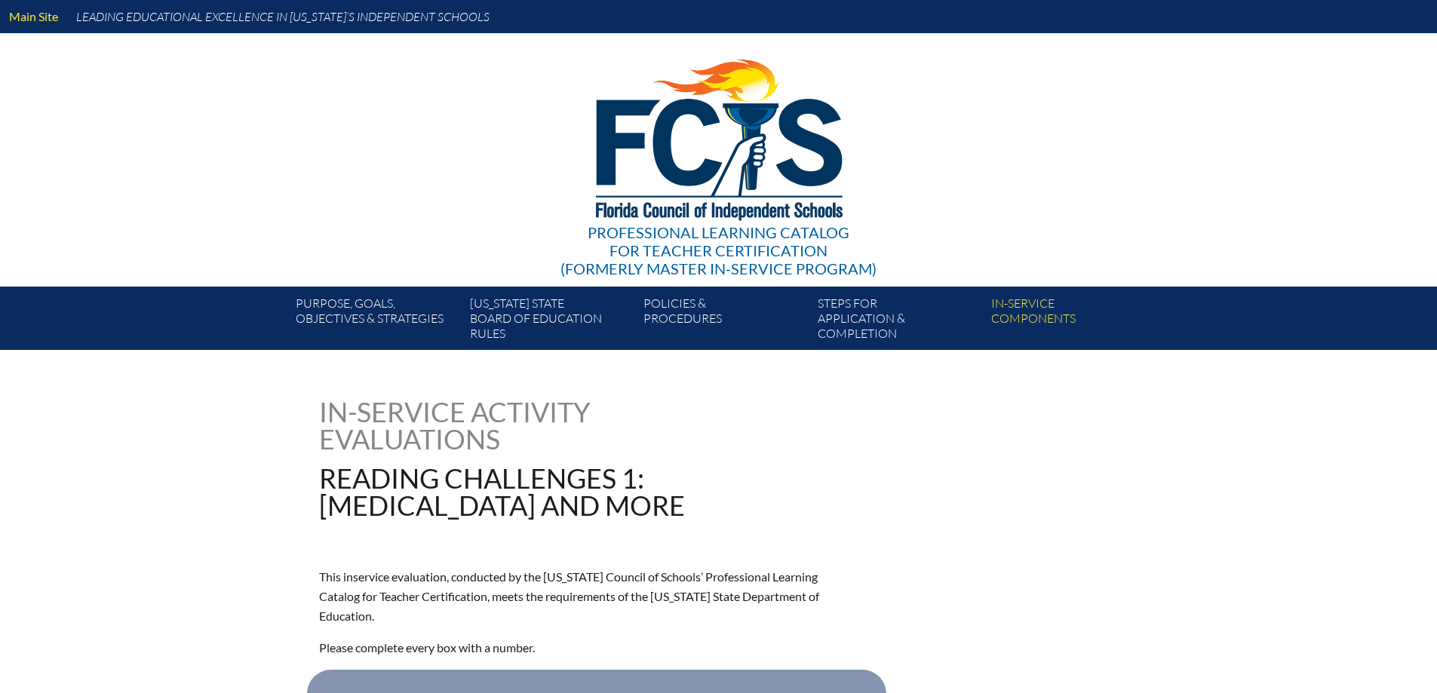
type input "0"
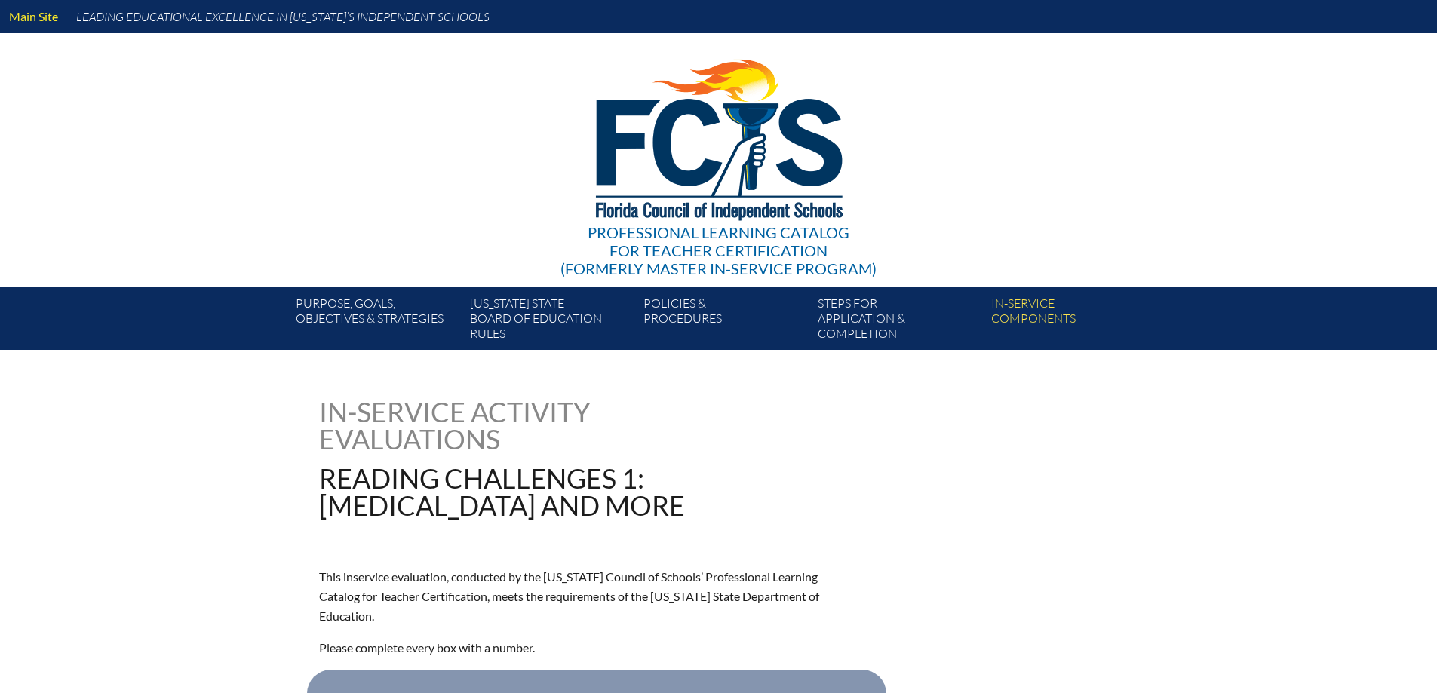
type input "0"
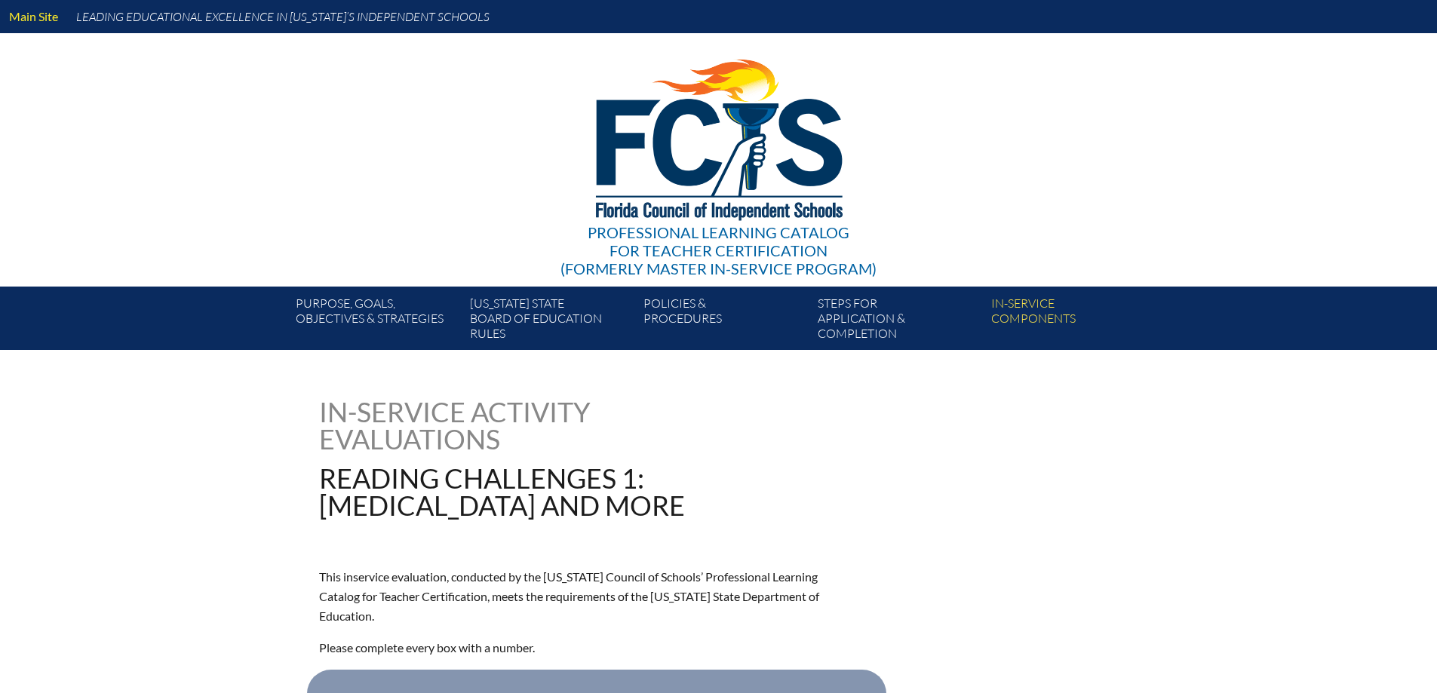
type input "0"
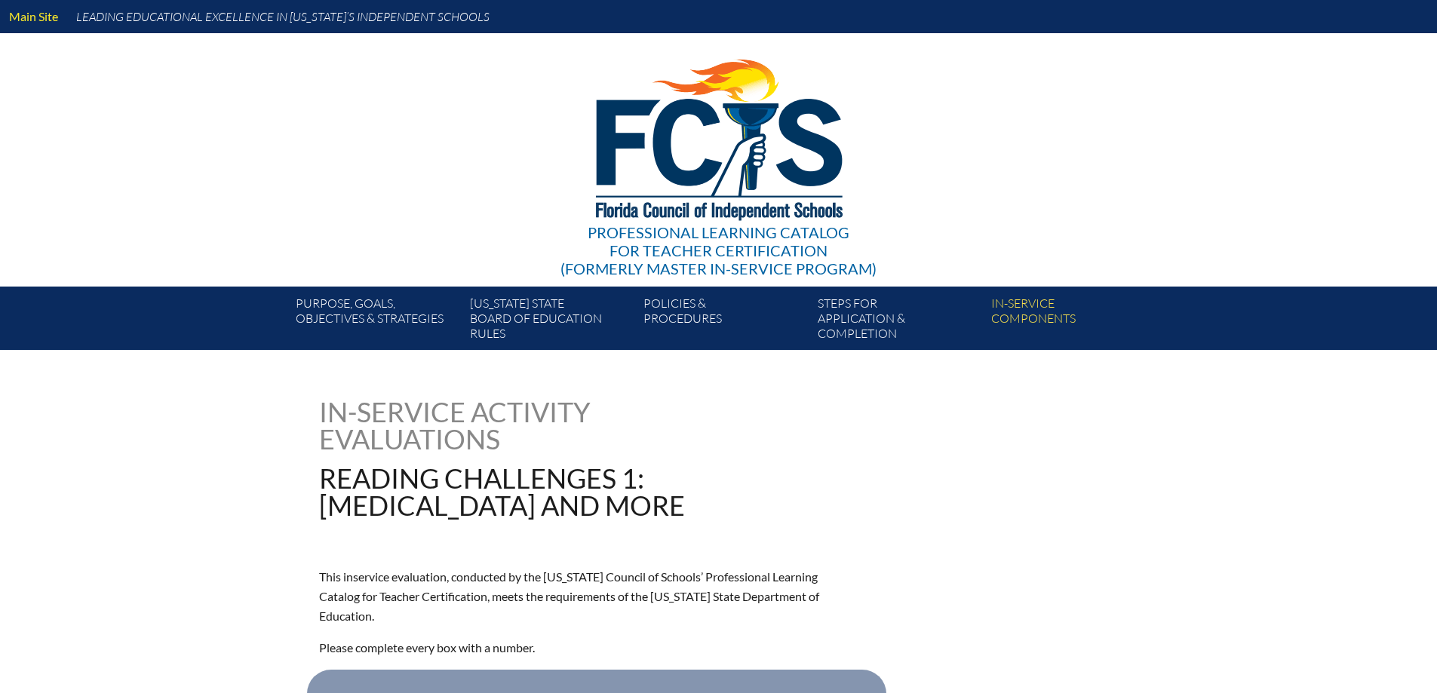
type input "0"
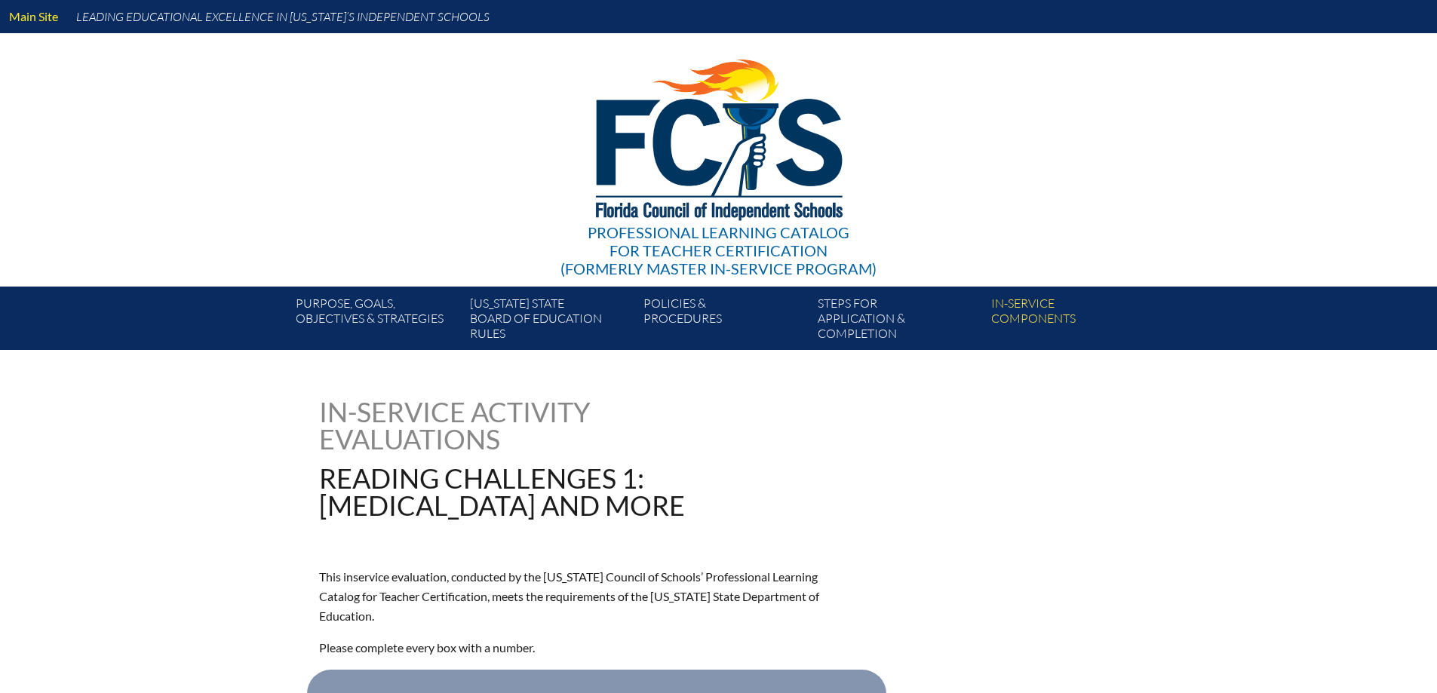
type input "0"
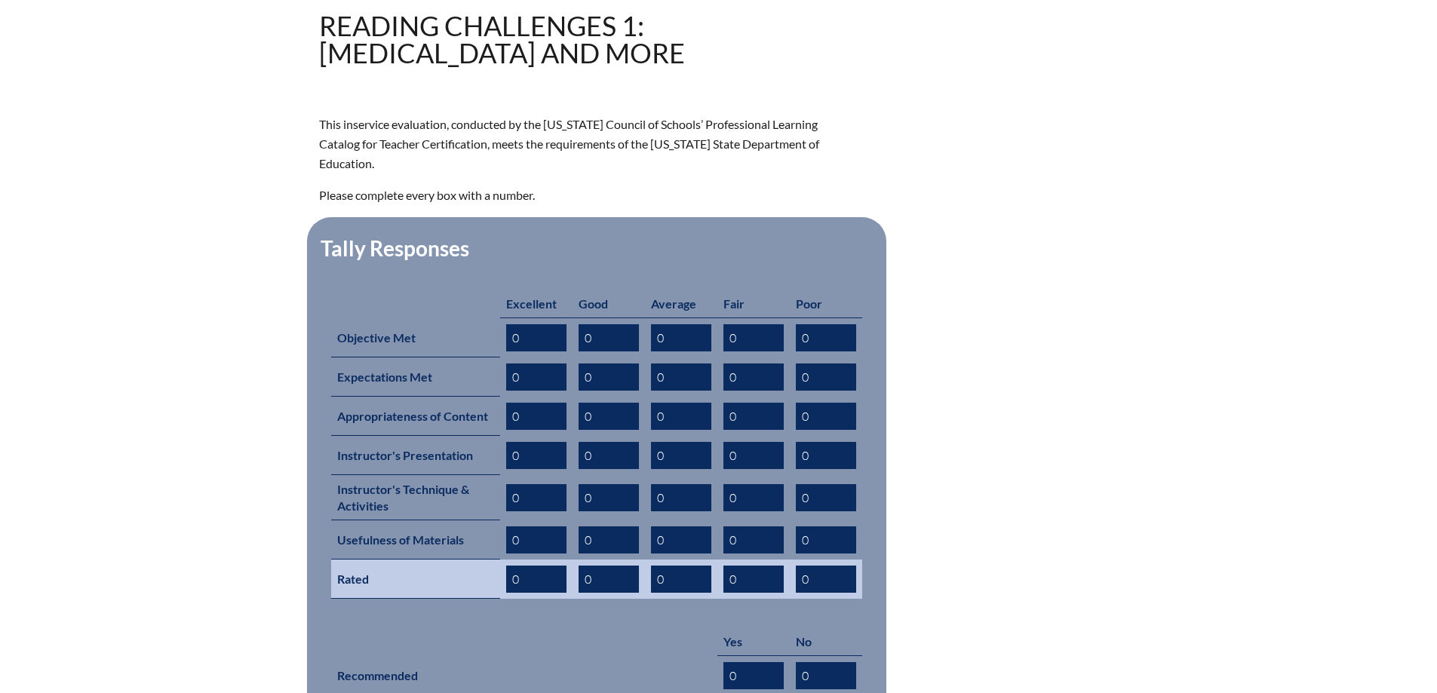
scroll to position [747, 0]
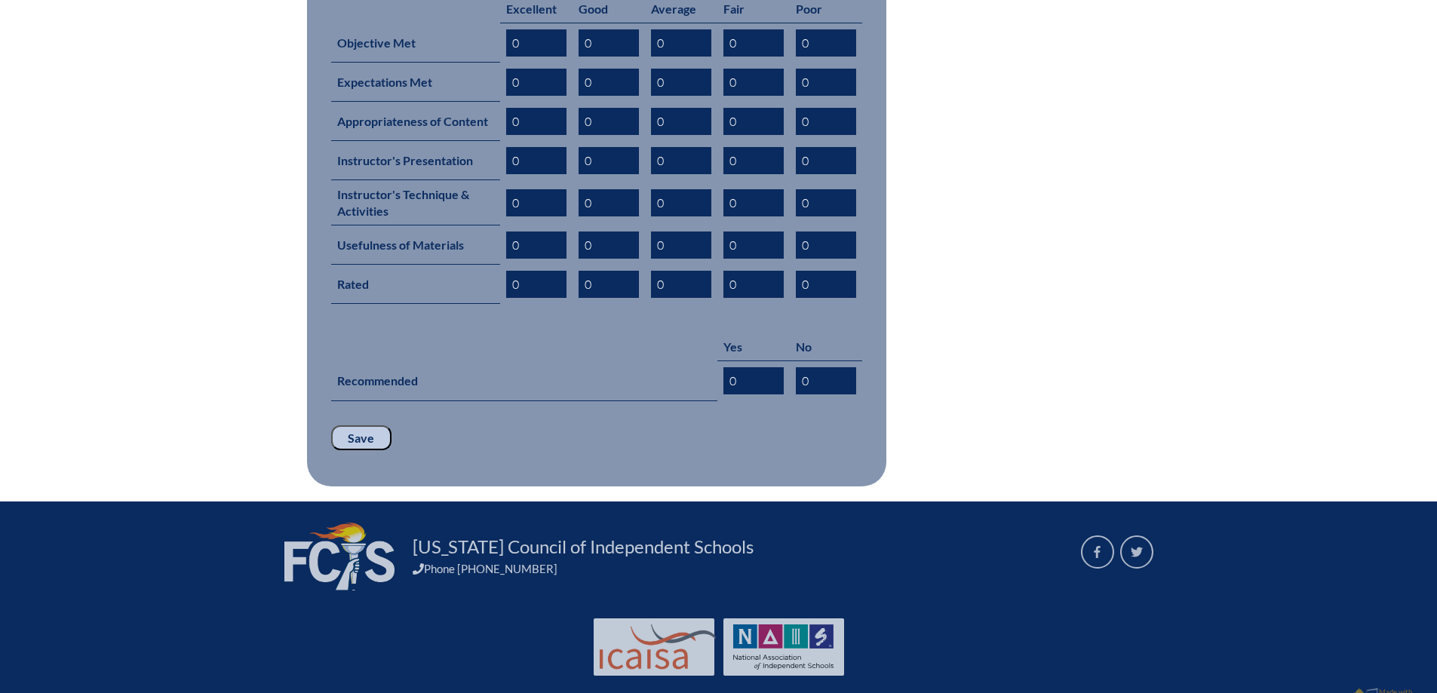
click at [364, 425] on input "Save" at bounding box center [361, 438] width 60 height 26
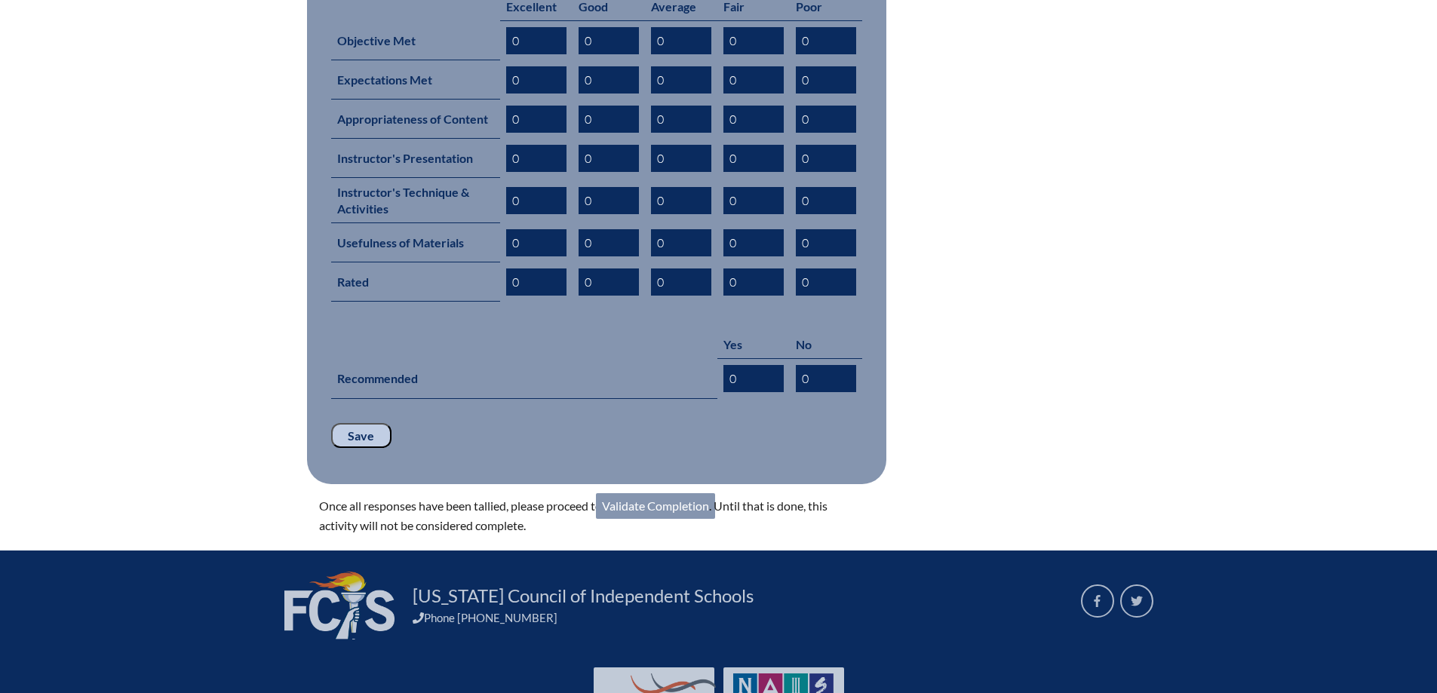
scroll to position [799, 0]
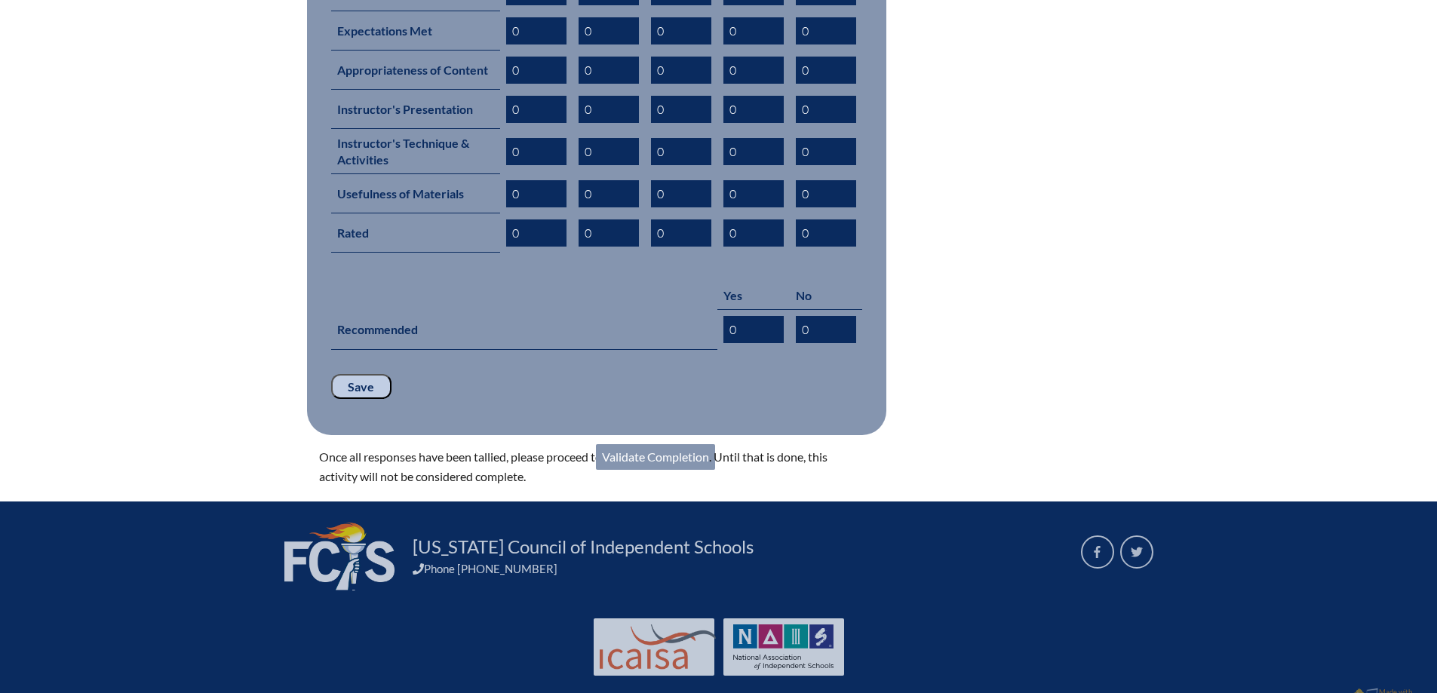
click at [673, 444] on link "Validate Completion" at bounding box center [655, 457] width 119 height 26
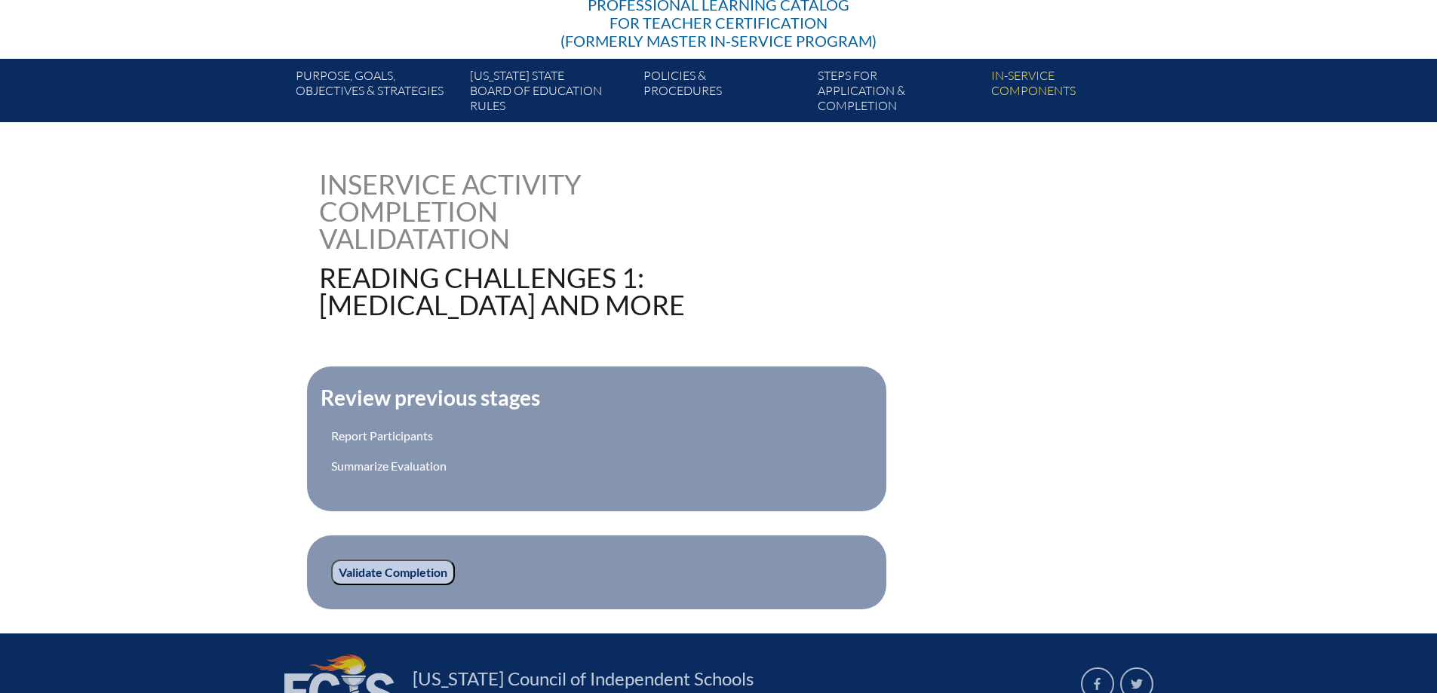
scroll to position [385, 0]
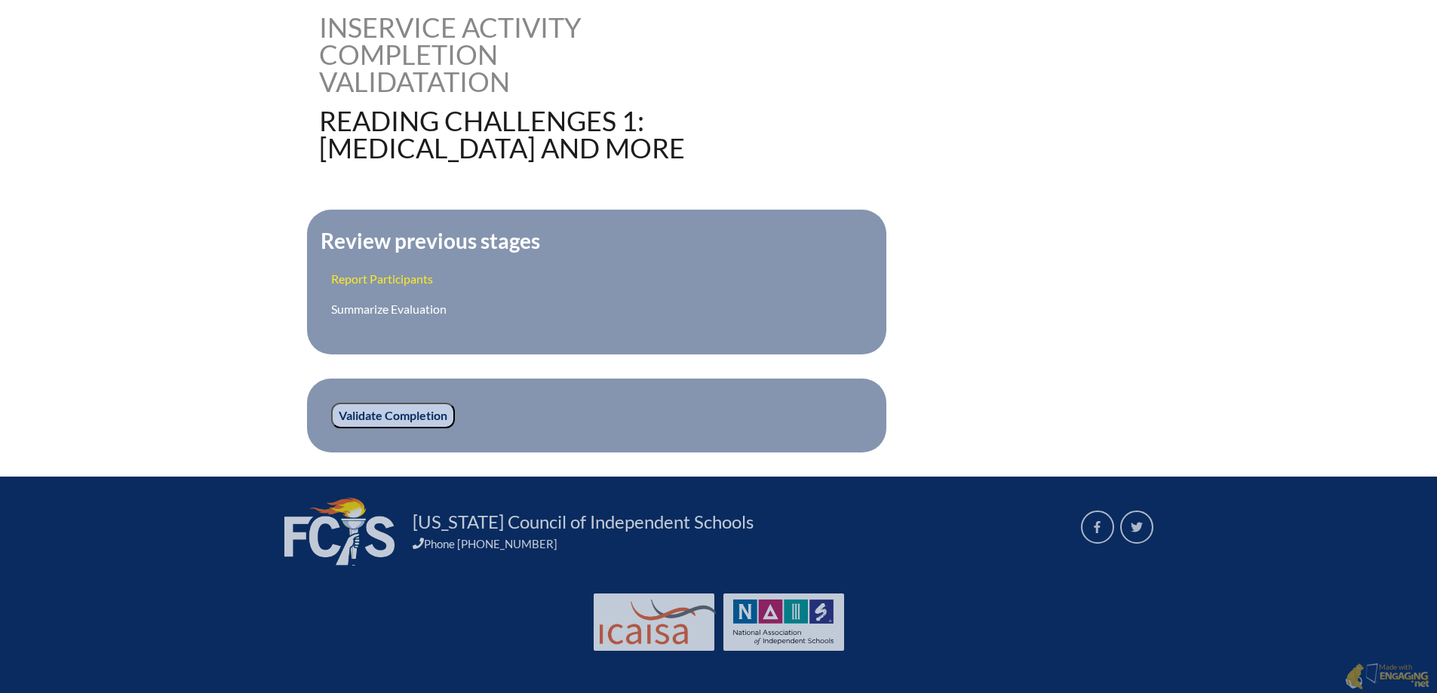
click at [410, 281] on link "Report Participants" at bounding box center [382, 279] width 102 height 14
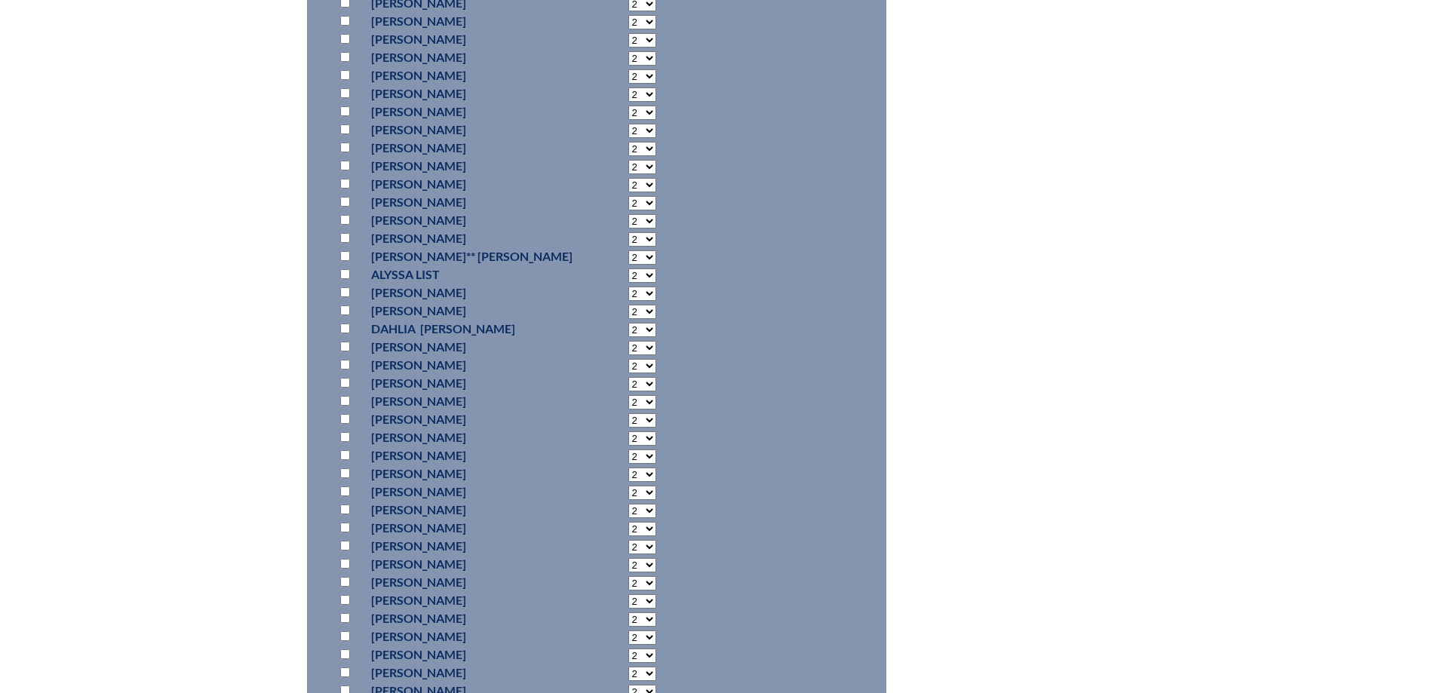
scroll to position [1453, 0]
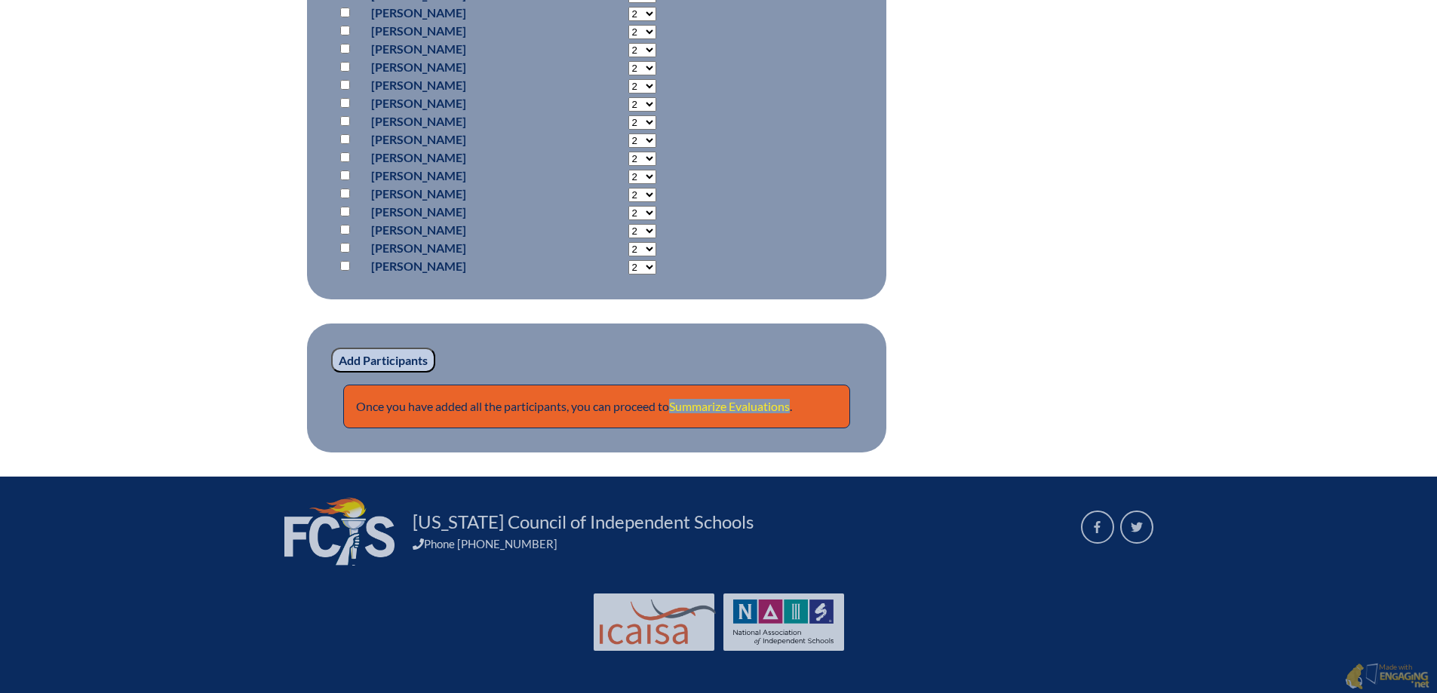
click at [773, 403] on link "Summarize Evaluations" at bounding box center [729, 406] width 121 height 14
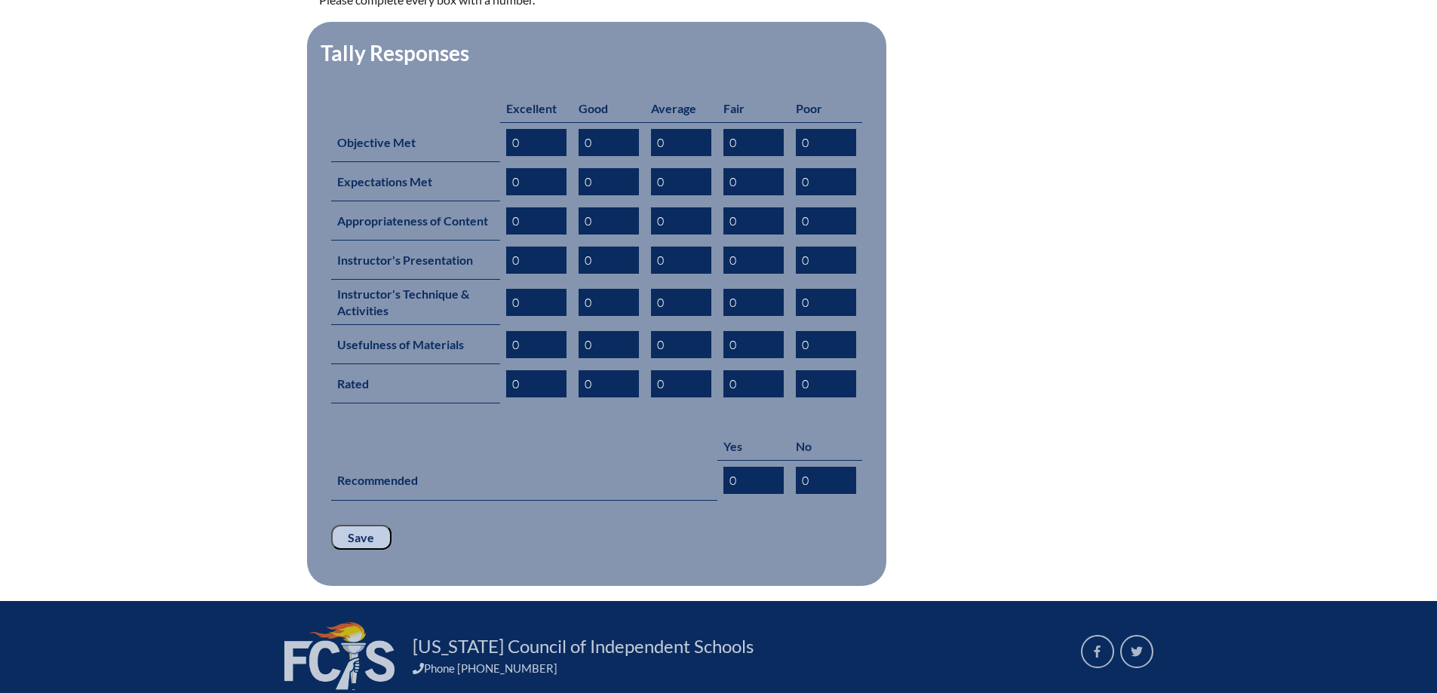
scroll to position [747, 0]
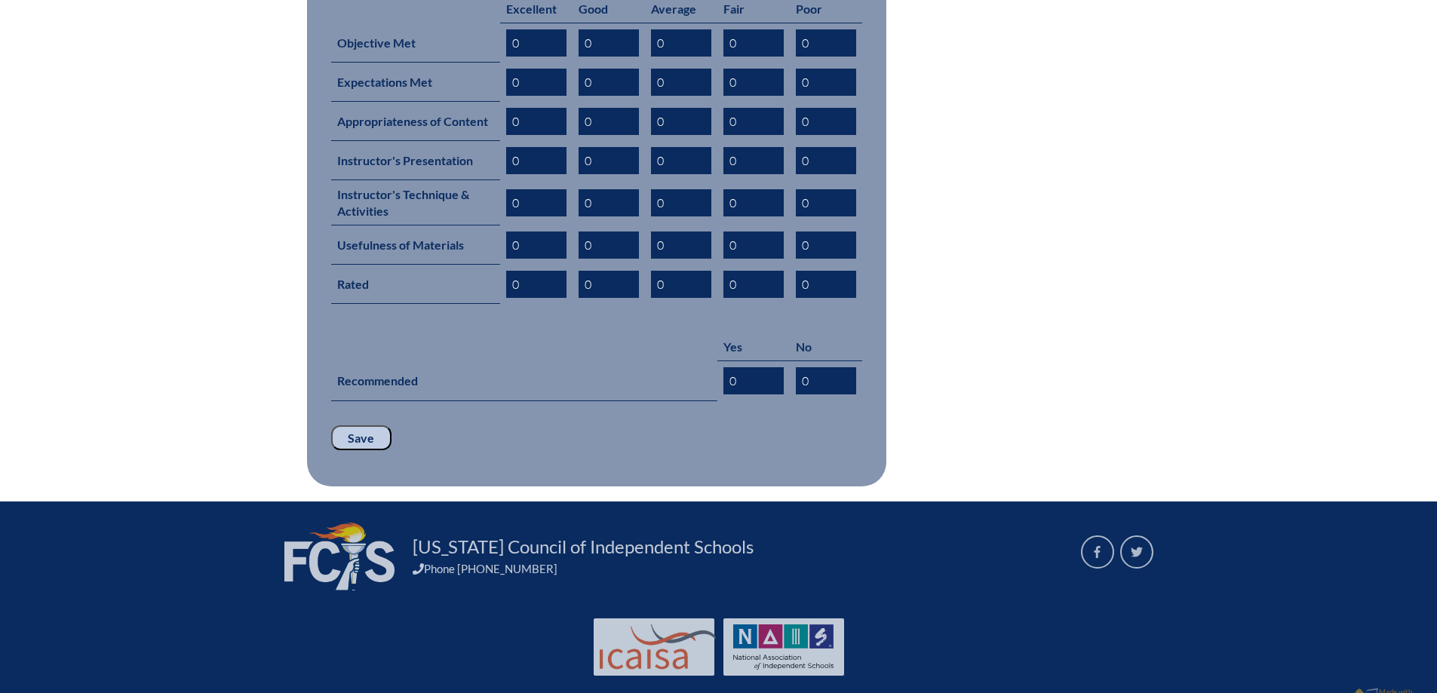
click at [391, 425] on p "Save" at bounding box center [596, 438] width 531 height 26
click at [357, 425] on input "Save" at bounding box center [361, 438] width 60 height 26
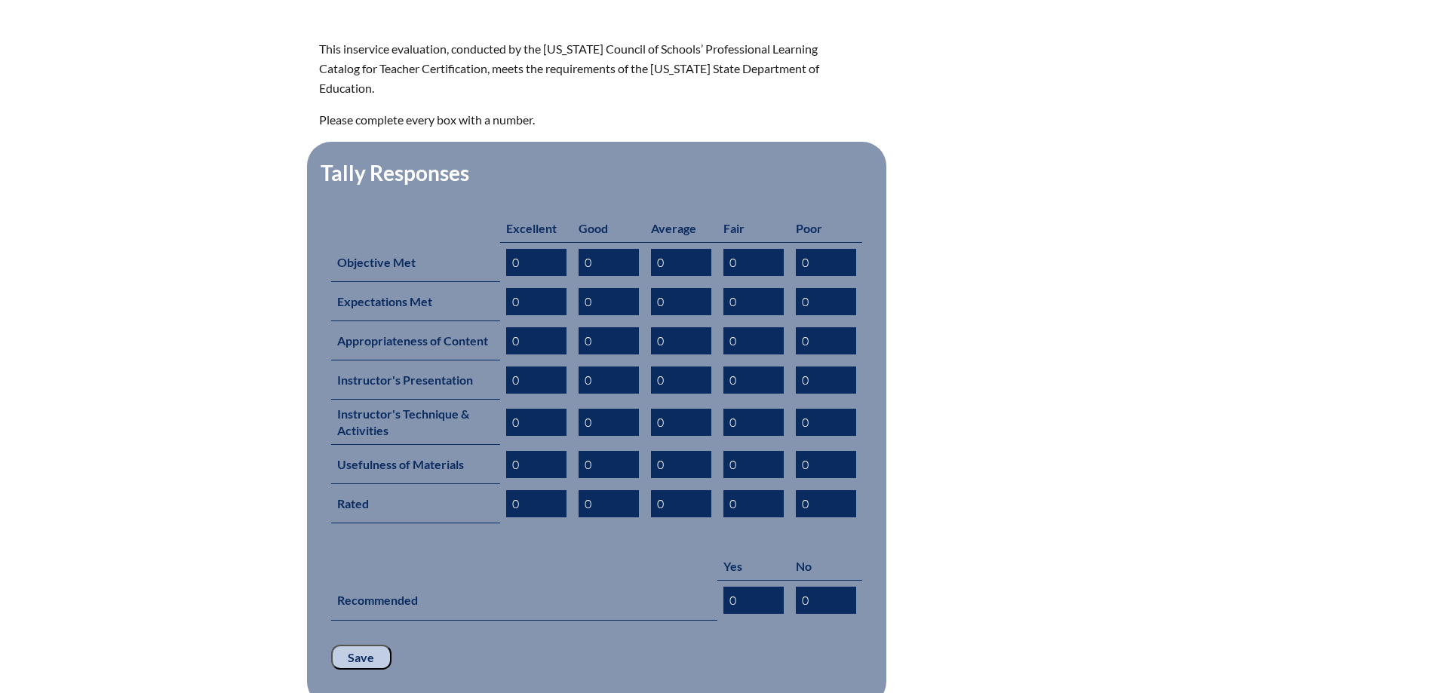
scroll to position [799, 0]
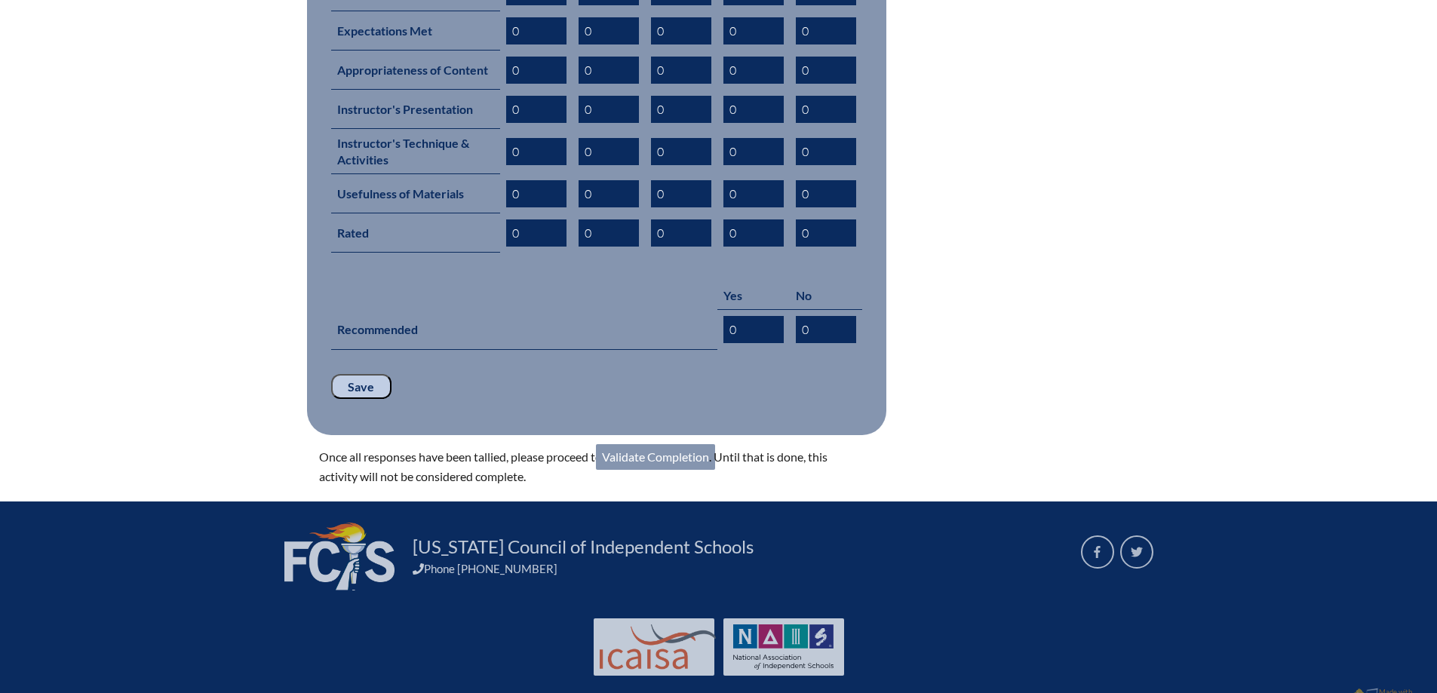
click at [674, 444] on link "Validate Completion" at bounding box center [655, 457] width 119 height 26
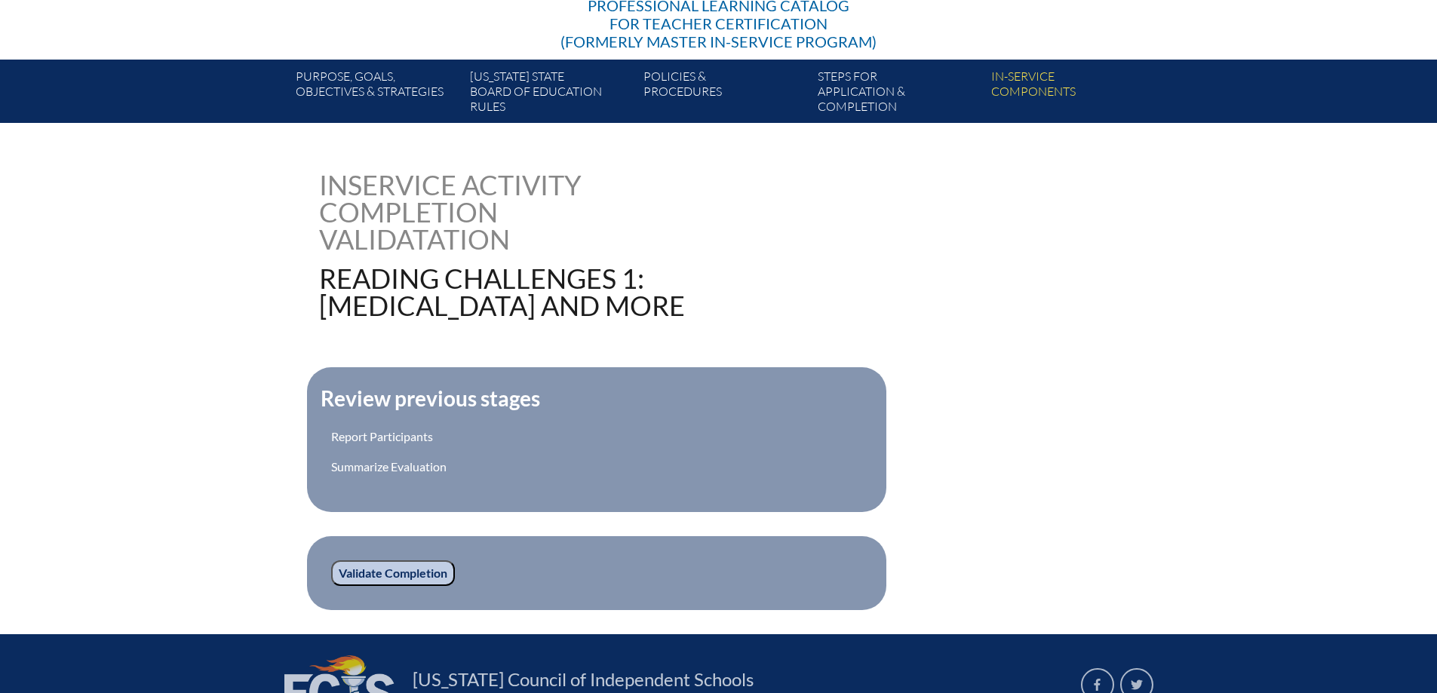
scroll to position [385, 0]
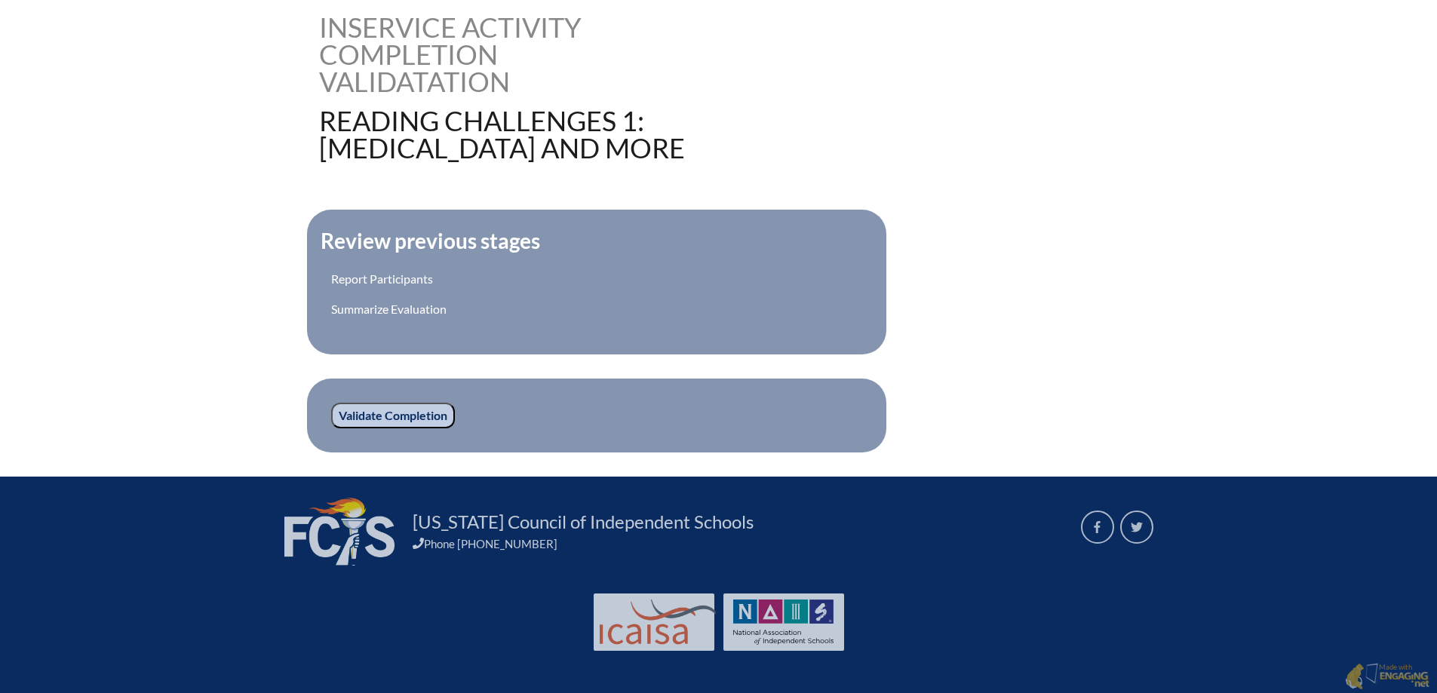
click at [428, 410] on input "Validate Completion" at bounding box center [393, 416] width 124 height 26
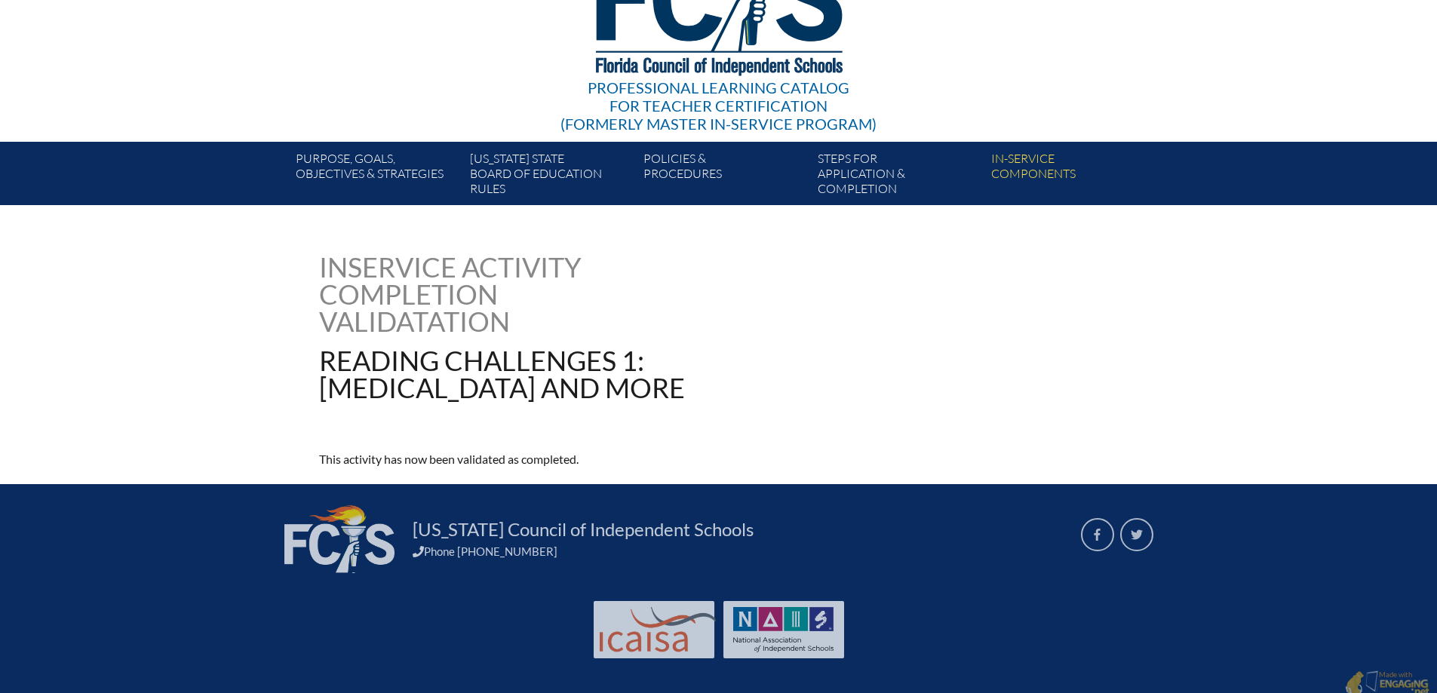
scroll to position [152, 0]
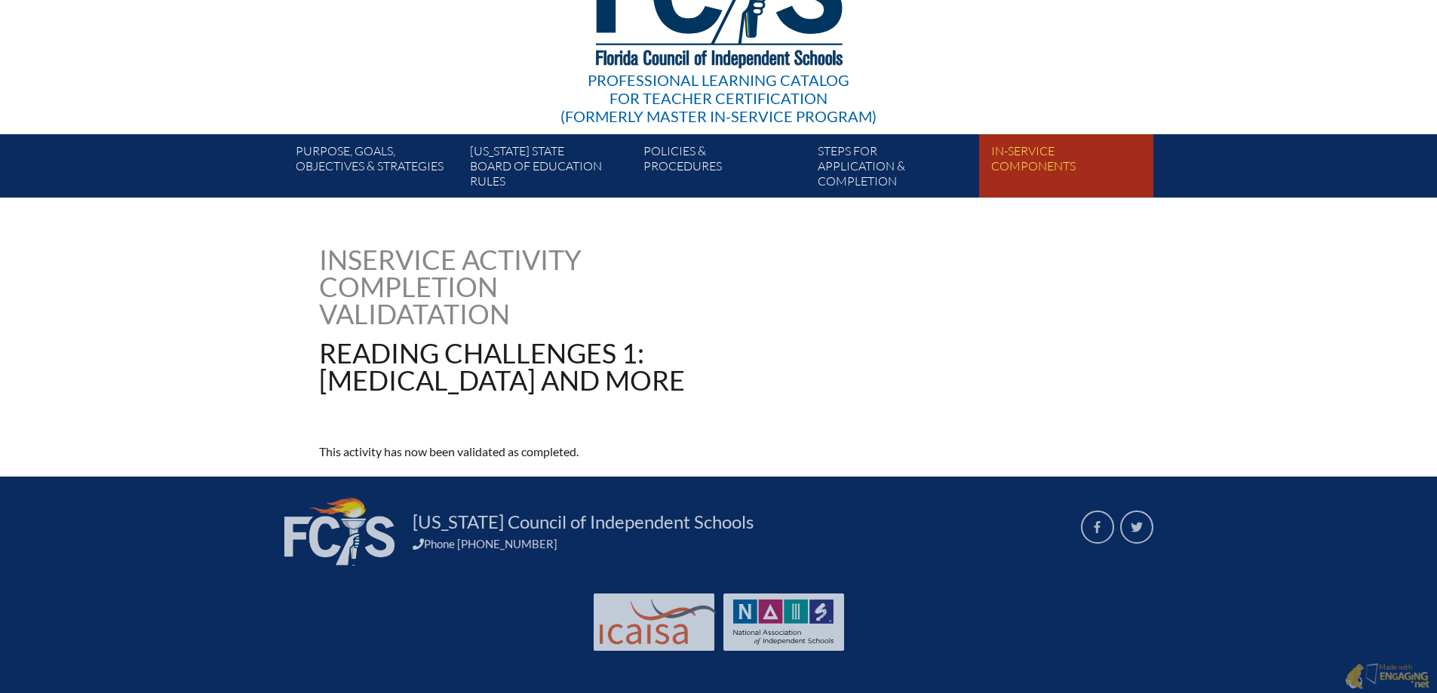
click at [1049, 173] on link "In-service components" at bounding box center [1071, 168] width 173 height 57
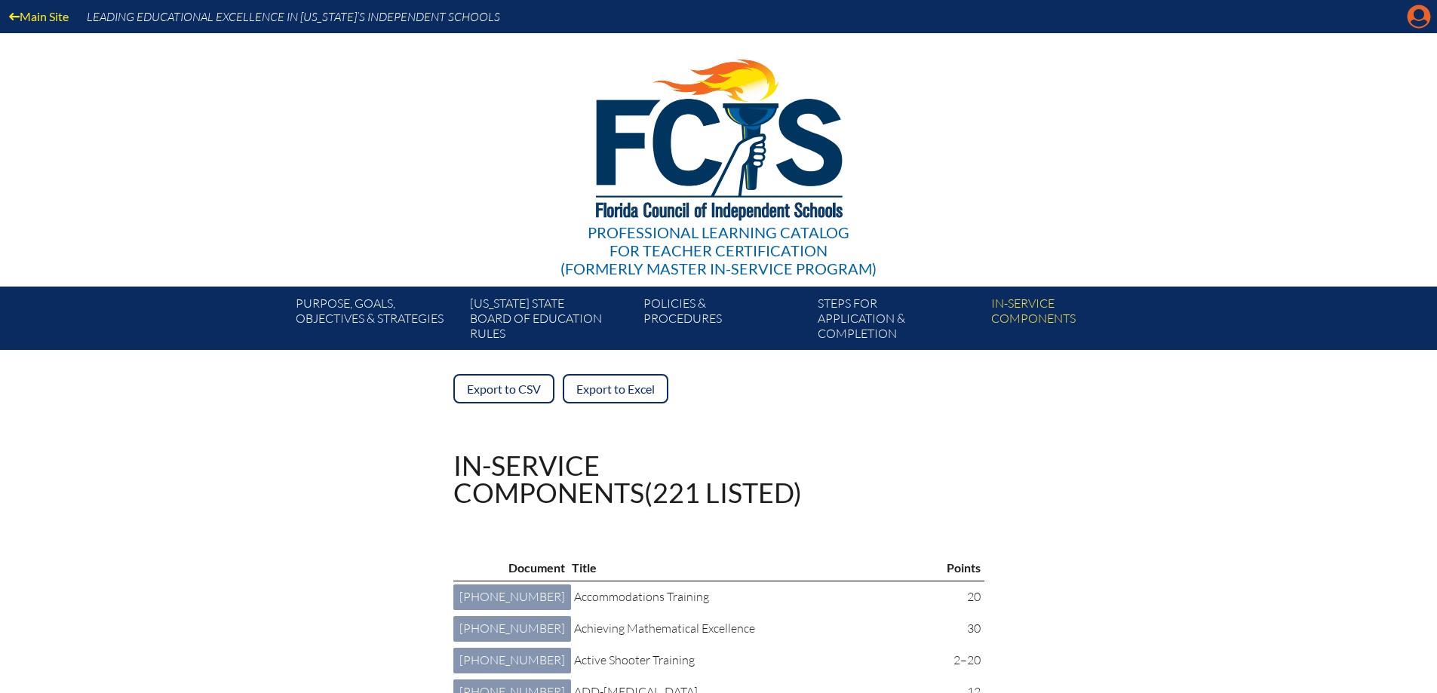
click at [1410, 23] on icon at bounding box center [1418, 16] width 23 height 23
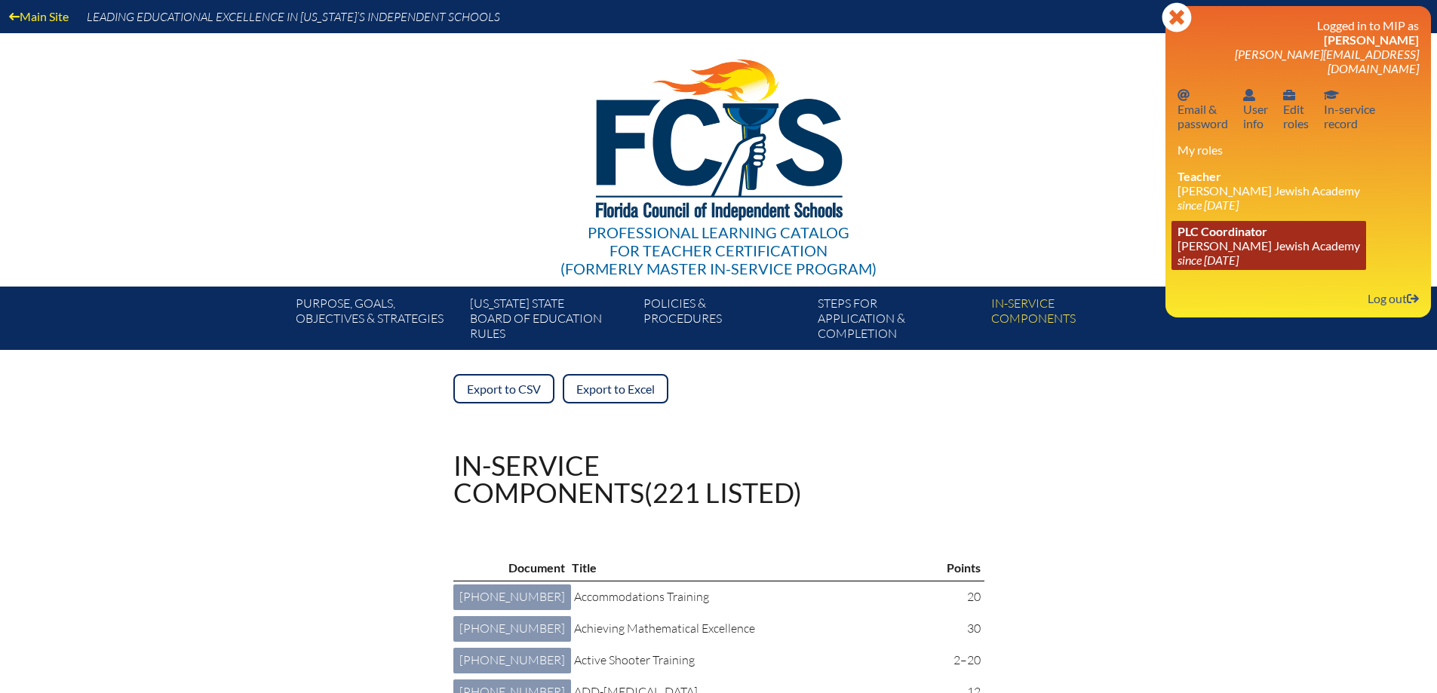
click at [1250, 230] on link "PLC Coordinator Donna Klein Jewish Academy since 2021 Jan 28" at bounding box center [1268, 245] width 195 height 49
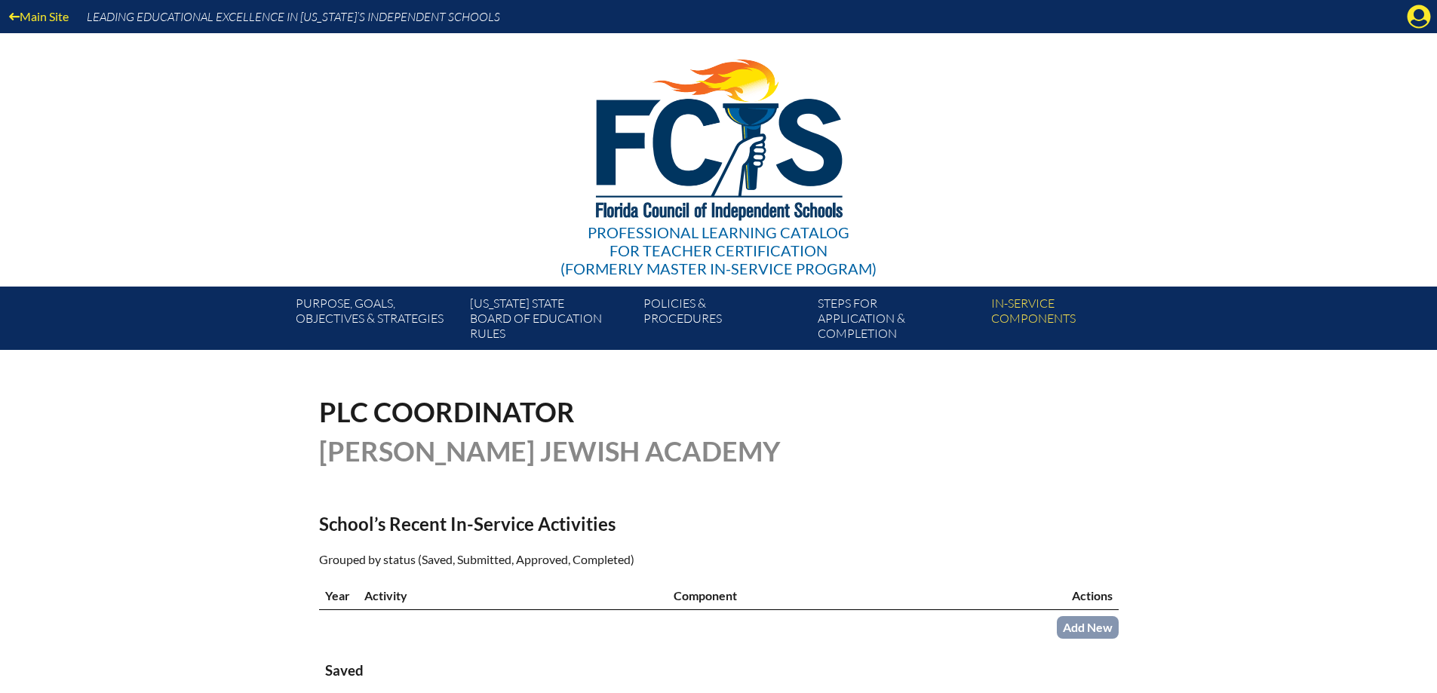
scroll to position [453, 0]
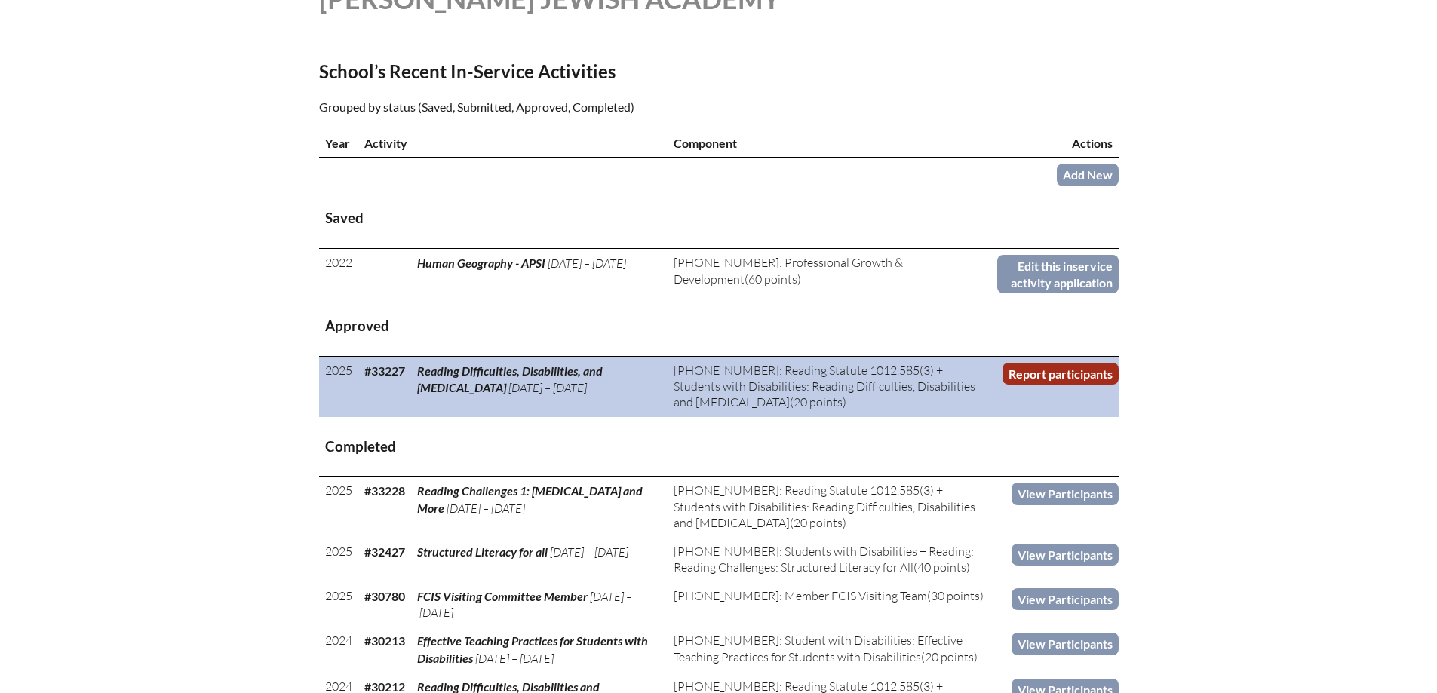
click at [1045, 375] on link "Report participants" at bounding box center [1060, 374] width 116 height 22
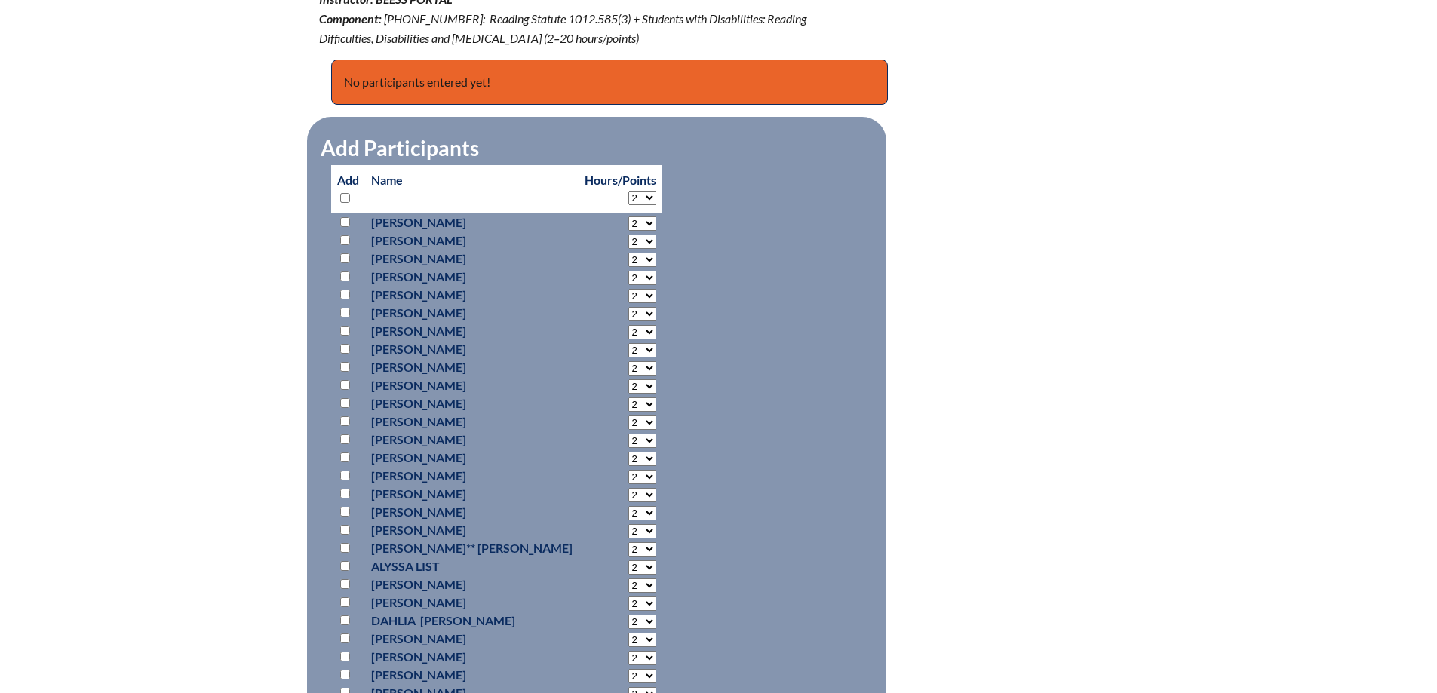
scroll to position [754, 0]
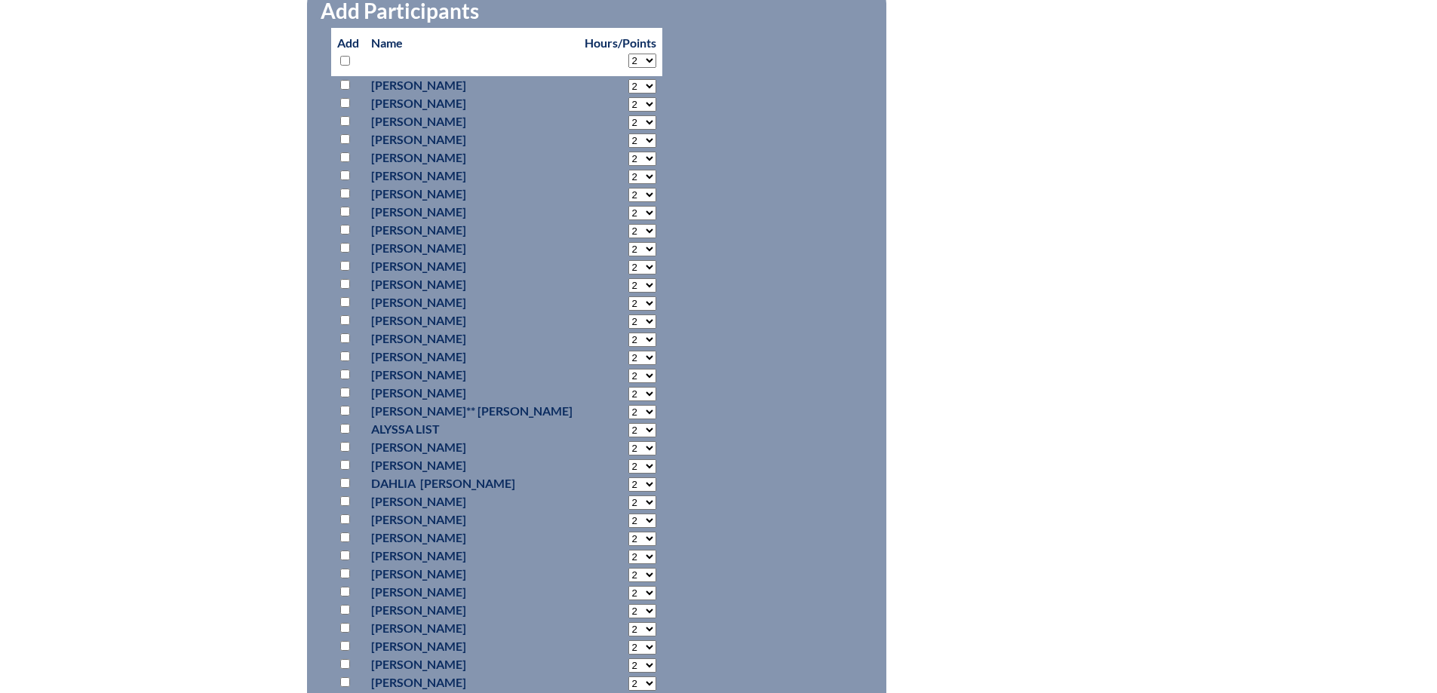
click at [342, 588] on input "checkbox" at bounding box center [345, 592] width 10 height 10
checkbox input "true"
click at [628, 590] on select "2 3 4 5 6 7 8 9 10 11 12 13 14 15 16 17 18 19 20 0" at bounding box center [642, 593] width 28 height 14
select select "20"
click at [628, 586] on select "2 3 4 5 6 7 8 9 10 11 12 13 14 15 16 17 18 19 20 0" at bounding box center [642, 593] width 28 height 14
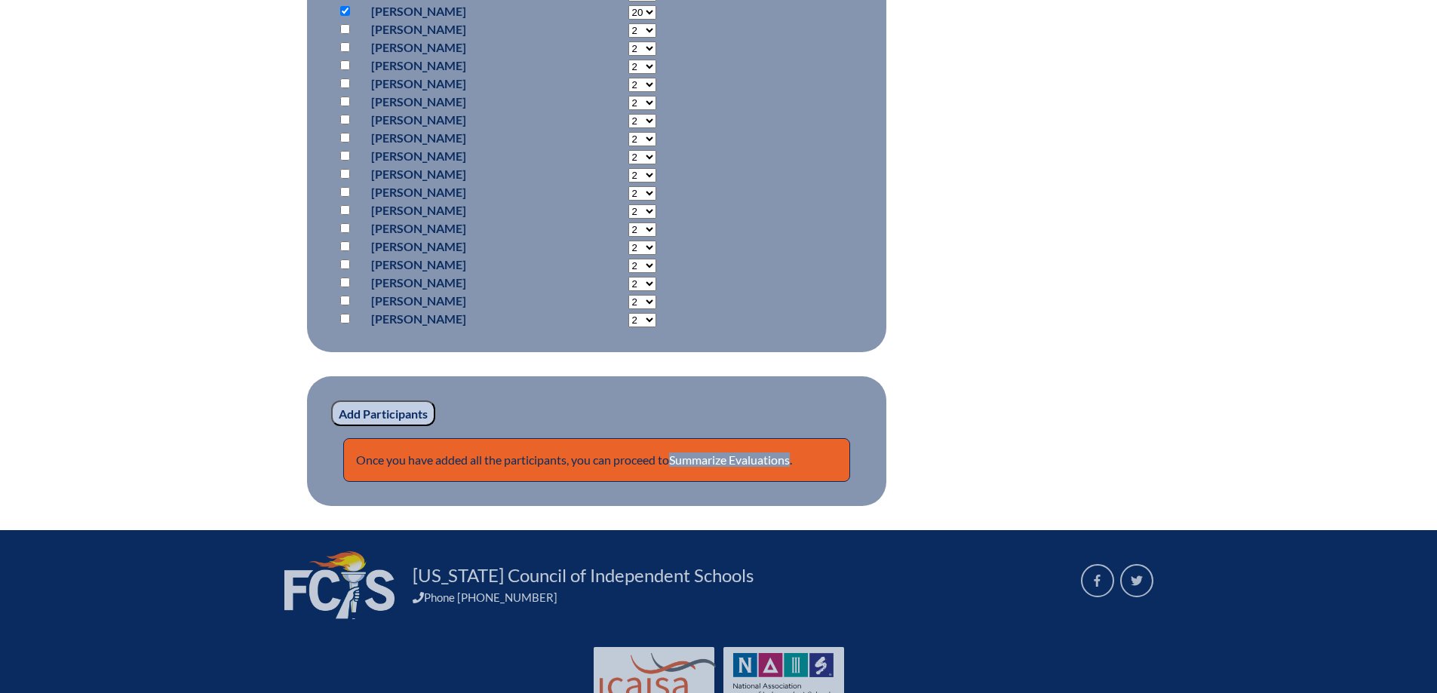
scroll to position [1388, 0]
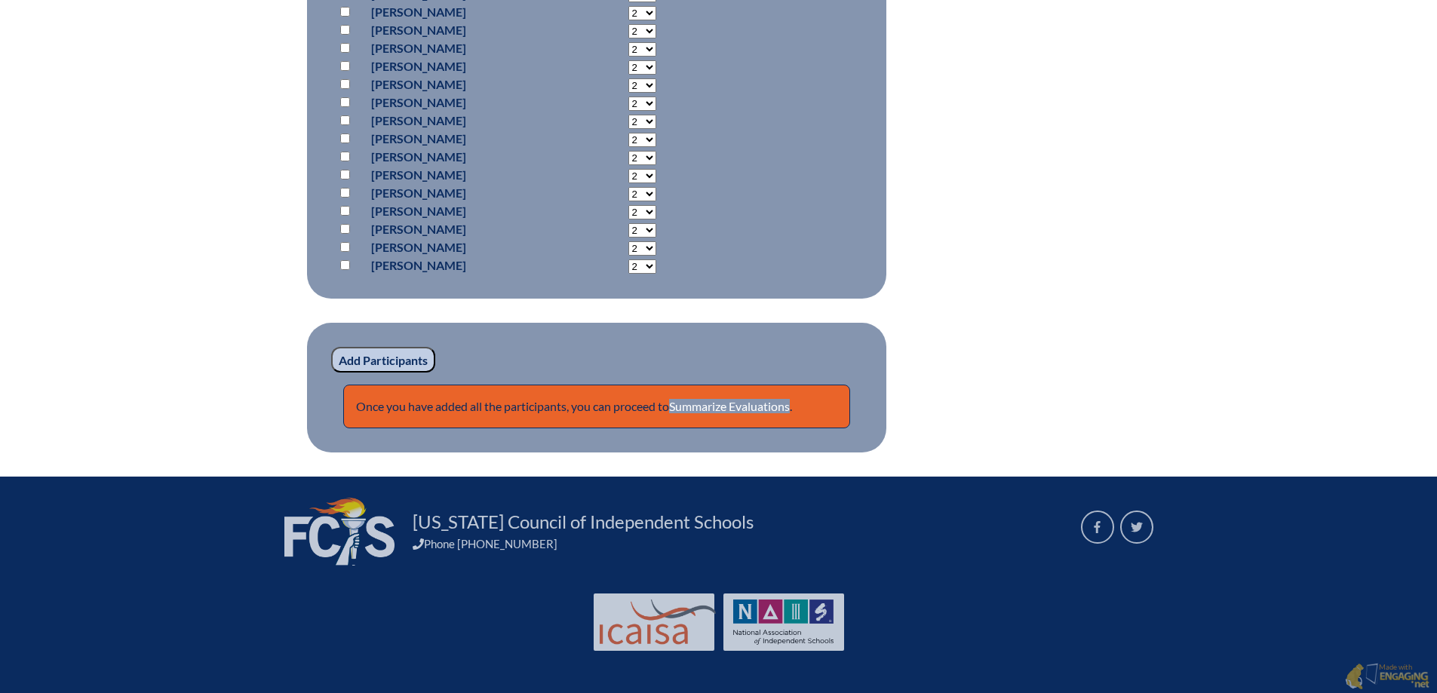
click at [386, 358] on input "Add Participants" at bounding box center [383, 360] width 104 height 26
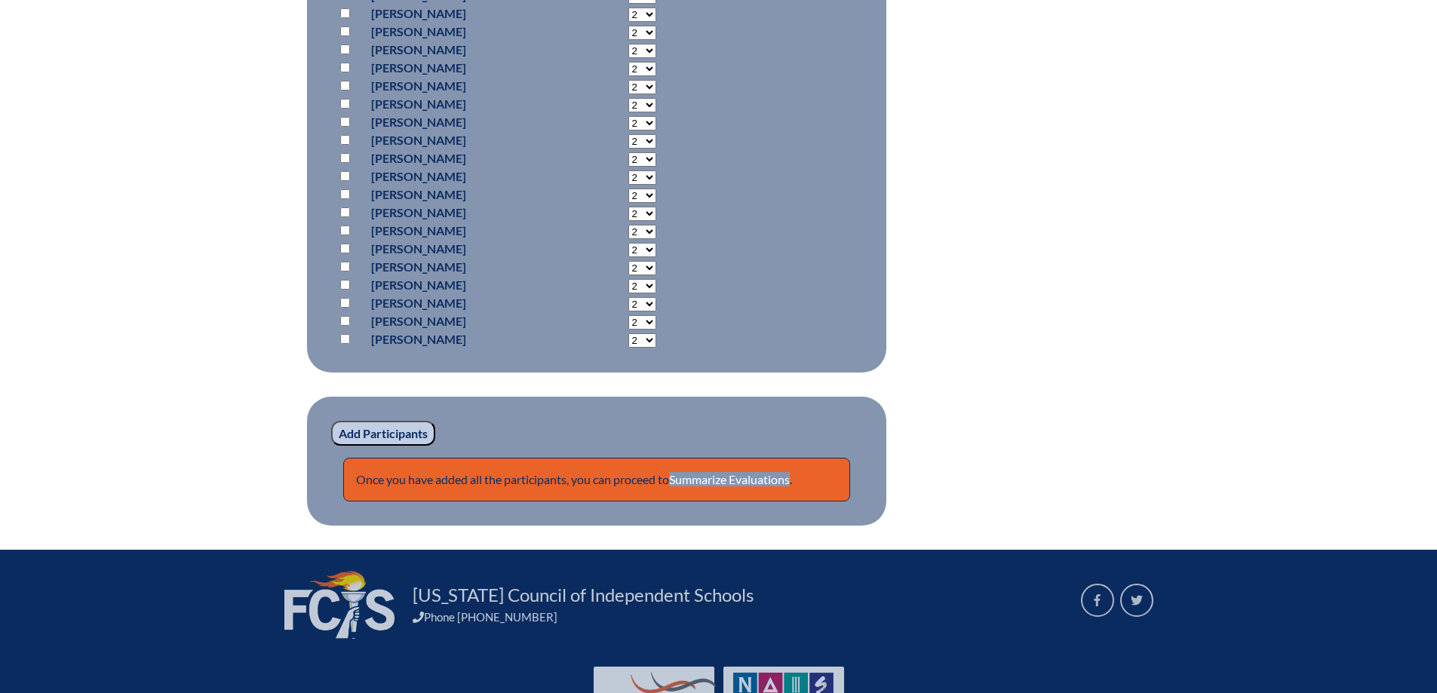
scroll to position [1453, 0]
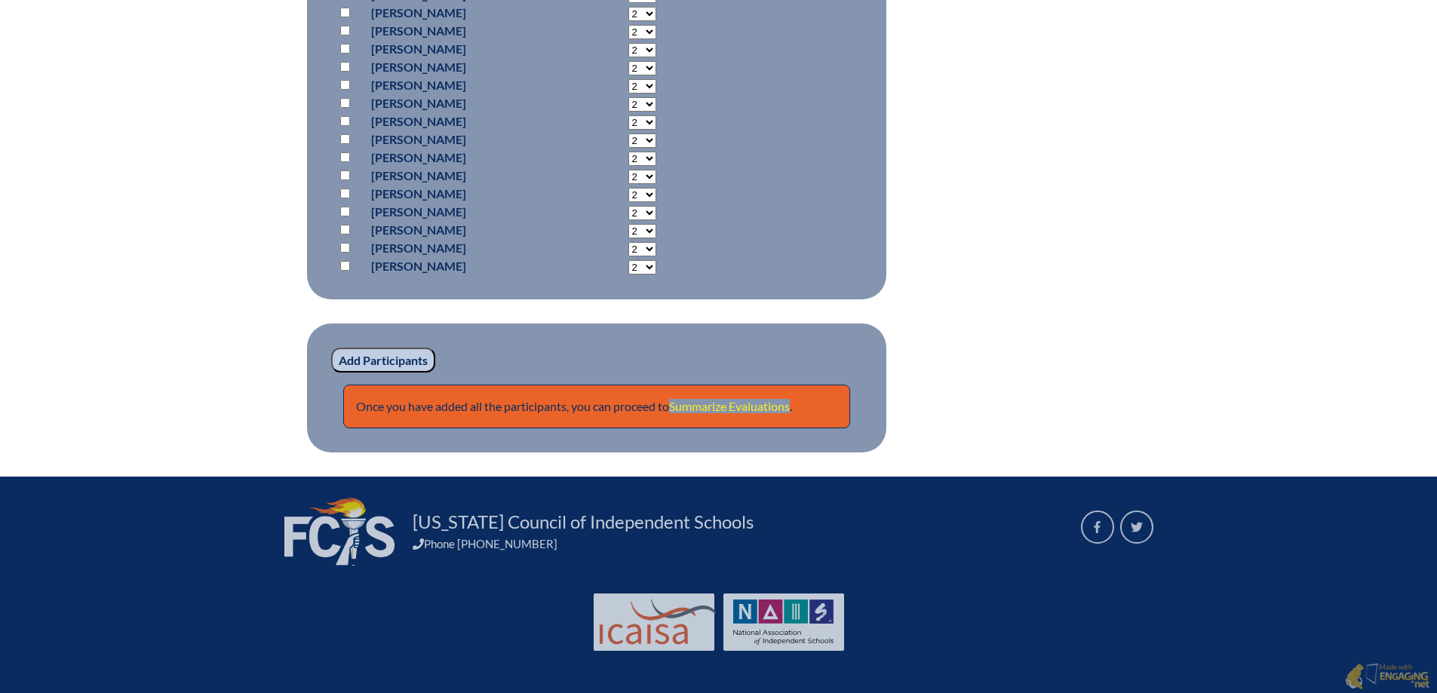
click at [744, 400] on link "Summarize Evaluations" at bounding box center [729, 406] width 121 height 14
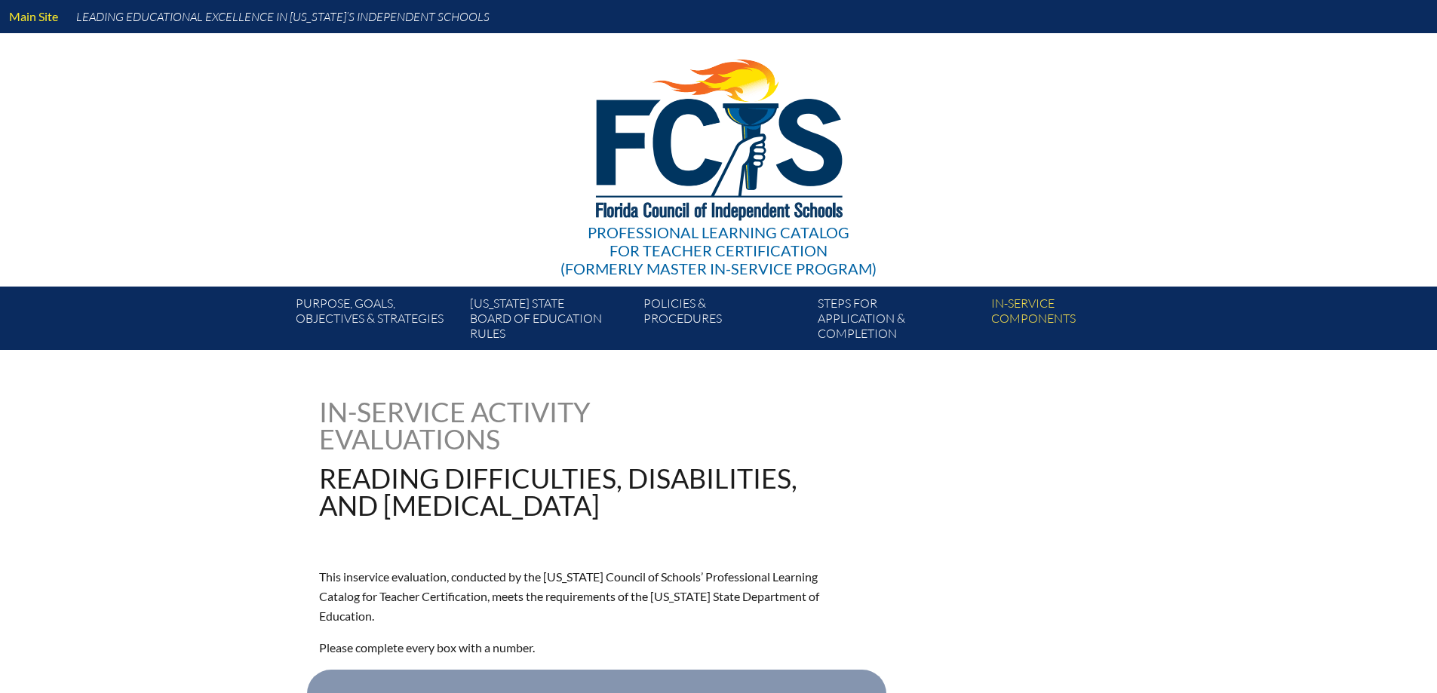
type input "0"
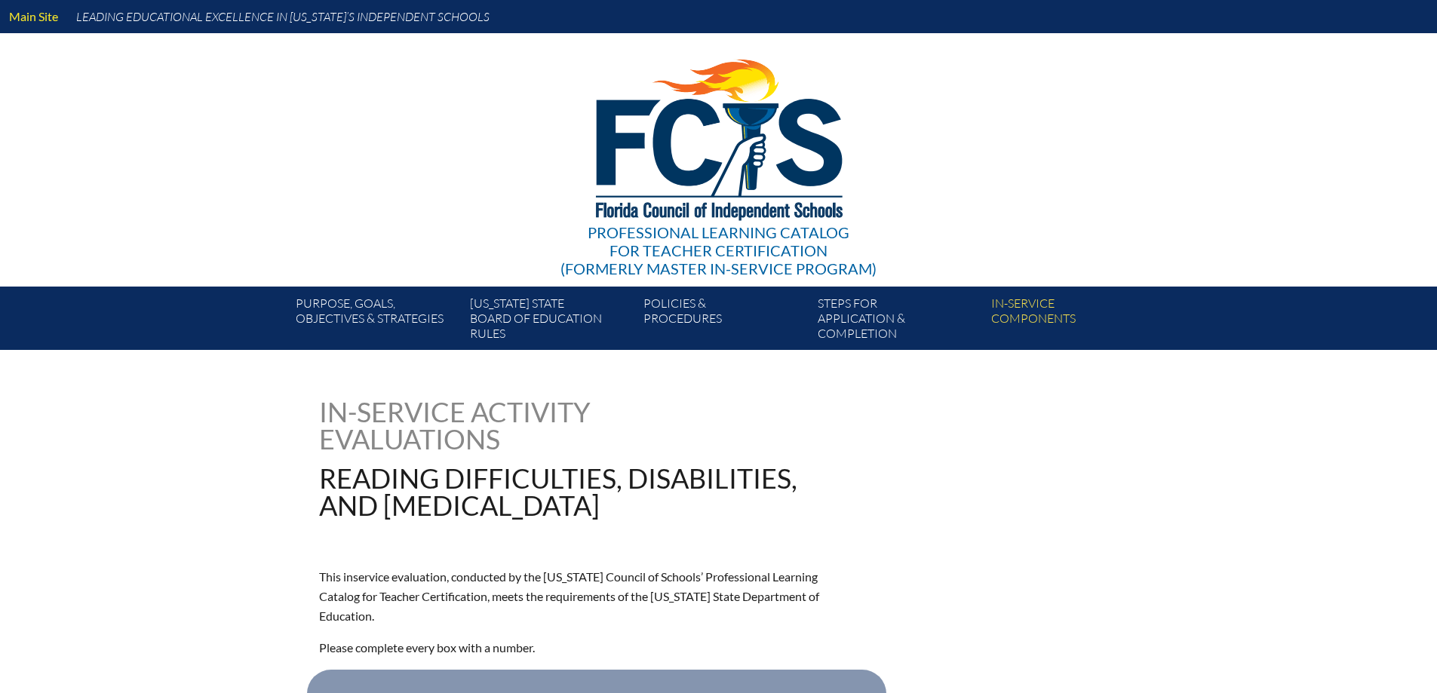
type input "0"
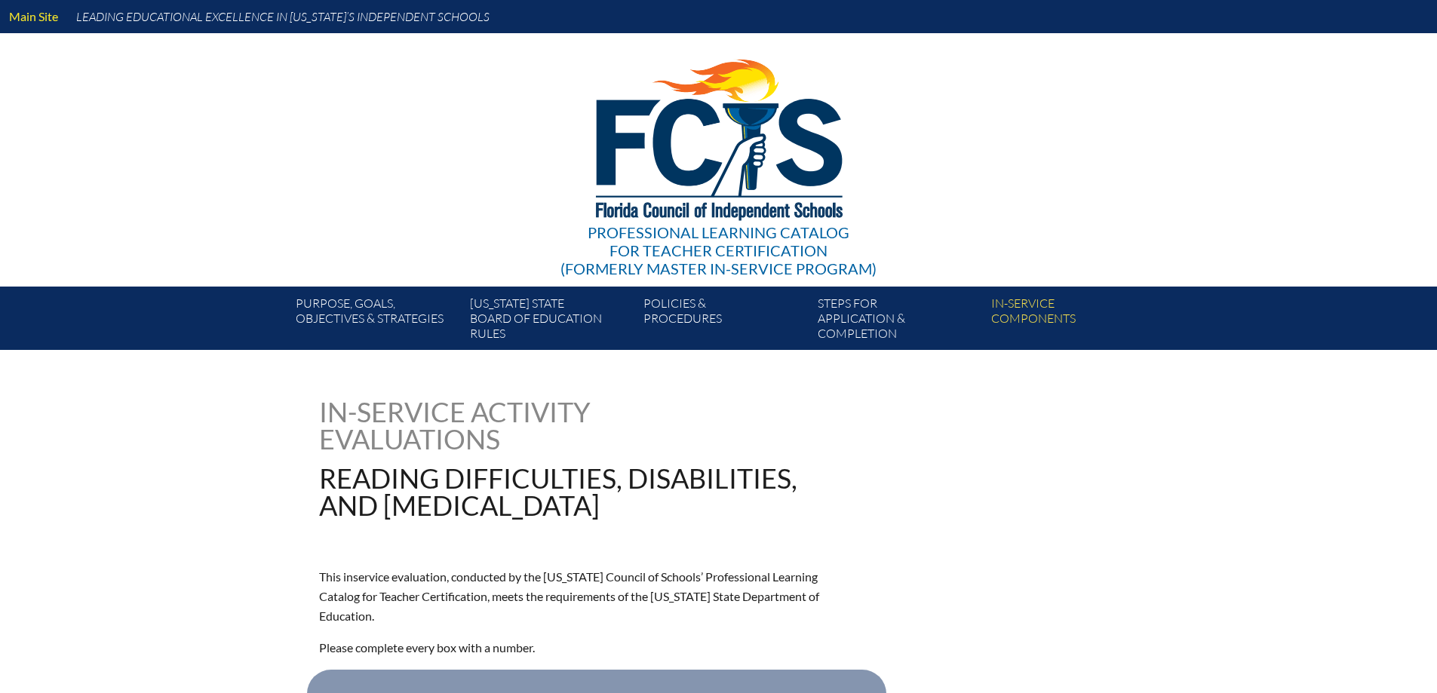
type input "0"
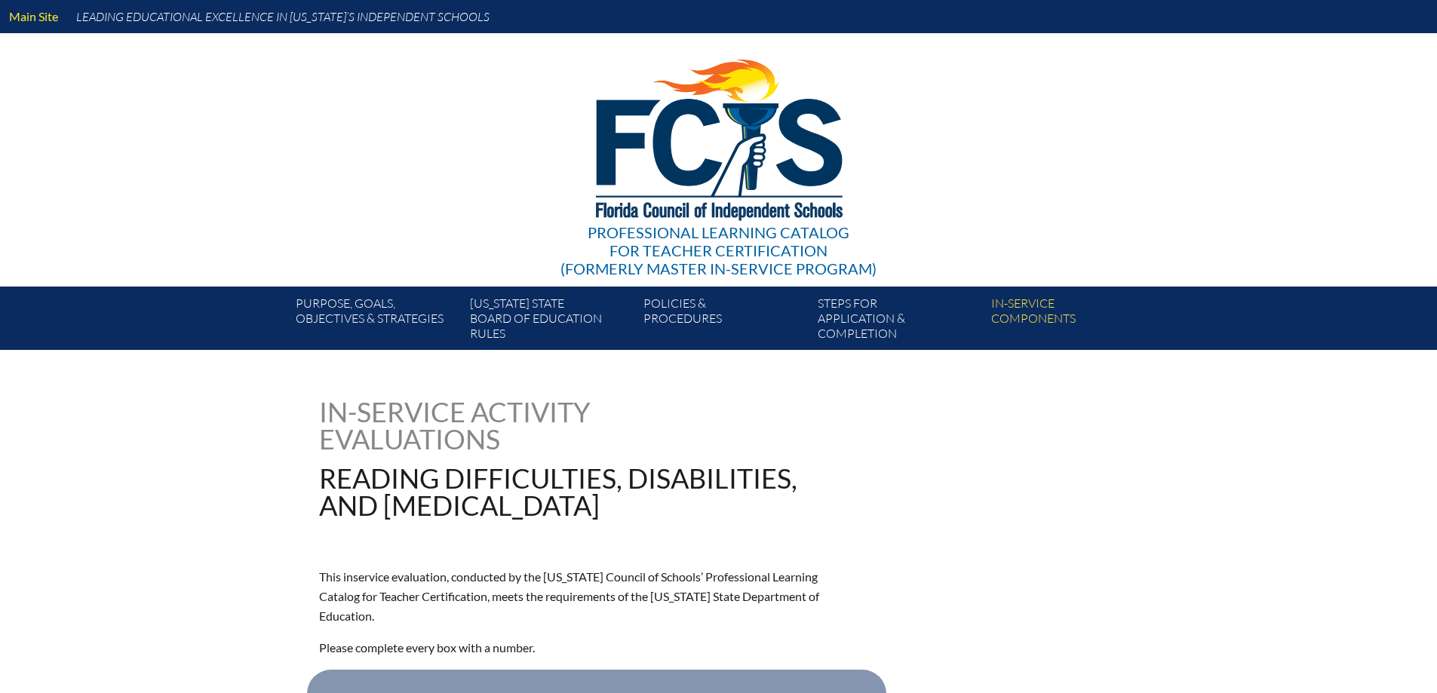
type input "0"
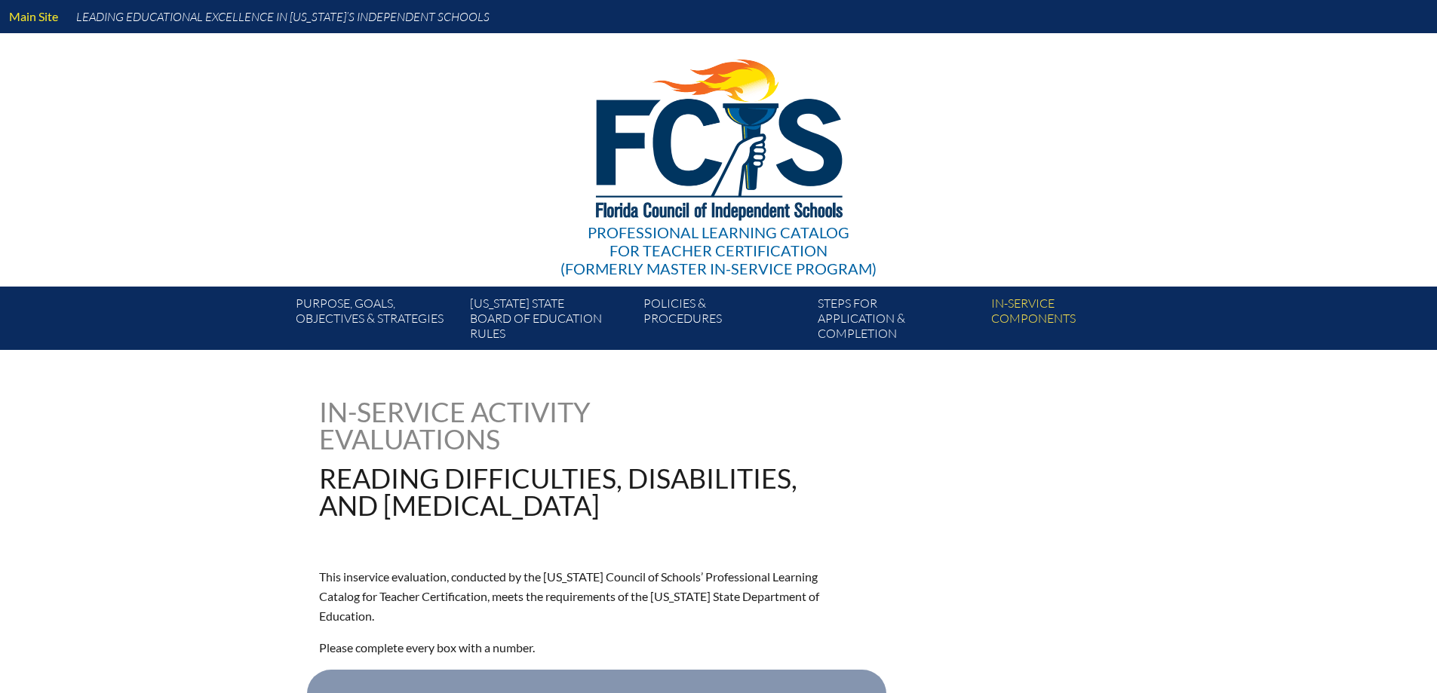
type input "0"
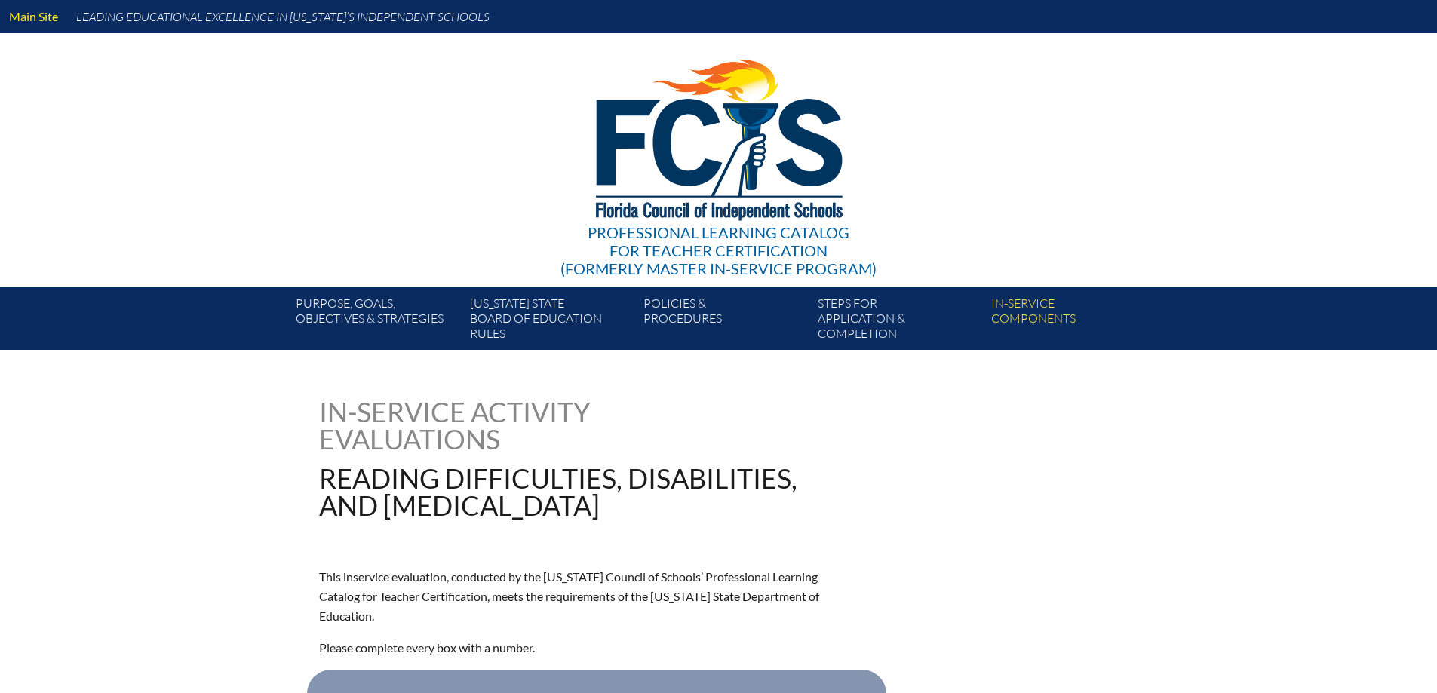
type input "0"
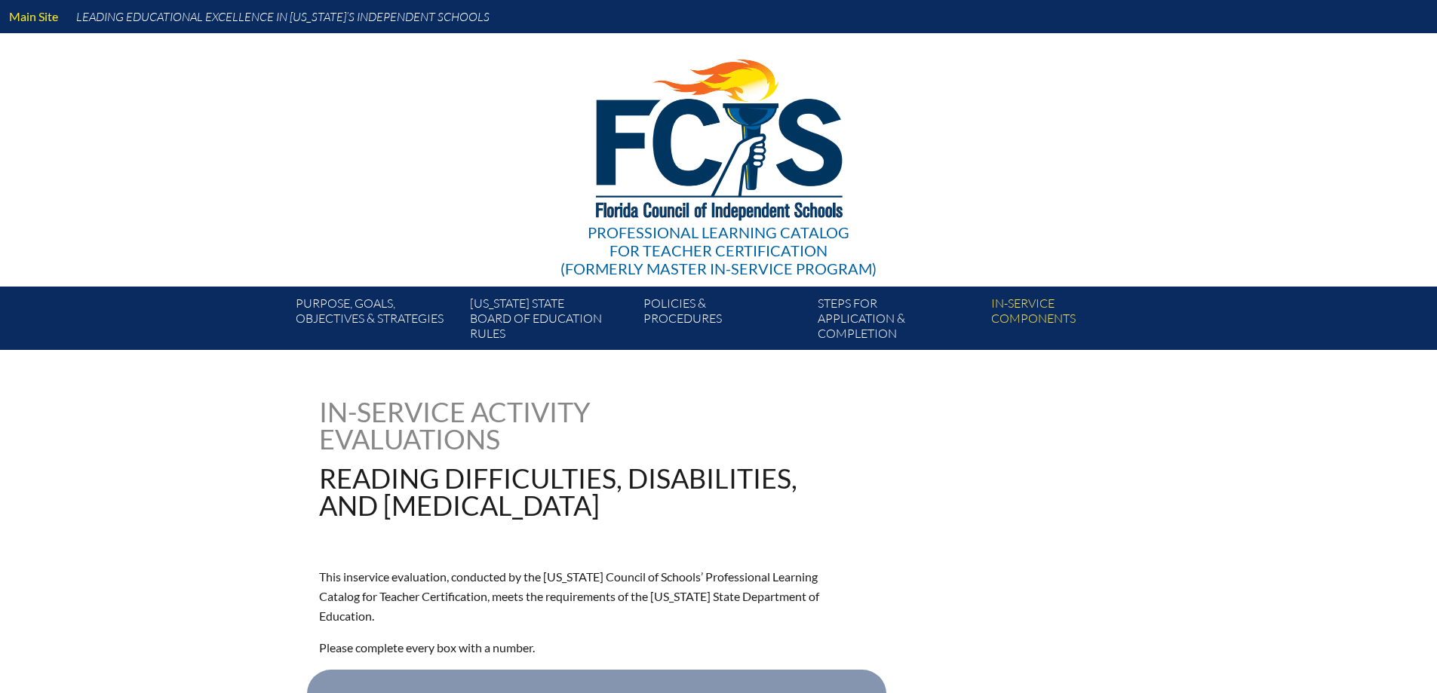
type input "0"
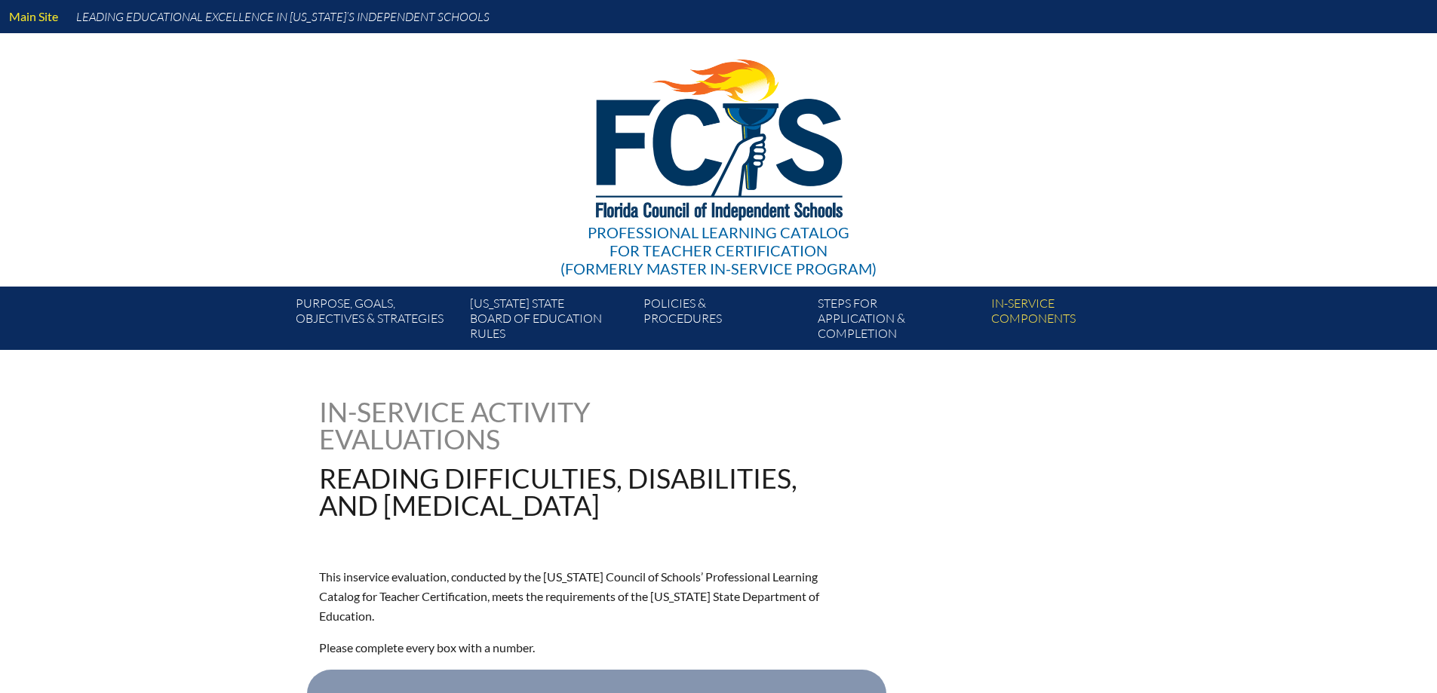
type input "0"
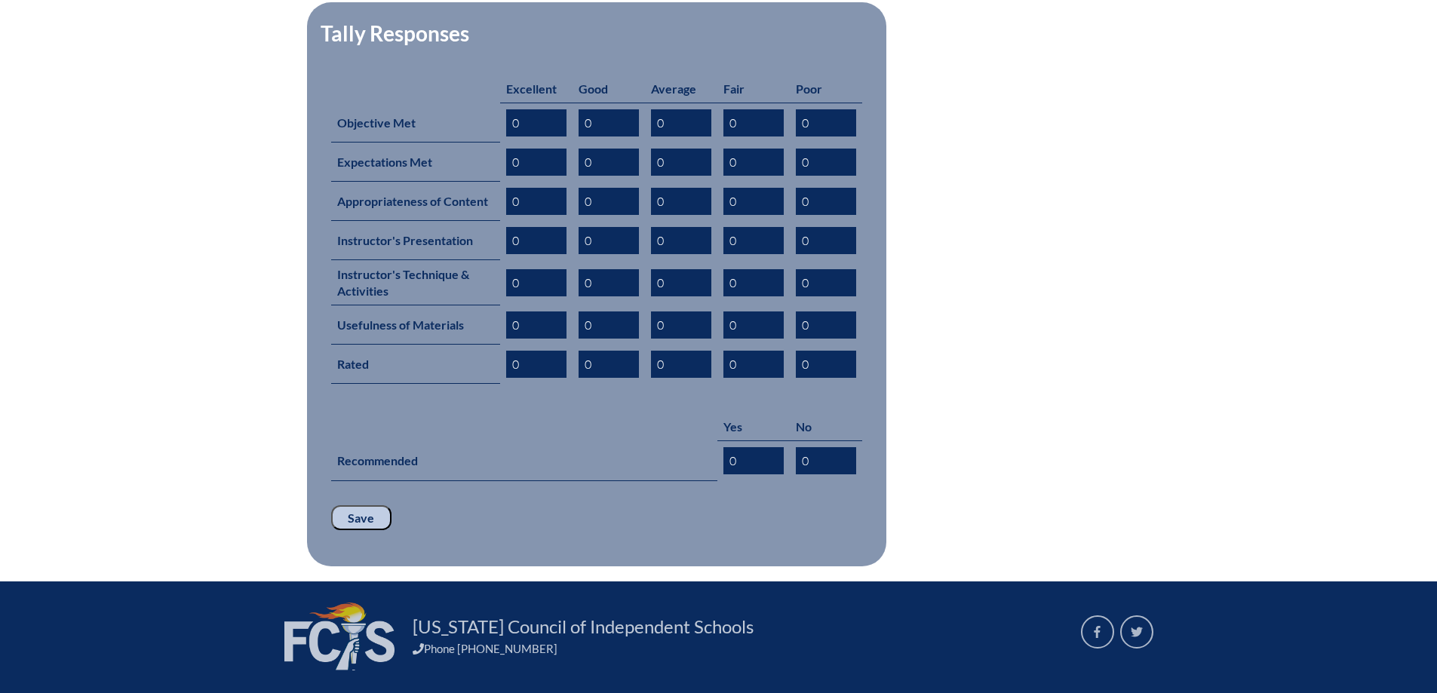
scroll to position [747, 0]
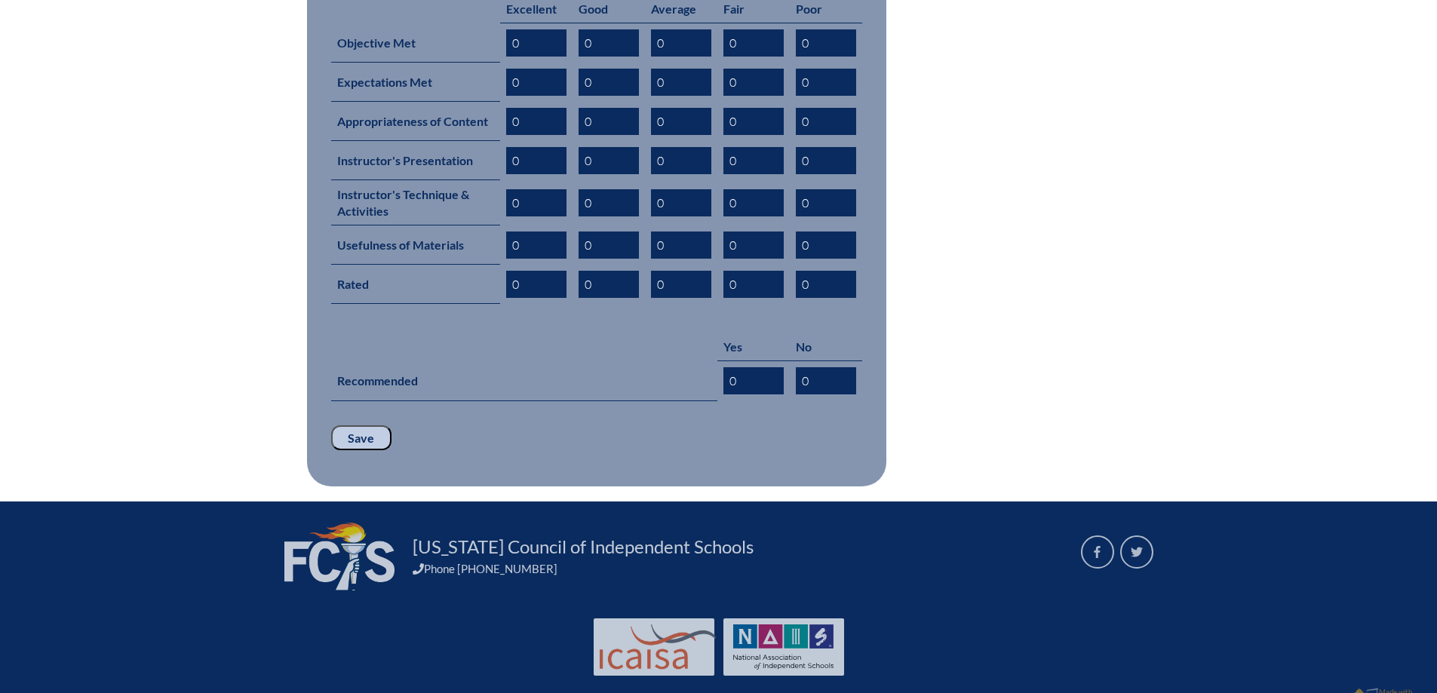
click at [372, 425] on input "Save" at bounding box center [361, 438] width 60 height 26
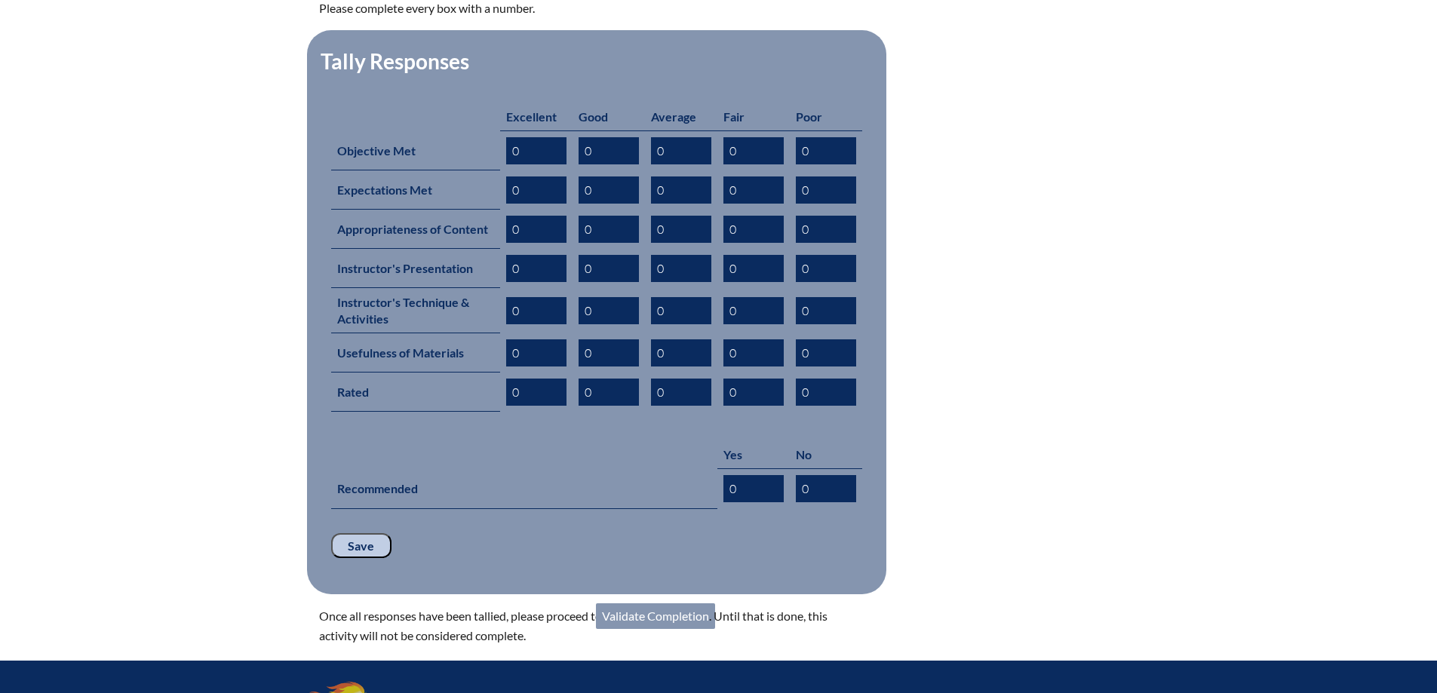
scroll to position [799, 0]
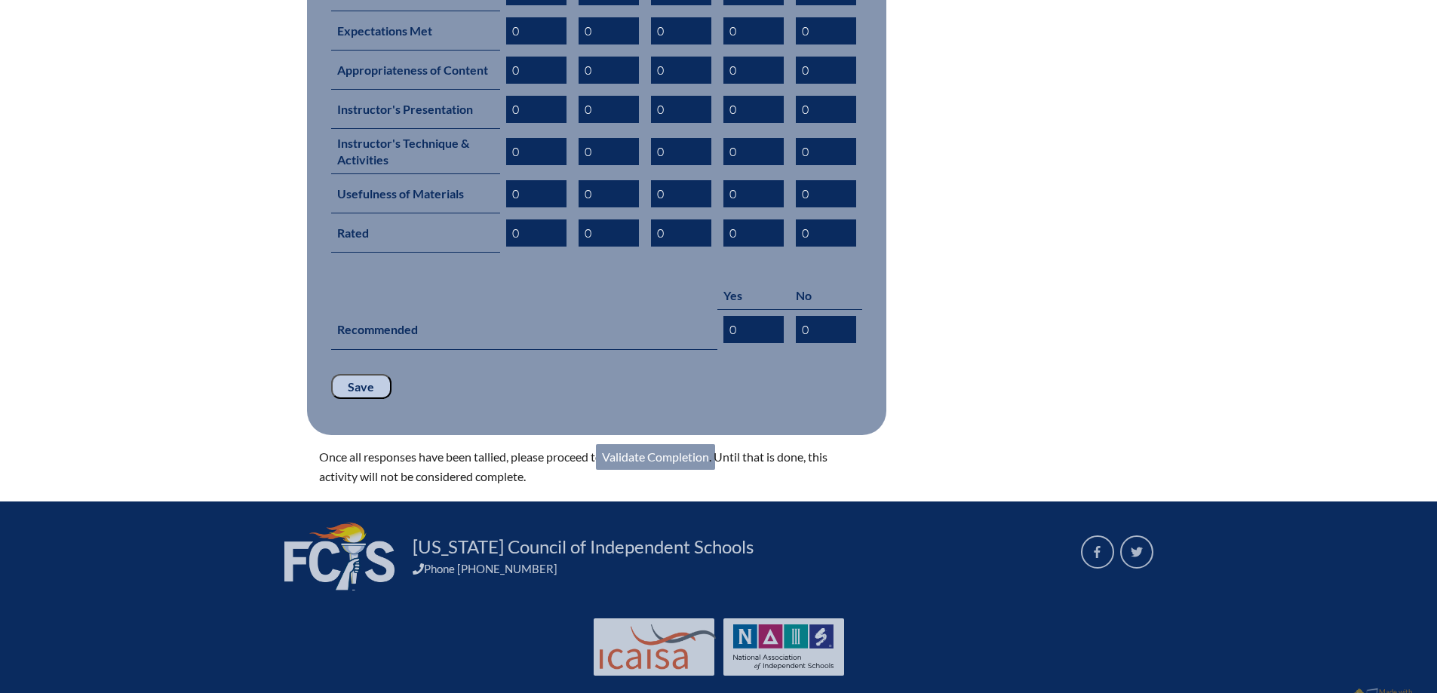
click at [661, 444] on link "Validate Completion" at bounding box center [655, 457] width 119 height 26
